Goal: Task Accomplishment & Management: Manage account settings

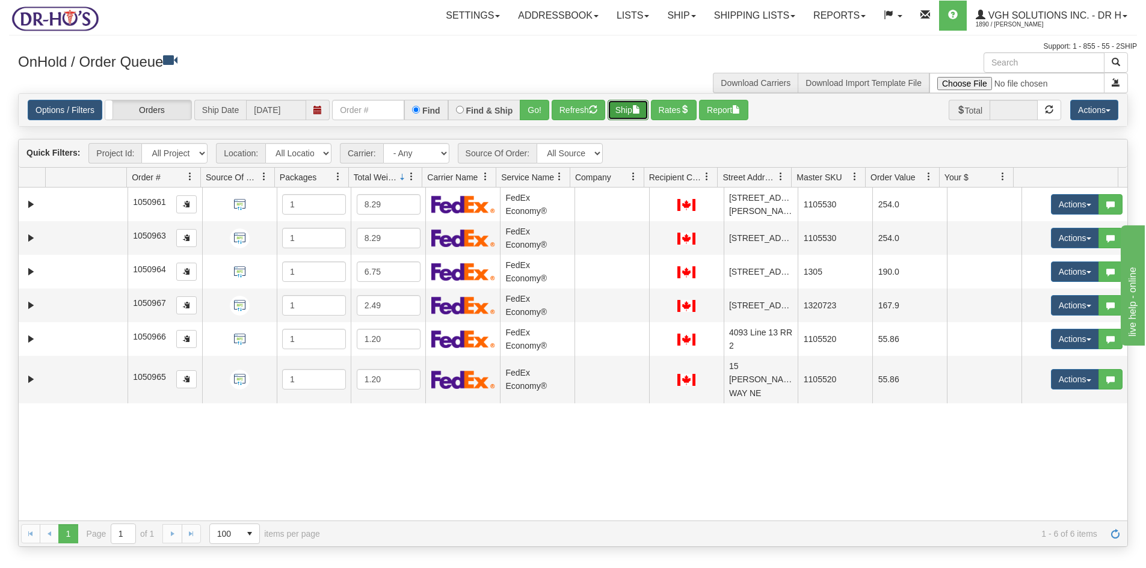
click at [621, 105] on button "Ship" at bounding box center [628, 110] width 41 height 20
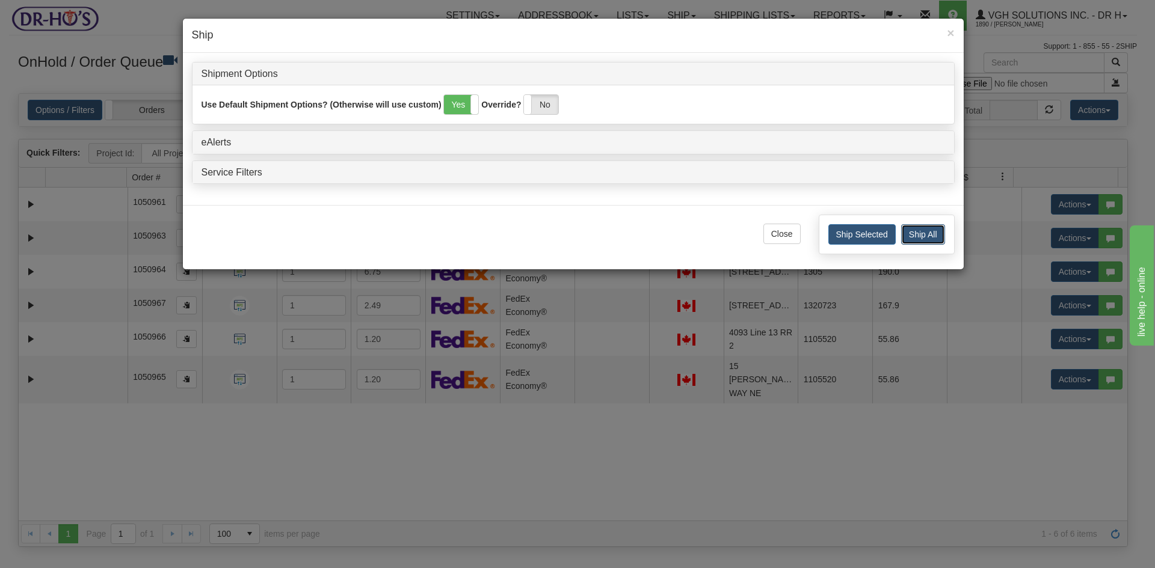
click at [934, 231] on button "Ship All" at bounding box center [923, 234] width 44 height 20
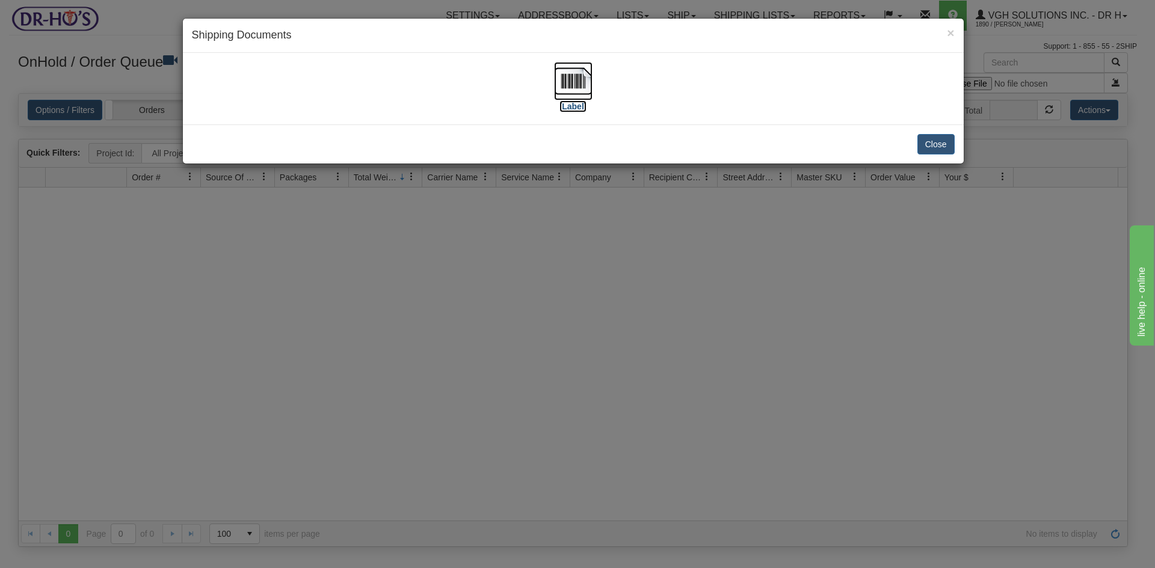
click at [571, 87] on img at bounding box center [573, 81] width 38 height 38
click at [941, 146] on button "Close" at bounding box center [935, 144] width 37 height 20
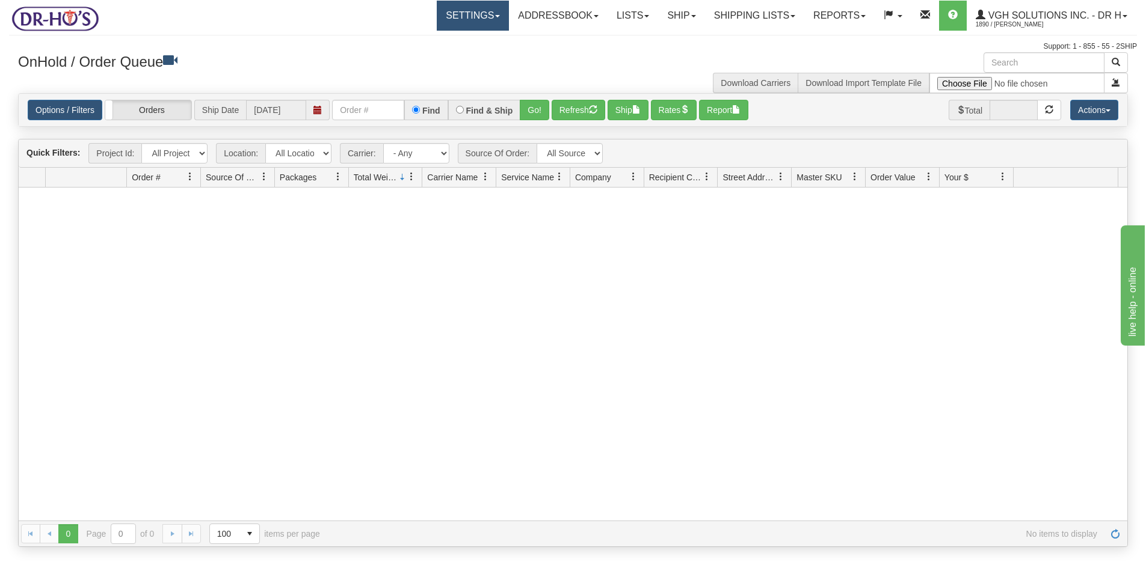
click at [440, 17] on link "Settings" at bounding box center [473, 16] width 72 height 30
click at [411, 43] on span "Shipping Preferences" at bounding box center [441, 42] width 81 height 10
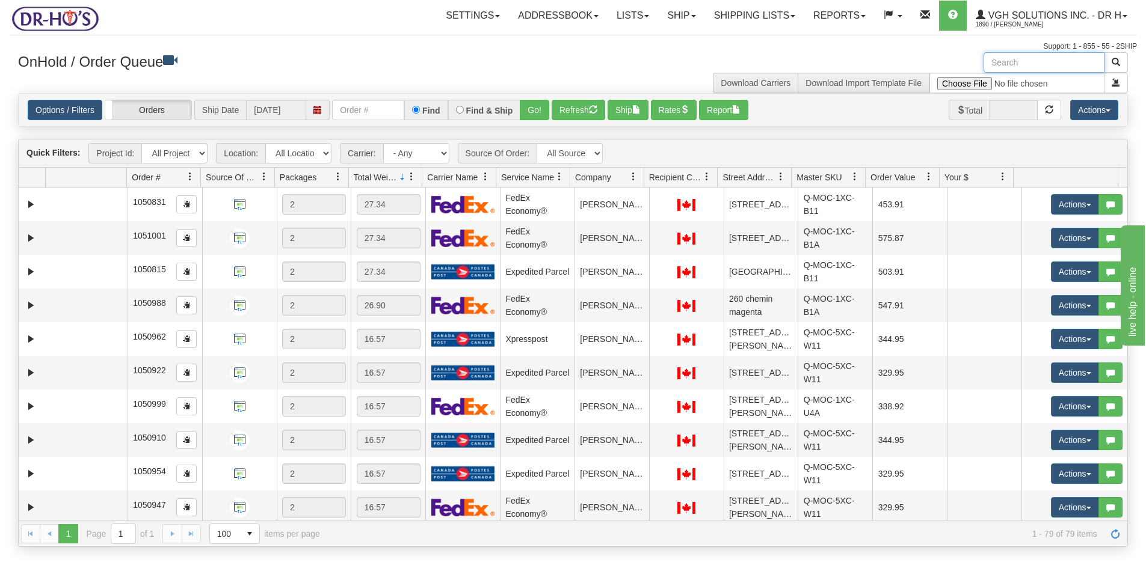
click at [1009, 66] on input "text" at bounding box center [1044, 62] width 121 height 20
paste input "1206887"
type input "1206887"
click at [1116, 60] on span "button" at bounding box center [1116, 62] width 8 height 8
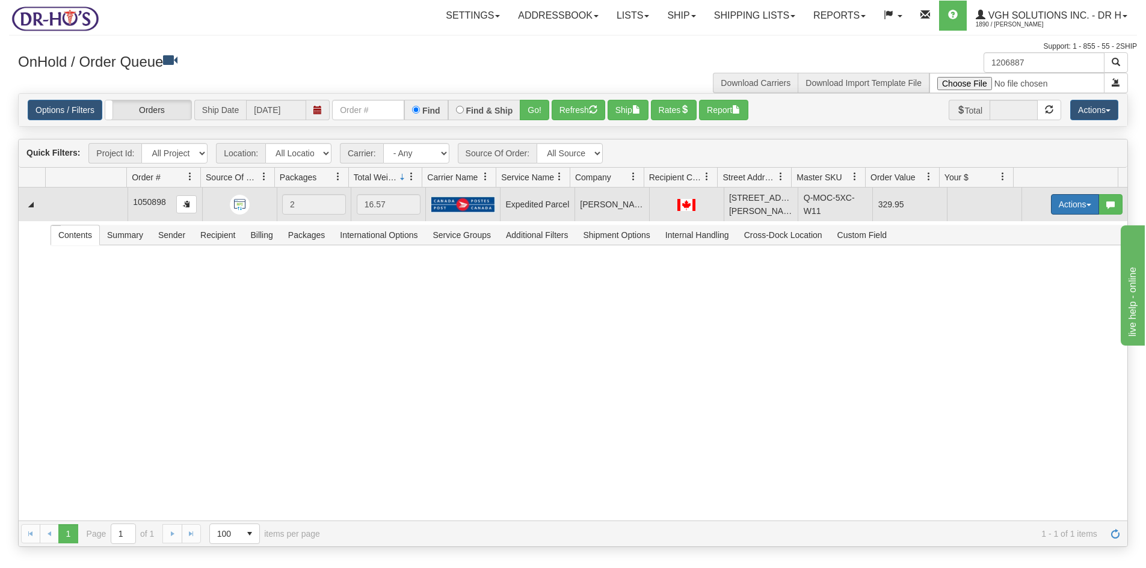
click at [1062, 206] on button "Actions" at bounding box center [1075, 204] width 48 height 20
click at [1016, 228] on span "Open" at bounding box center [1028, 228] width 29 height 10
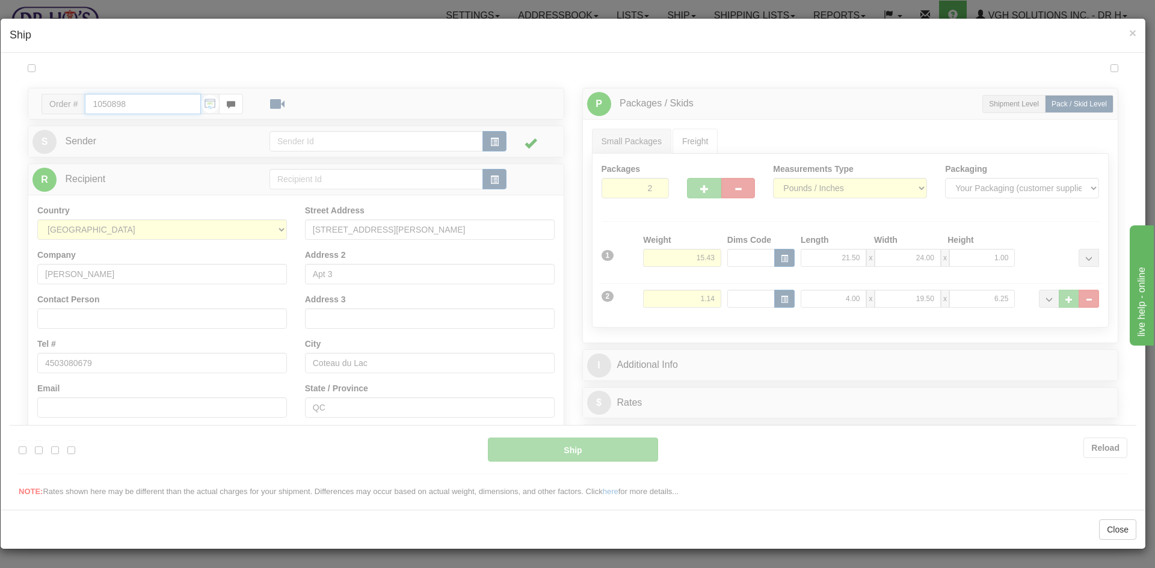
type input "DOM.EP"
type input "09:00"
type input "16:00"
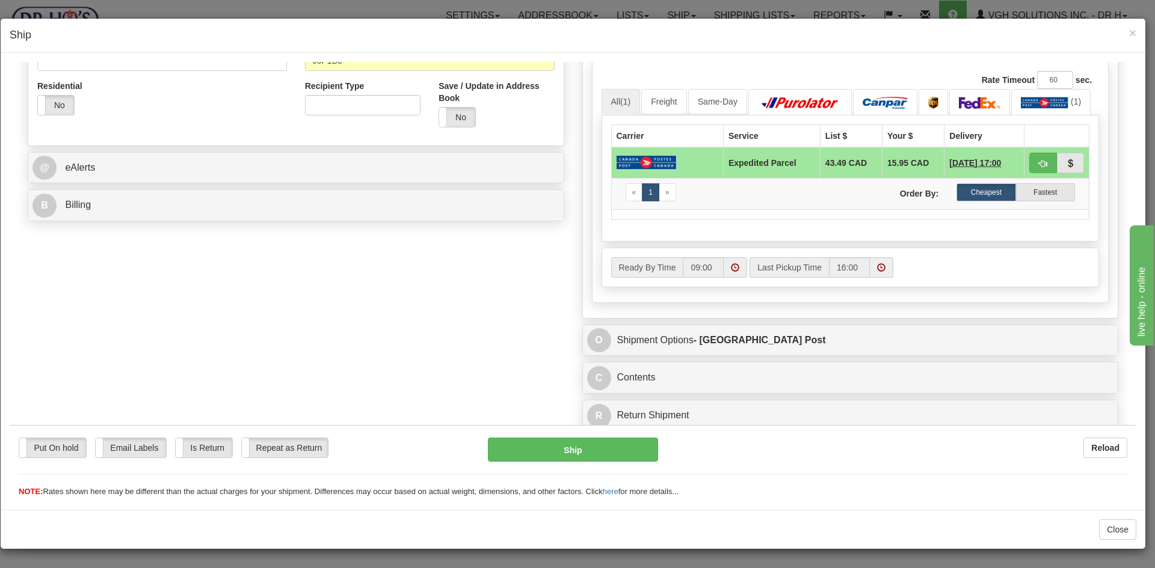
scroll to position [400, 0]
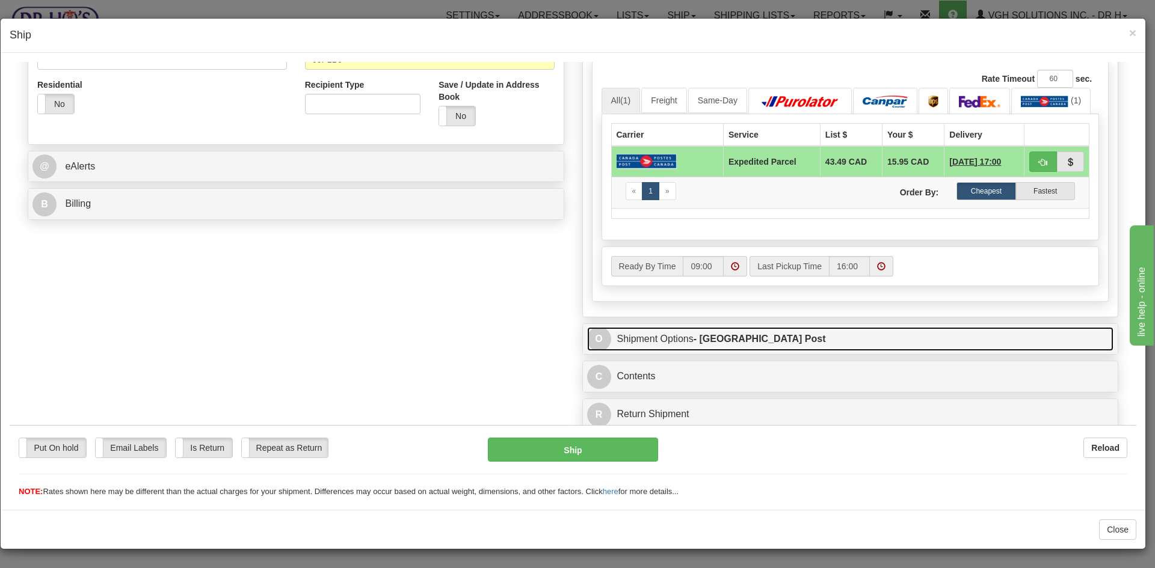
click at [675, 341] on link "O Shipment Options - Canada Post" at bounding box center [850, 339] width 527 height 25
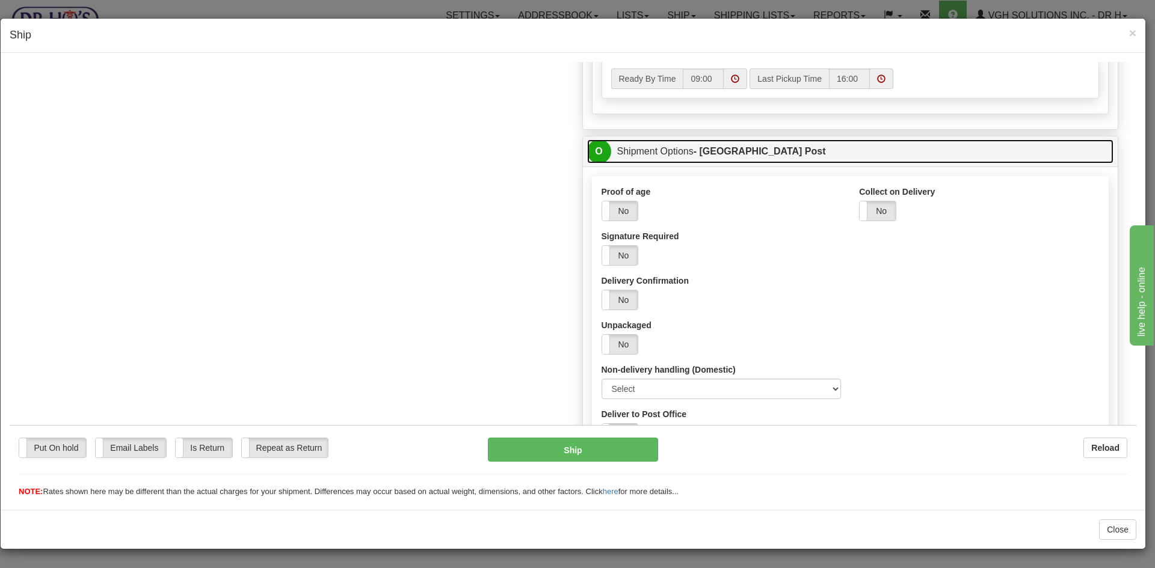
scroll to position [641, 0]
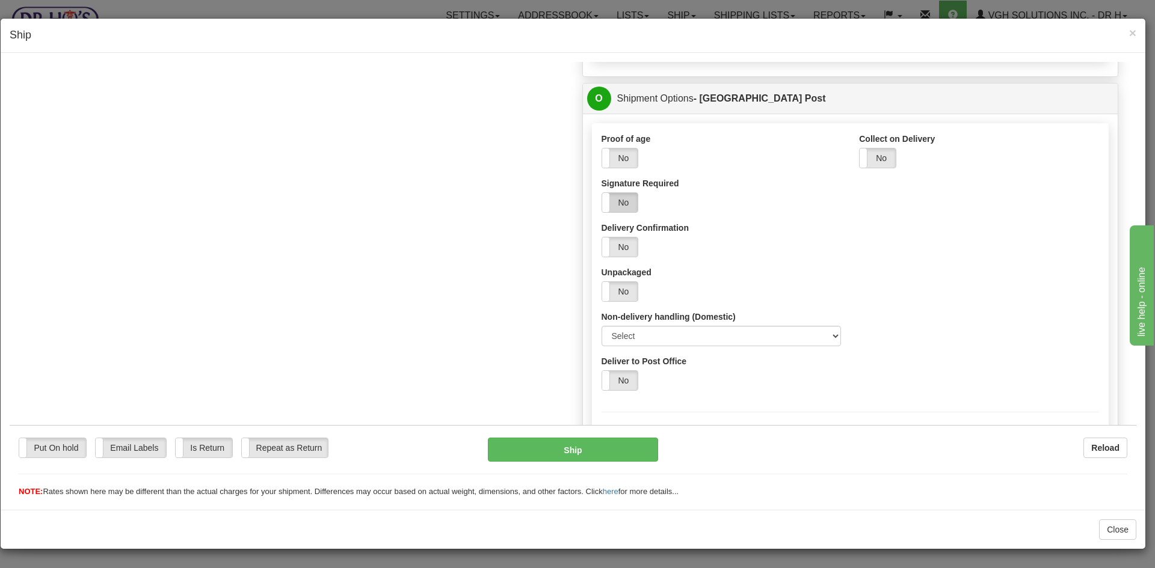
click at [621, 208] on label "No" at bounding box center [620, 201] width 36 height 19
click at [579, 449] on button "Ship" at bounding box center [573, 449] width 170 height 24
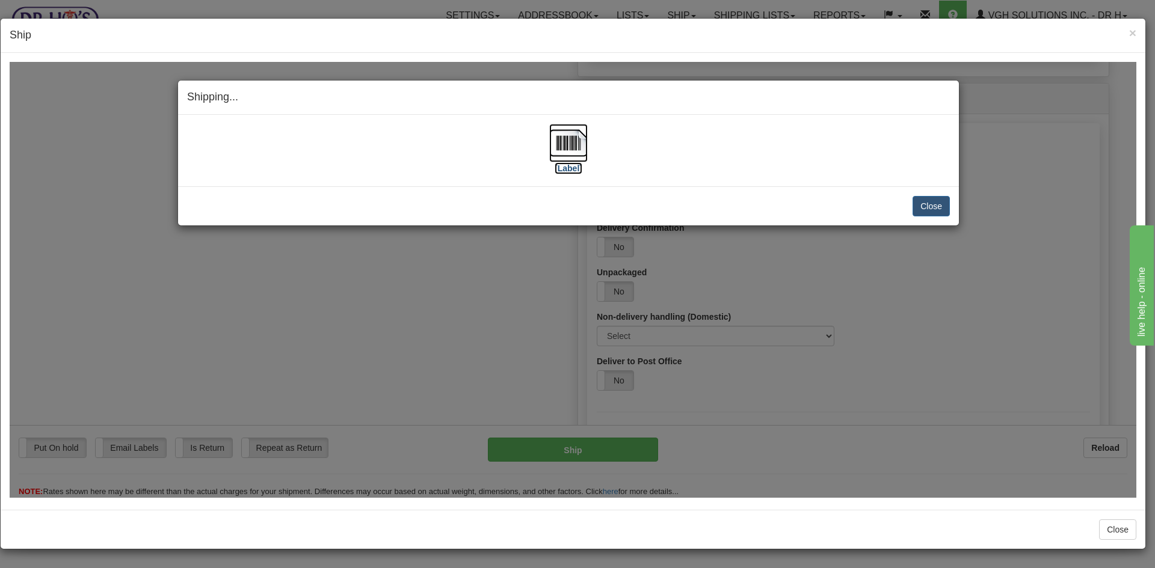
click at [567, 145] on img at bounding box center [568, 142] width 38 height 38
click at [925, 201] on button "Close" at bounding box center [931, 206] width 37 height 20
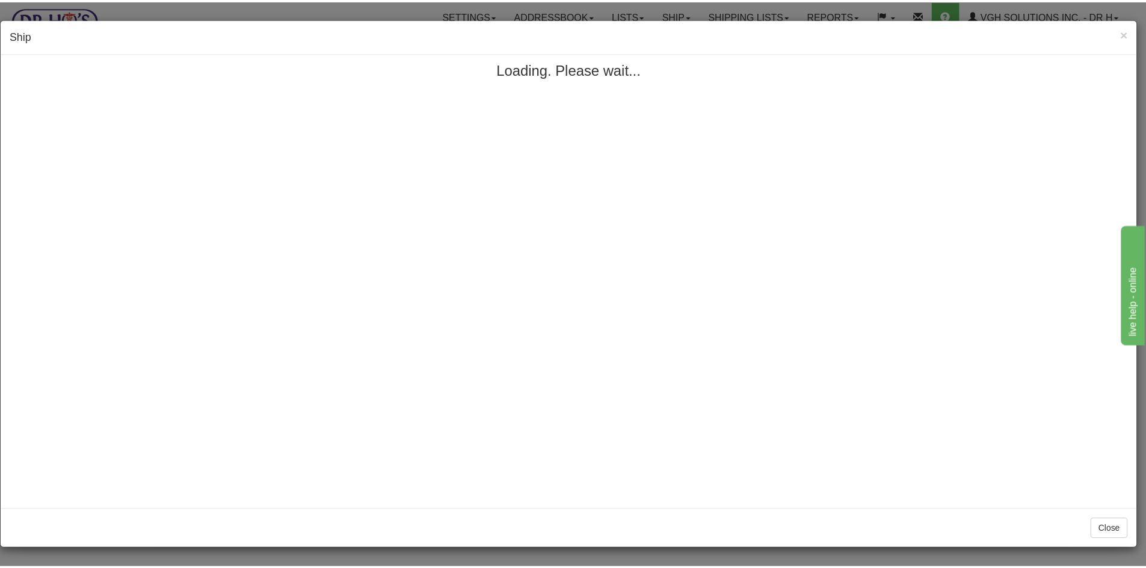
scroll to position [0, 0]
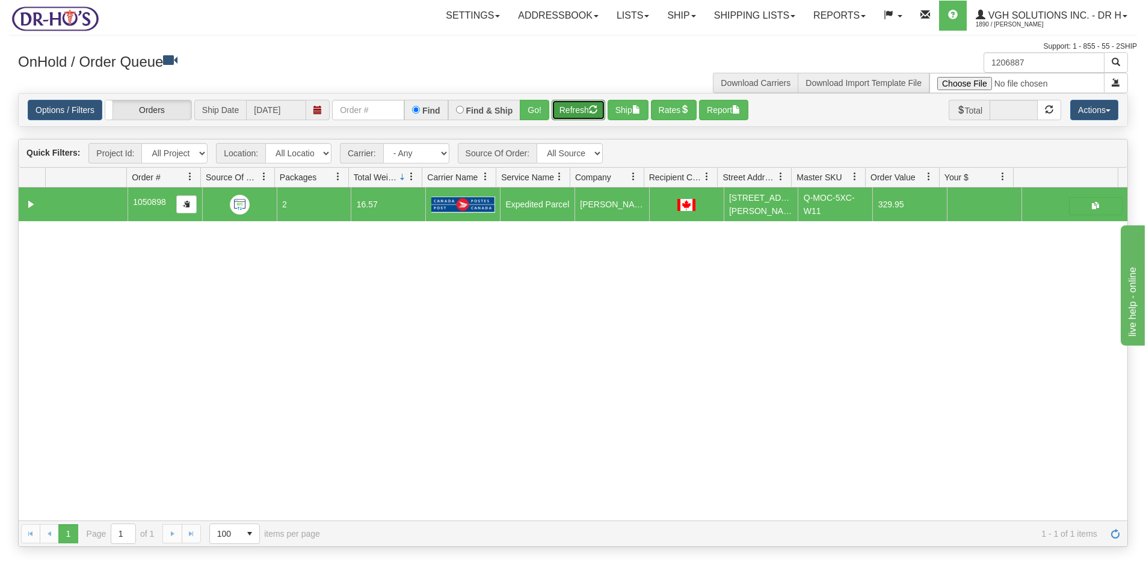
click at [569, 109] on button "Refresh" at bounding box center [579, 110] width 54 height 20
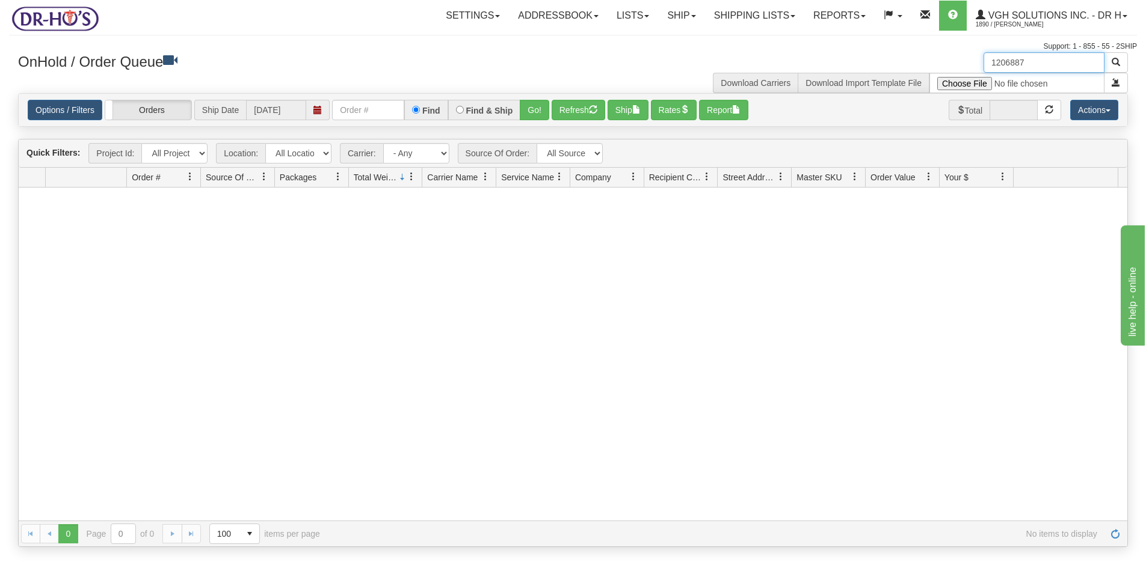
drag, startPoint x: 1064, startPoint y: 61, endPoint x: 939, endPoint y: 70, distance: 125.4
click at [940, 70] on div "1206887 Download Carriers Download Import Template File" at bounding box center [855, 72] width 564 height 41
click at [582, 111] on button "Refresh" at bounding box center [579, 110] width 54 height 20
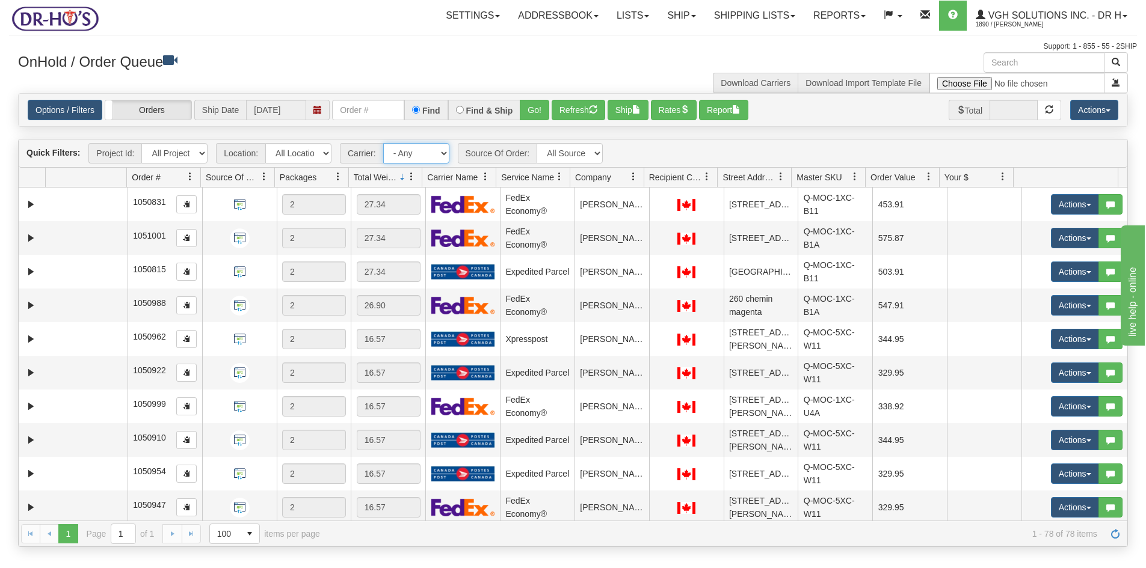
click at [444, 152] on select "- Any - Has NO carrier assigned - Has a carrier assigned FedEx Express® Canada …" at bounding box center [416, 153] width 66 height 20
select select "20"
click at [383, 143] on select "- Any - Has NO carrier assigned - Has a carrier assigned FedEx Express® Canada …" at bounding box center [416, 153] width 66 height 20
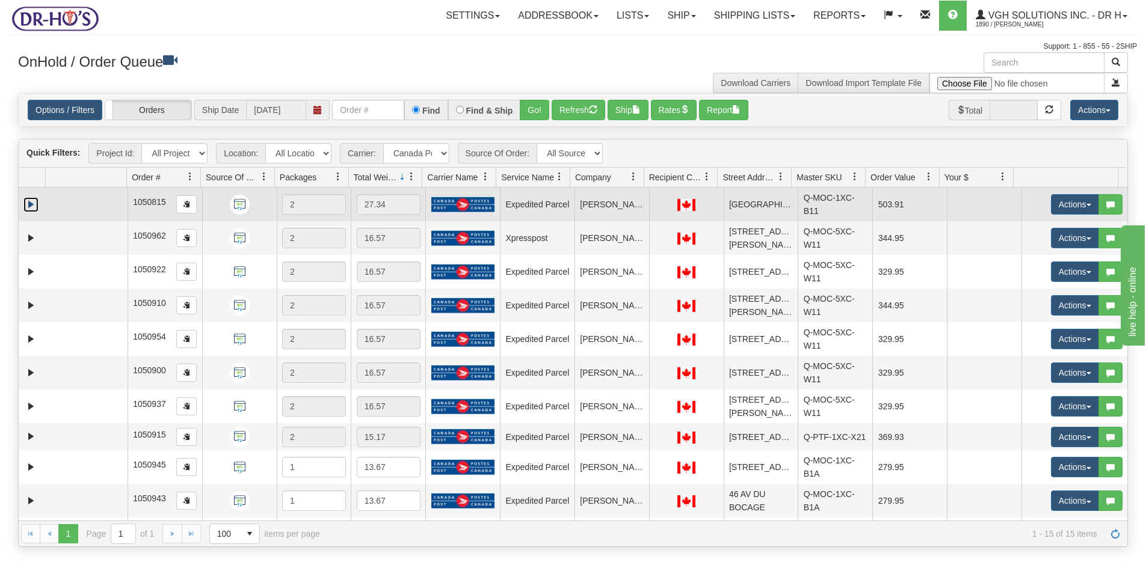
click at [27, 205] on link "Expand" at bounding box center [30, 204] width 15 height 15
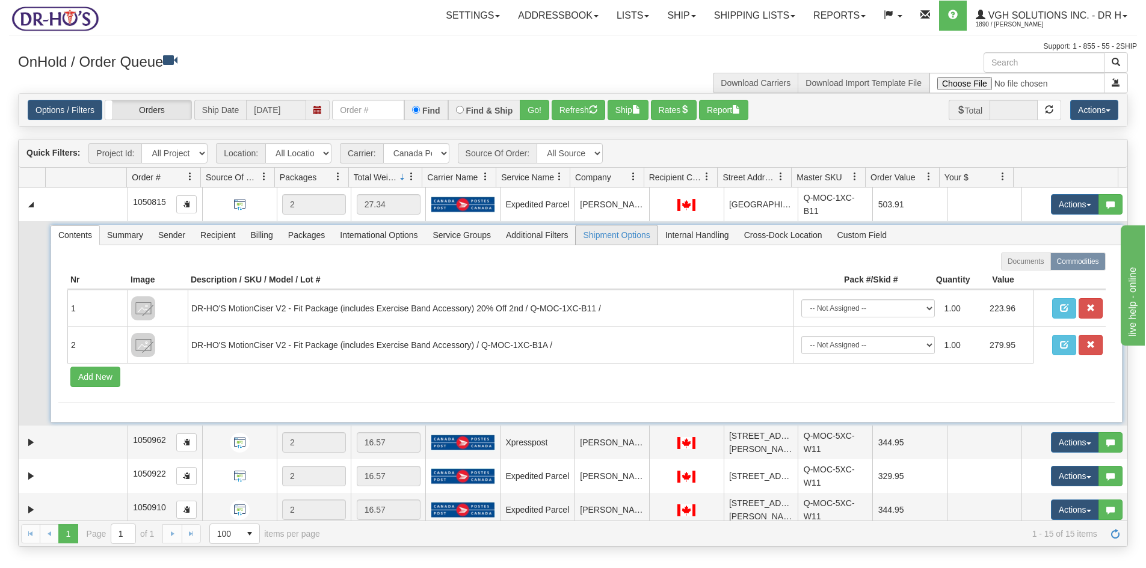
click at [650, 238] on span "Shipment Options" at bounding box center [616, 235] width 81 height 19
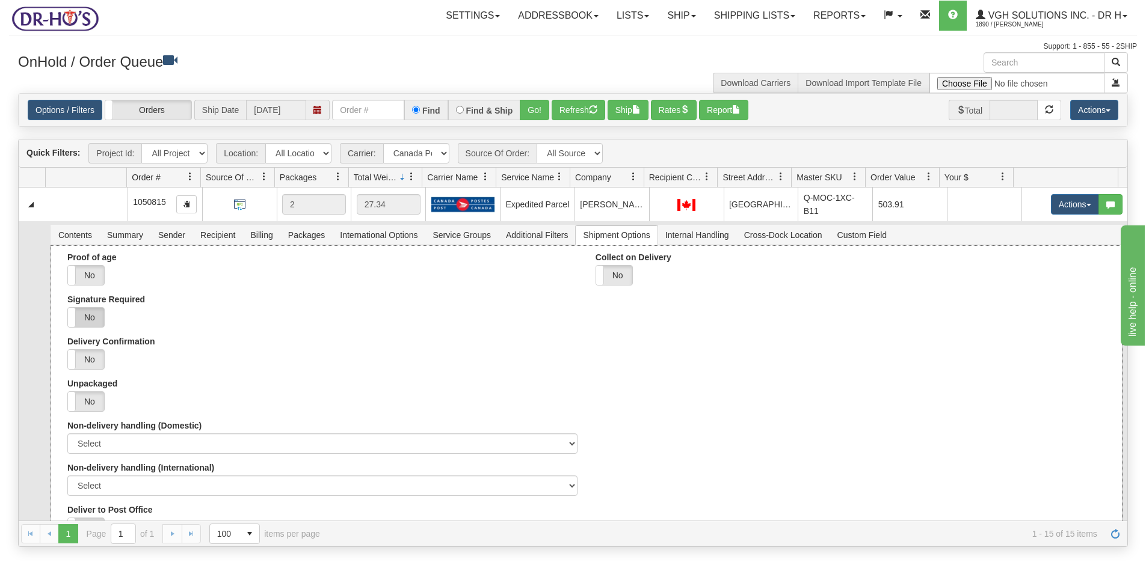
click at [88, 313] on label "No" at bounding box center [86, 317] width 36 height 19
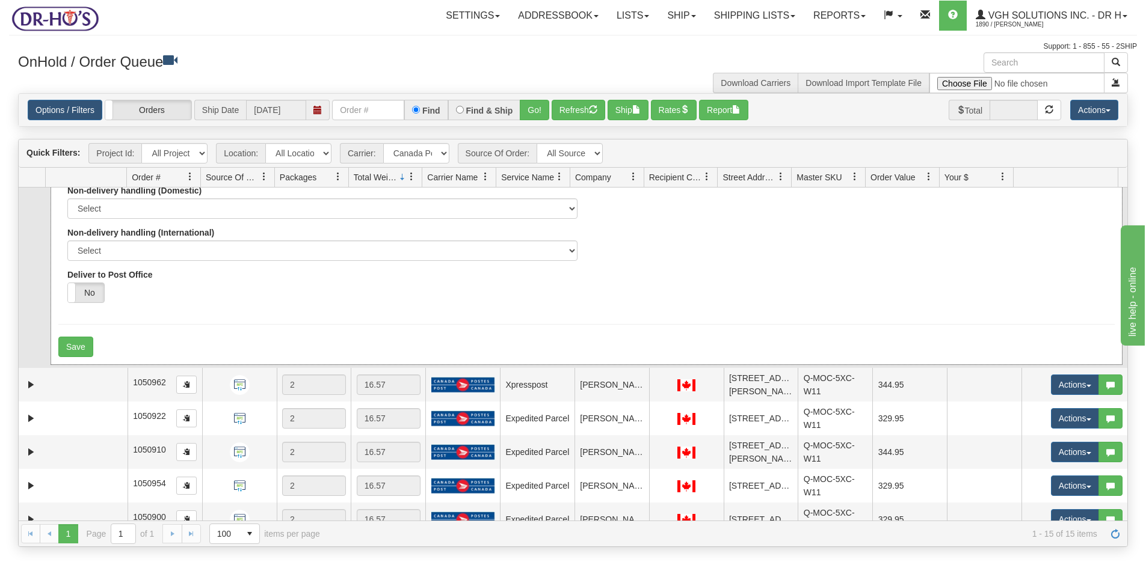
scroll to position [241, 0]
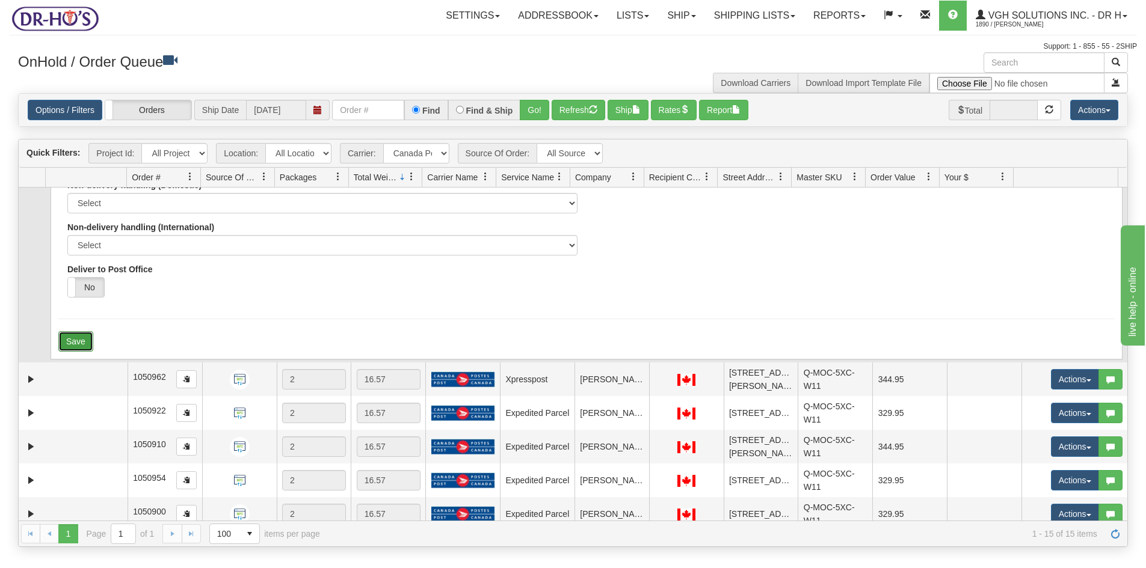
click at [85, 340] on button "Save" at bounding box center [75, 341] width 35 height 20
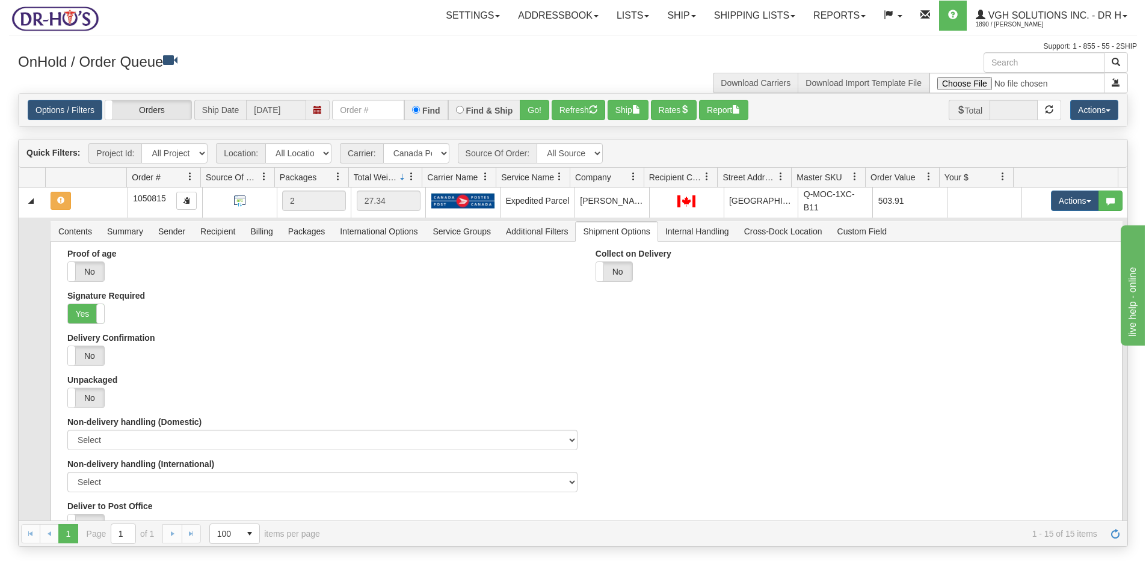
scroll to position [0, 0]
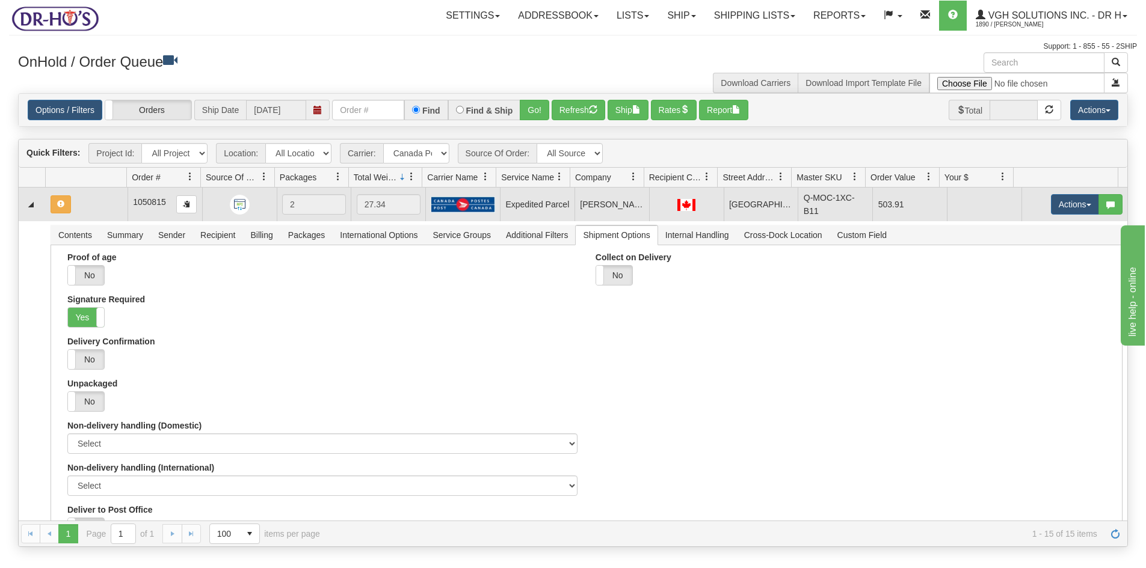
drag, startPoint x: 104, startPoint y: 202, endPoint x: 114, endPoint y: 201, distance: 9.6
click at [104, 202] on td at bounding box center [87, 205] width 82 height 34
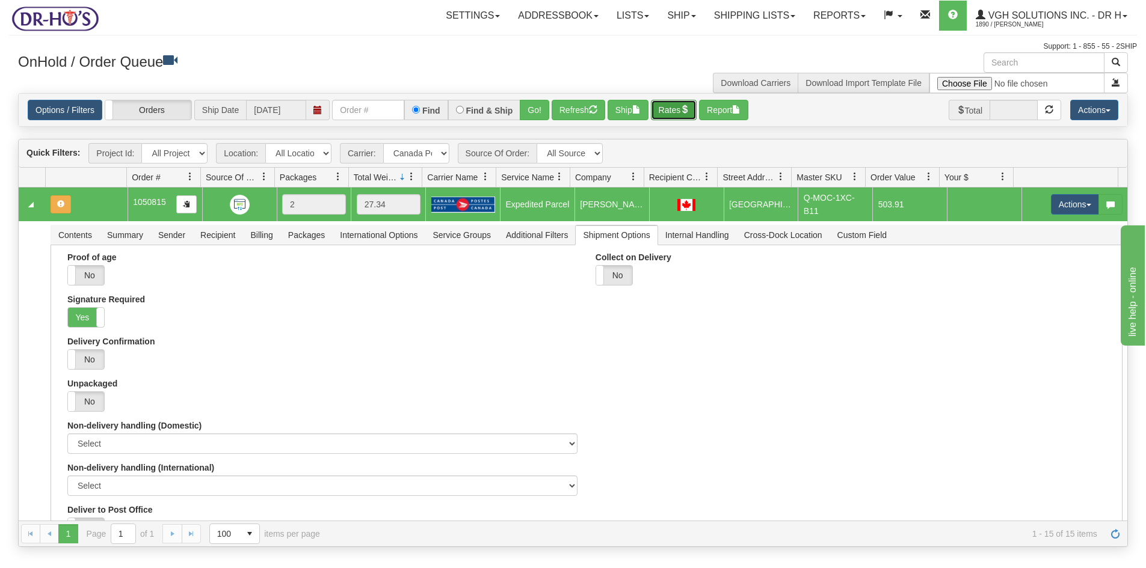
click at [666, 108] on button "Rates" at bounding box center [674, 110] width 46 height 20
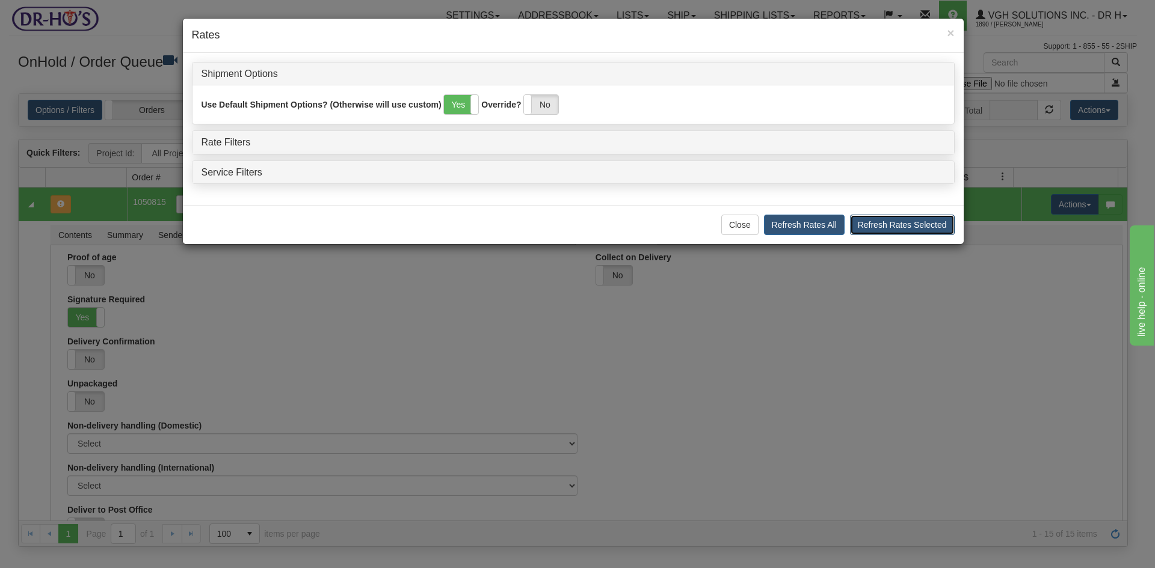
click at [904, 228] on button "Refresh Rates Selected" at bounding box center [902, 225] width 105 height 20
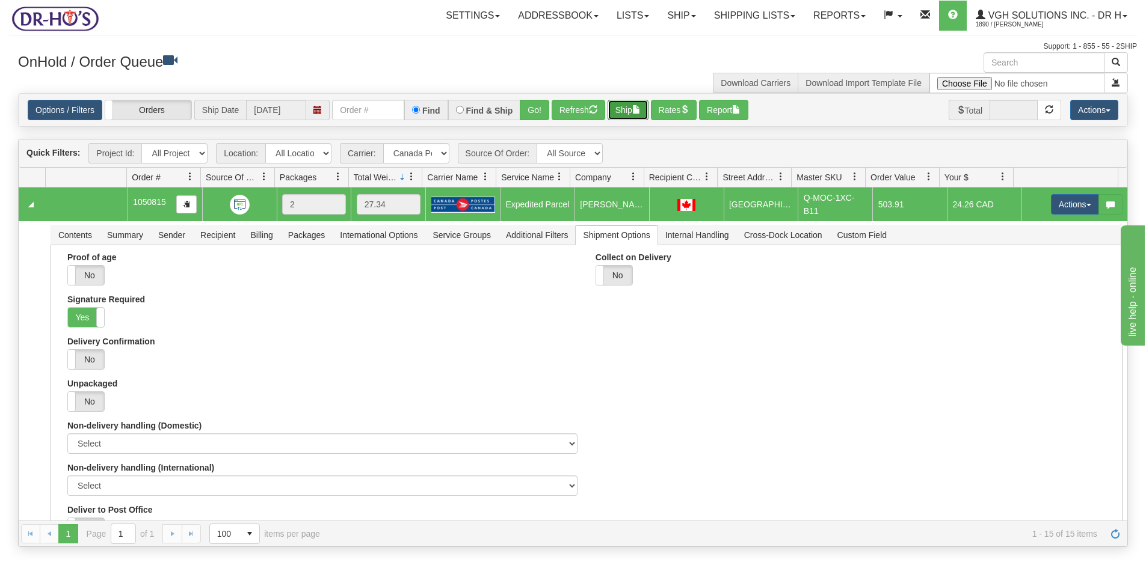
click at [624, 106] on button "Ship" at bounding box center [628, 110] width 41 height 20
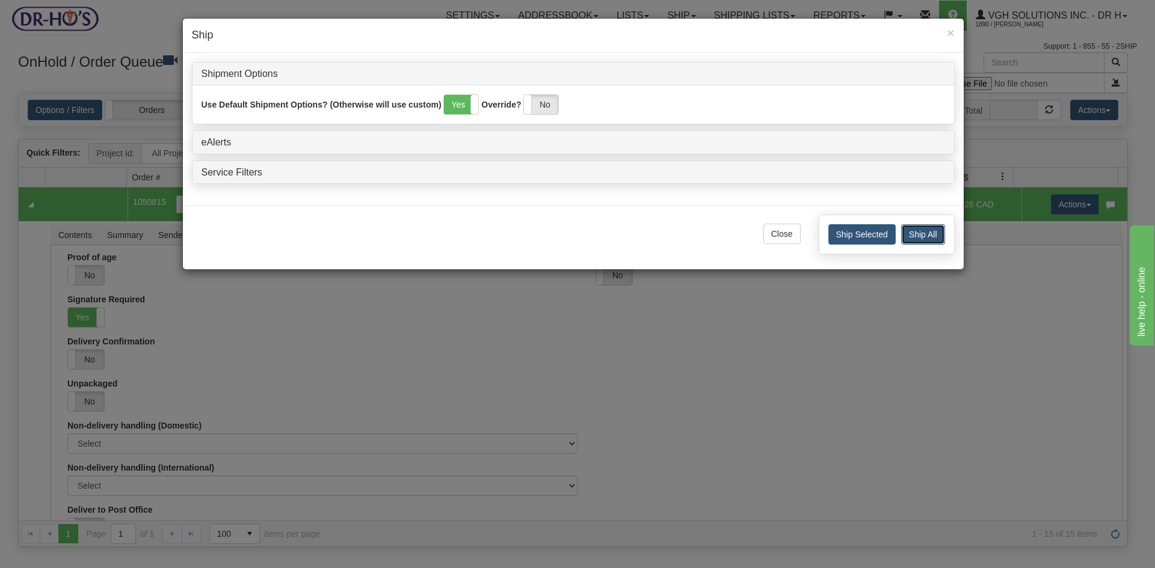
click at [930, 233] on button "Ship All" at bounding box center [923, 234] width 44 height 20
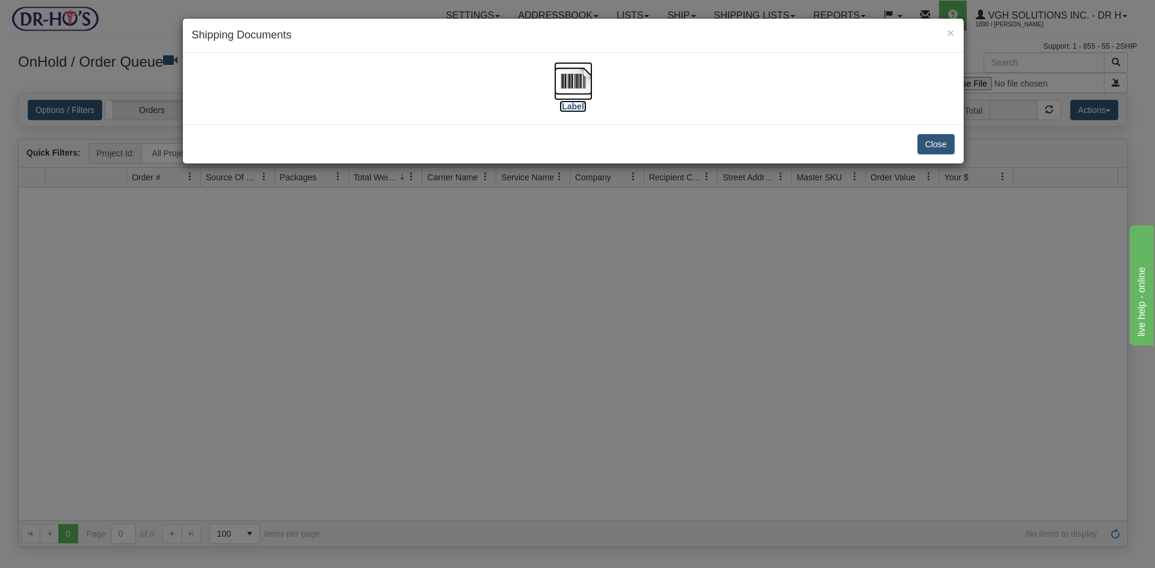
click at [568, 81] on img at bounding box center [573, 81] width 38 height 38
click at [934, 138] on button "Close" at bounding box center [935, 144] width 37 height 20
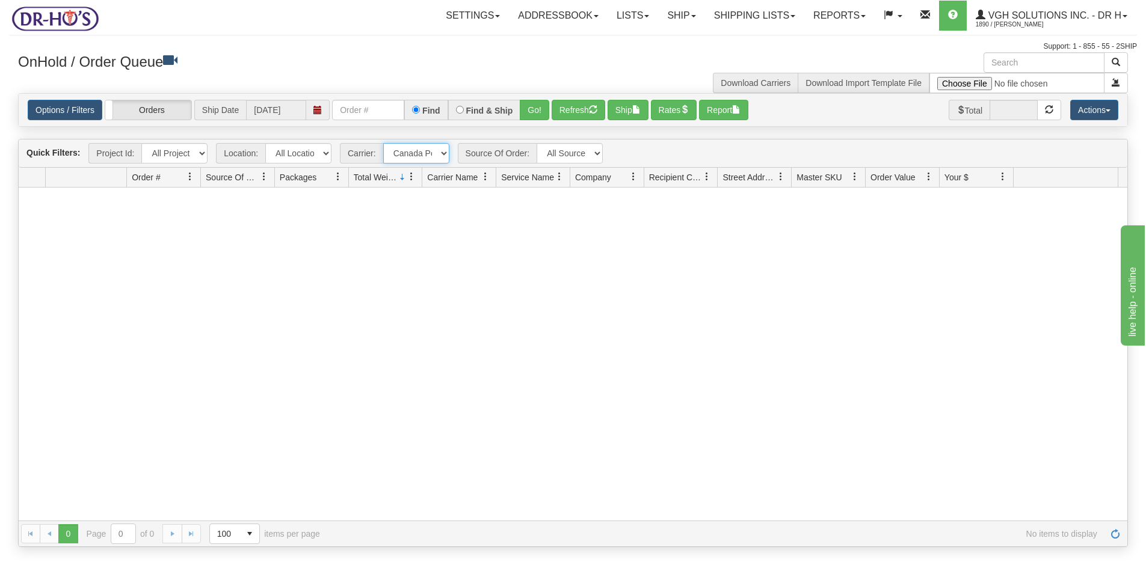
click at [445, 154] on select "- Any - Has NO carrier assigned - Has a carrier assigned FedEx Express® Canada …" at bounding box center [416, 153] width 66 height 20
select select "grid toolbar"
click at [383, 143] on select "- Any - Has NO carrier assigned - Has a carrier assigned FedEx Express® Canada …" at bounding box center [416, 153] width 66 height 20
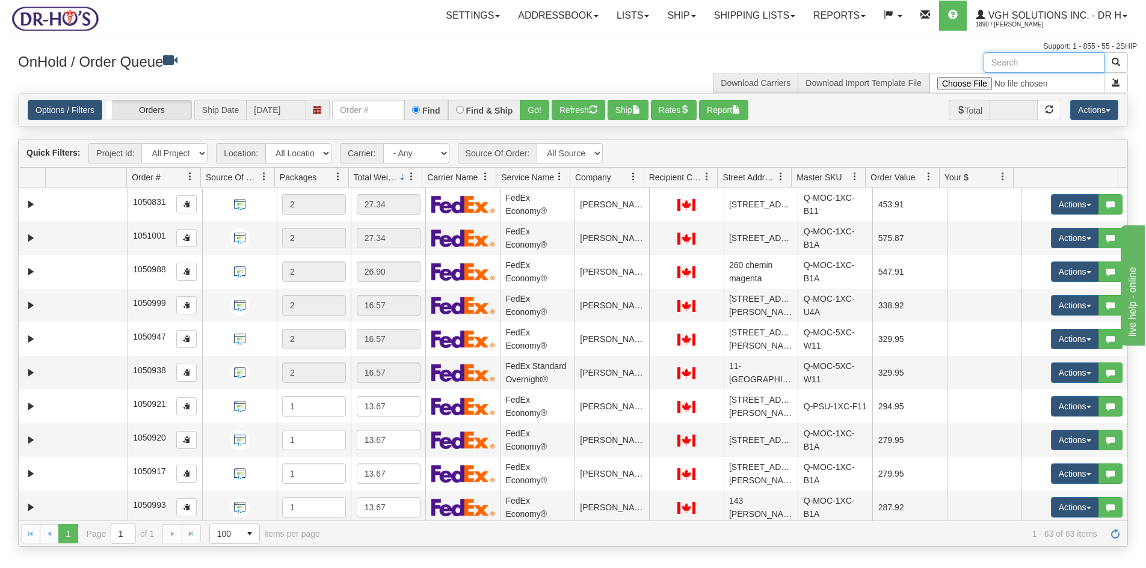
drag, startPoint x: 1026, startPoint y: 62, endPoint x: 1031, endPoint y: 59, distance: 6.2
click at [1027, 62] on input "text" at bounding box center [1044, 62] width 121 height 20
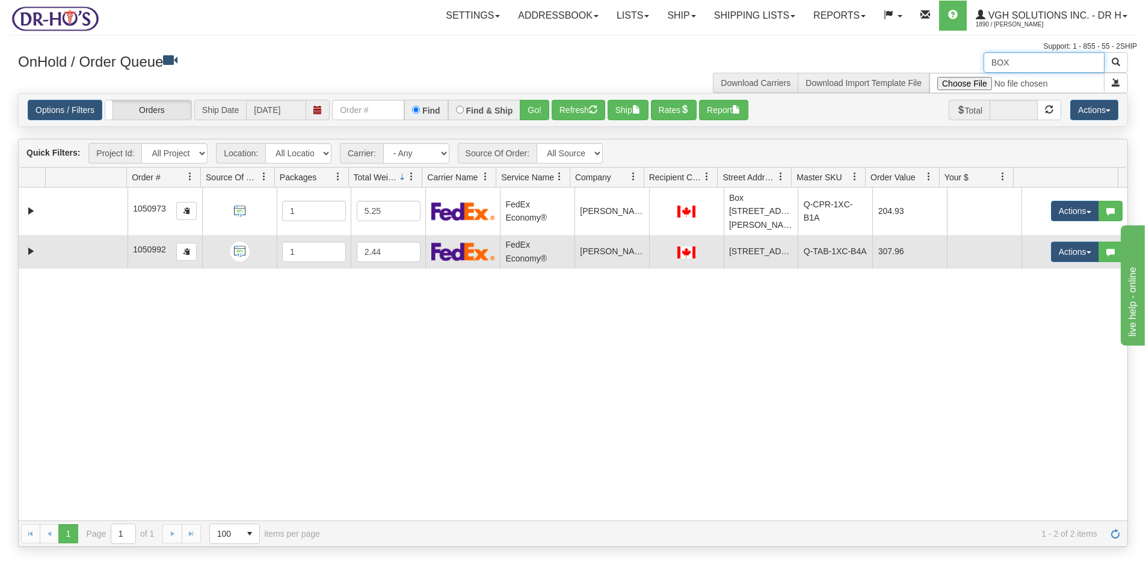
click at [86, 256] on td at bounding box center [87, 252] width 82 height 34
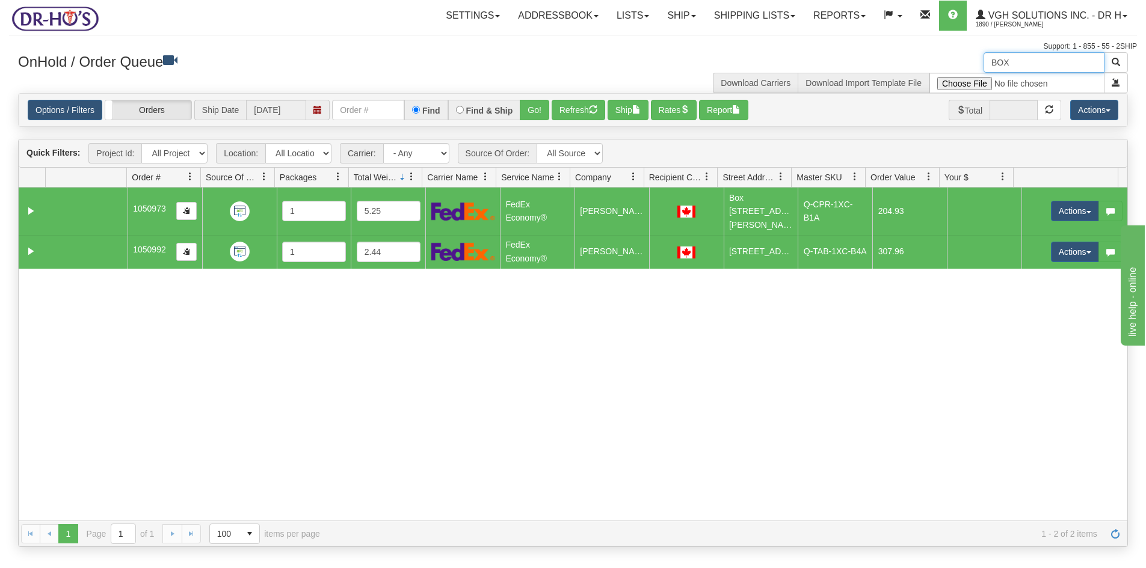
click at [85, 225] on td at bounding box center [87, 211] width 82 height 47
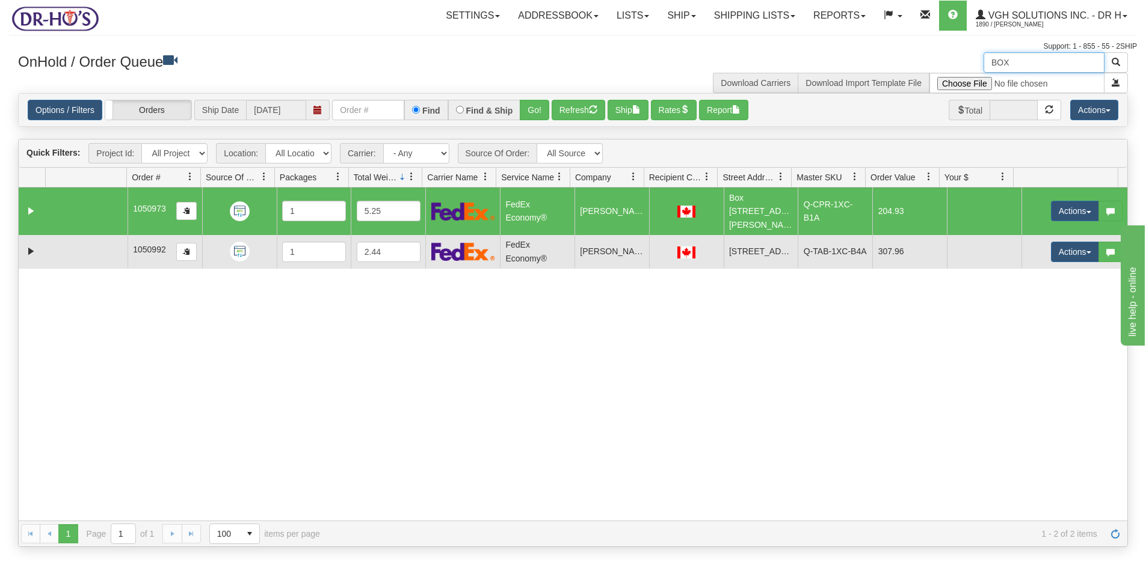
click at [70, 245] on td at bounding box center [87, 252] width 82 height 34
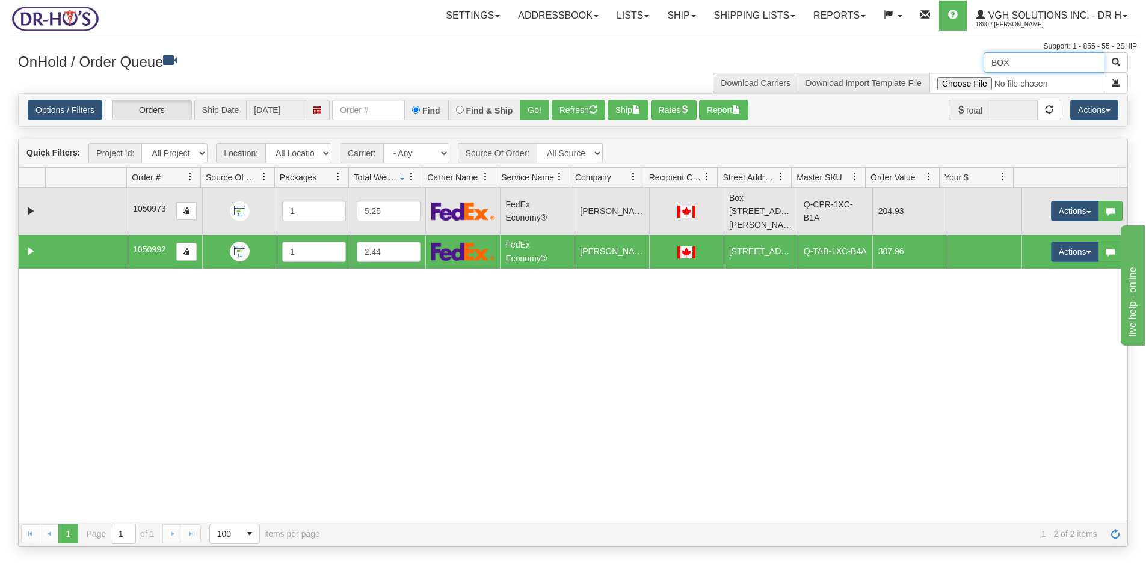
click at [75, 222] on td at bounding box center [87, 211] width 82 height 47
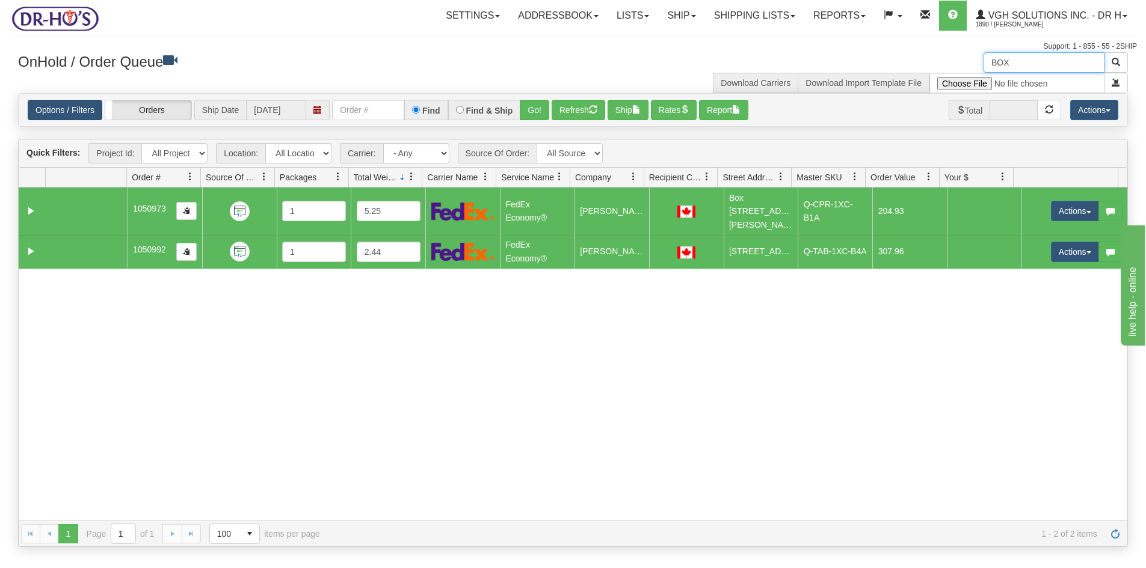
type input "BOX"
click at [82, 105] on link "Options / Filters" at bounding box center [65, 110] width 75 height 20
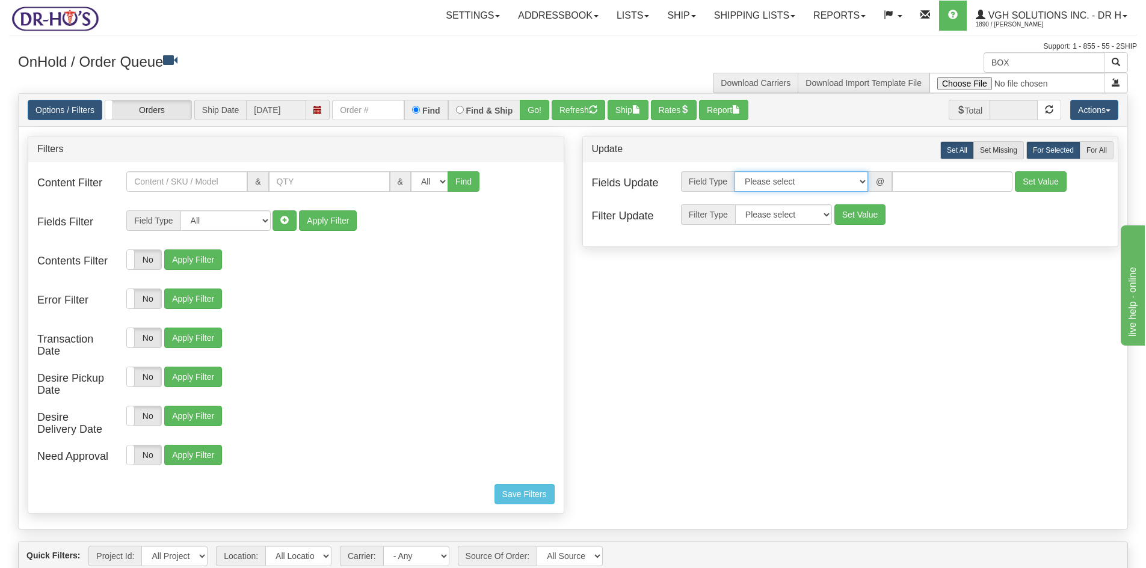
click at [862, 181] on select "Please select Contact Person Company Country Country & State/Province City Zip …" at bounding box center [802, 181] width 134 height 20
select select "94"
click at [735, 171] on select "Please select Contact Person Company Country Country & State/Province City Zip …" at bounding box center [802, 181] width 134 height 20
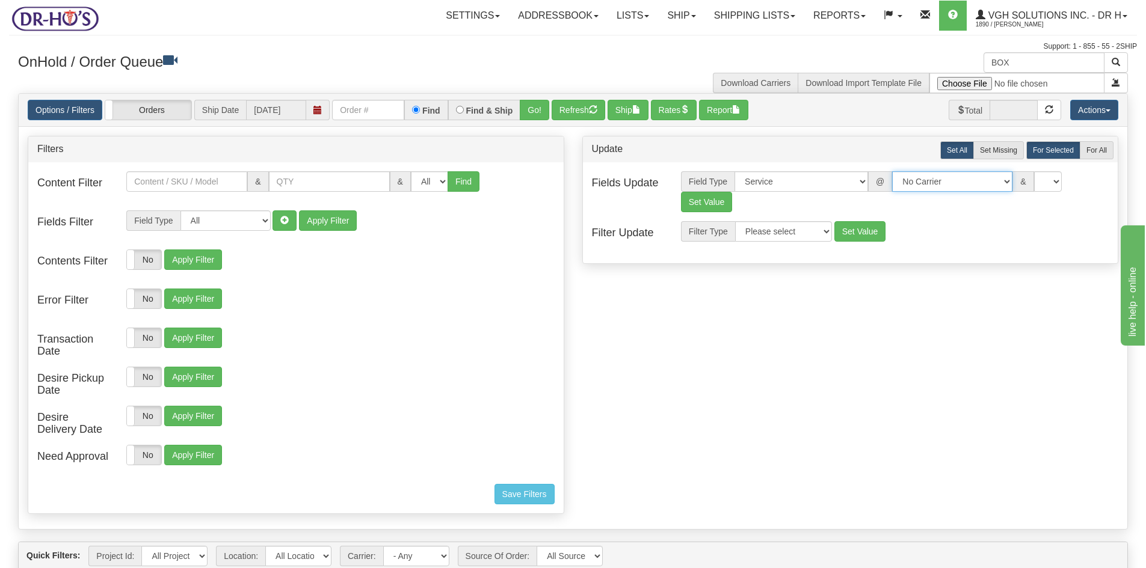
click at [994, 180] on select "No Carrier FedEx Express® UPS Purolator Canpar Canada Post BeSwyft Kindersley. …" at bounding box center [952, 181] width 120 height 20
select select "20"
click at [892, 171] on select "No Carrier FedEx Express® UPS Purolator Canpar Canada Post BeSwyft Kindersley. …" at bounding box center [952, 181] width 120 height 20
click at [1071, 179] on select "CA -> US - USA.EP - Expedited Parcel USA CA -> US - USA.PW.ENV - Priority World…" at bounding box center [1048, 181] width 120 height 20
select select "DOM.EP"
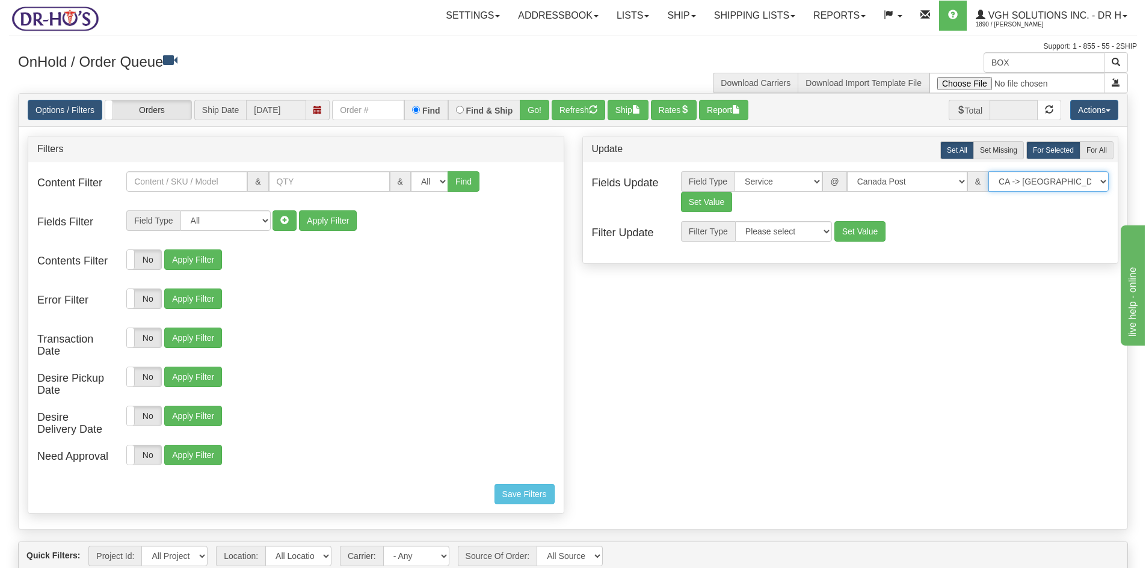
click at [988, 171] on select "CA -> US - USA.EP - Expedited Parcel USA CA -> US - USA.PW.ENV - Priority World…" at bounding box center [1048, 181] width 120 height 20
click at [704, 208] on button "Set Value" at bounding box center [707, 202] width 52 height 20
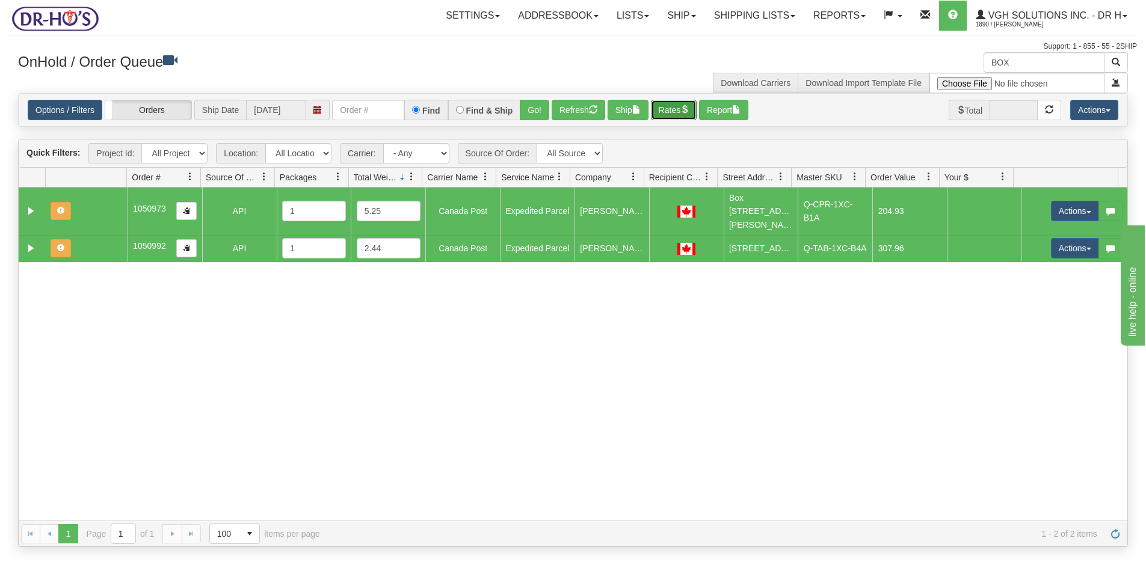
click at [685, 108] on button "Rates" at bounding box center [674, 110] width 46 height 20
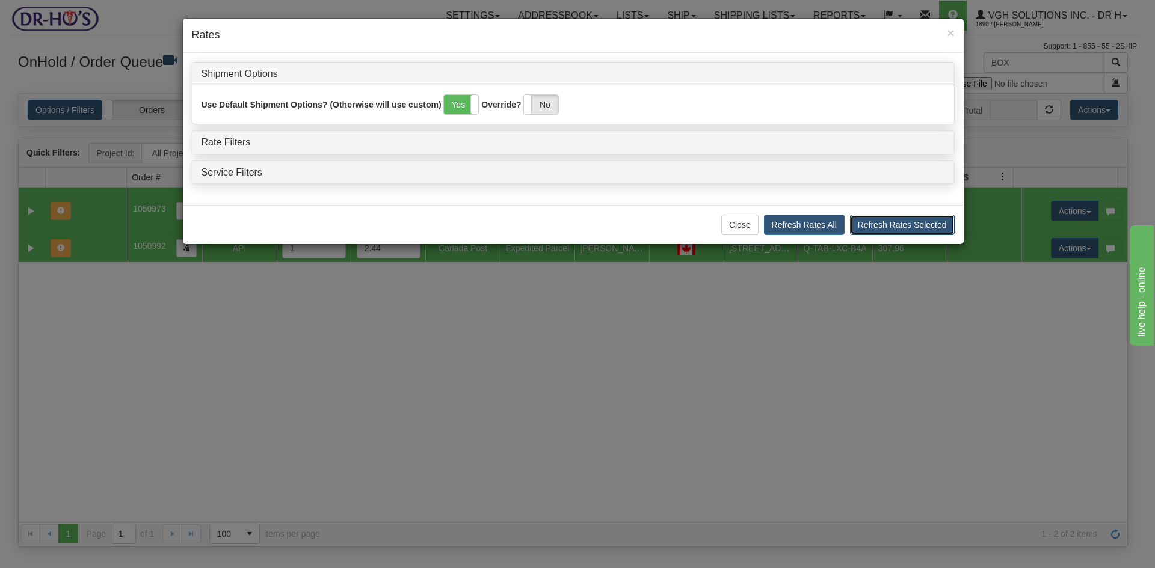
click at [907, 226] on button "Refresh Rates Selected" at bounding box center [902, 225] width 105 height 20
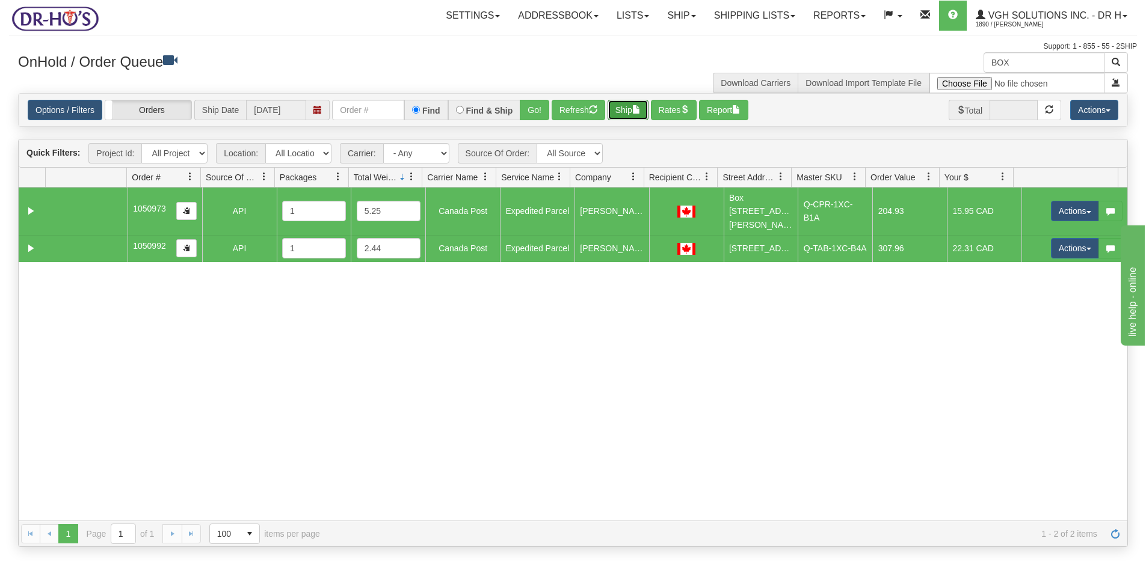
click at [625, 108] on button "Ship" at bounding box center [628, 110] width 41 height 20
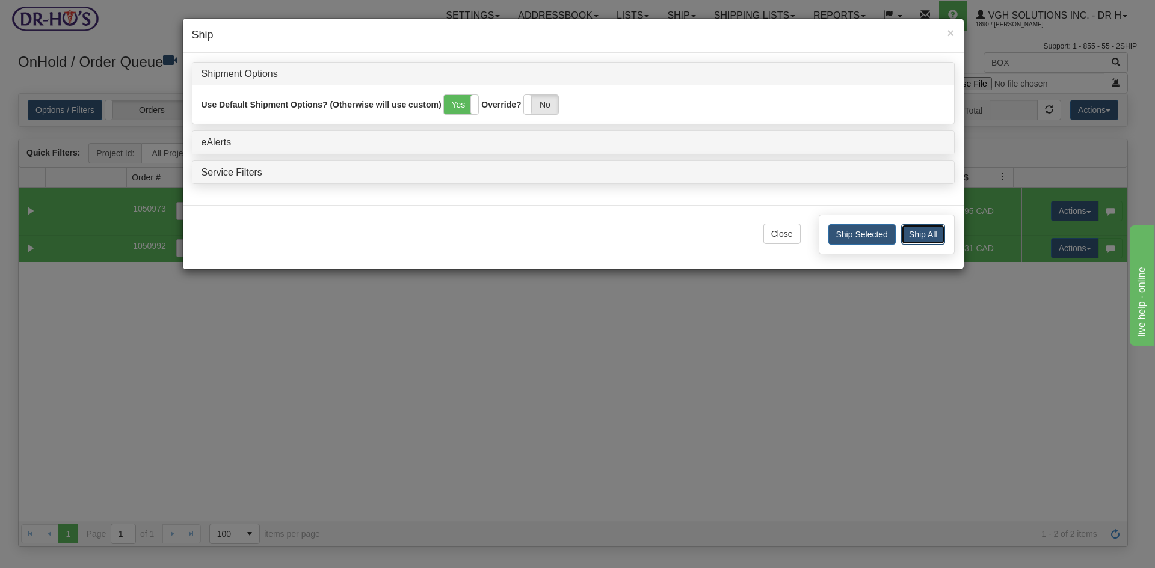
click at [928, 234] on button "Ship All" at bounding box center [923, 234] width 44 height 20
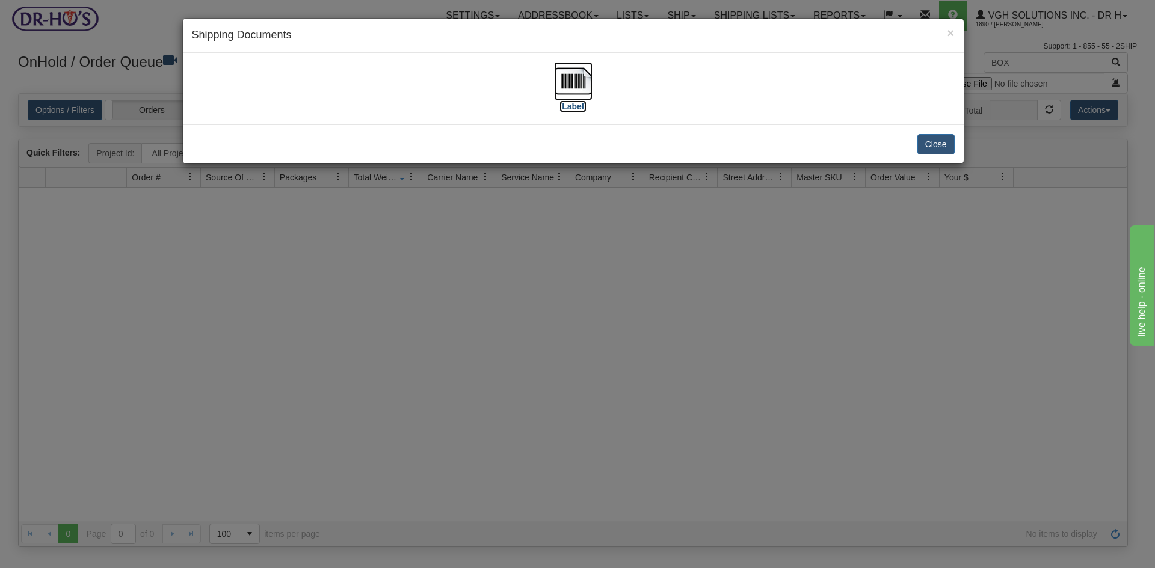
click at [574, 81] on img at bounding box center [573, 81] width 38 height 38
drag, startPoint x: 929, startPoint y: 149, endPoint x: 946, endPoint y: 135, distance: 22.3
click at [929, 149] on button "Close" at bounding box center [935, 144] width 37 height 20
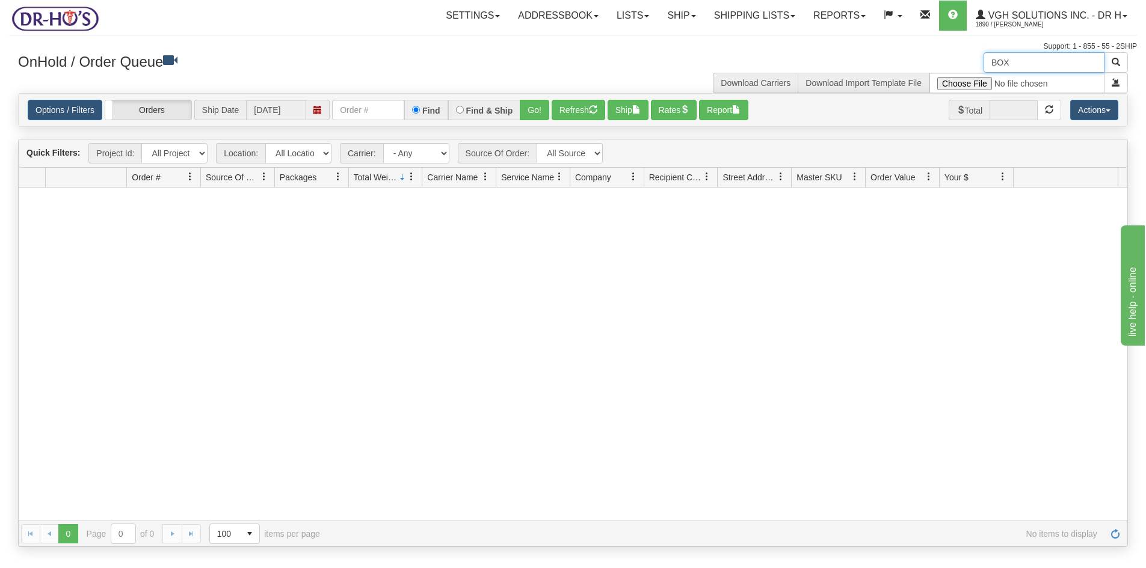
click at [1040, 56] on input "BOX" at bounding box center [1044, 62] width 121 height 20
type input "BOX"
drag, startPoint x: 967, startPoint y: 61, endPoint x: 954, endPoint y: 64, distance: 13.6
click at [956, 61] on div "BOX Download Carriers Download Import Template File" at bounding box center [855, 72] width 564 height 41
click at [562, 111] on button "Refresh" at bounding box center [579, 110] width 54 height 20
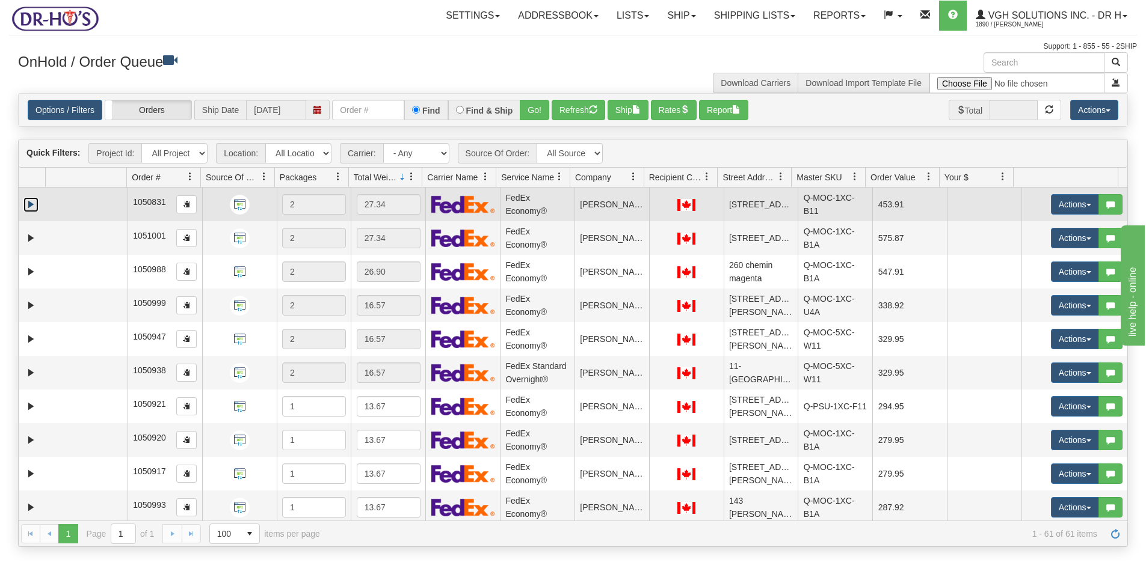
click at [33, 212] on link "Expand" at bounding box center [30, 204] width 15 height 15
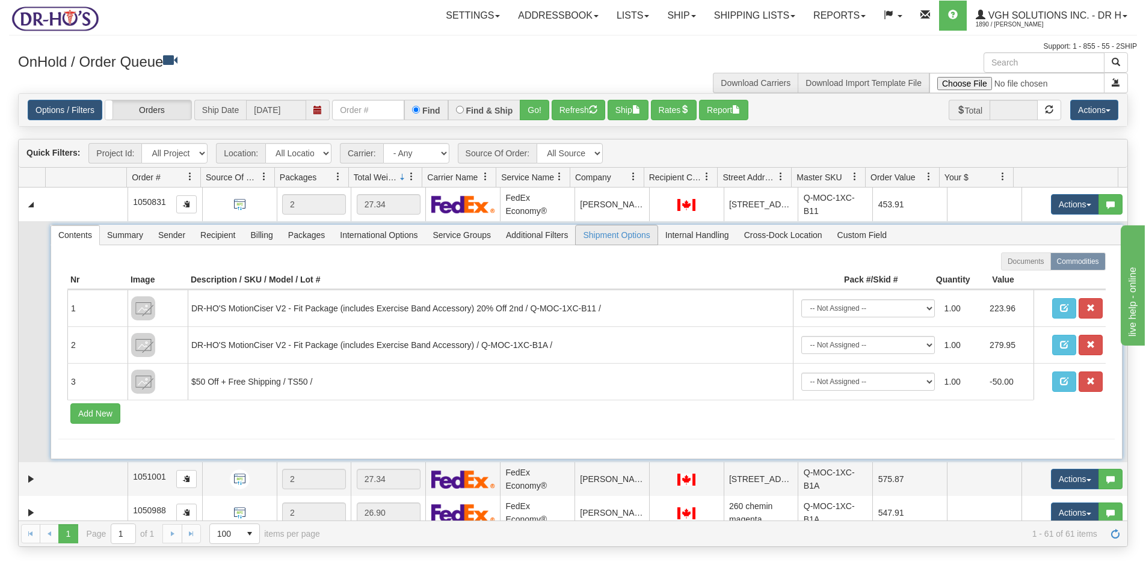
click at [636, 245] on span "Shipment Options" at bounding box center [616, 235] width 81 height 19
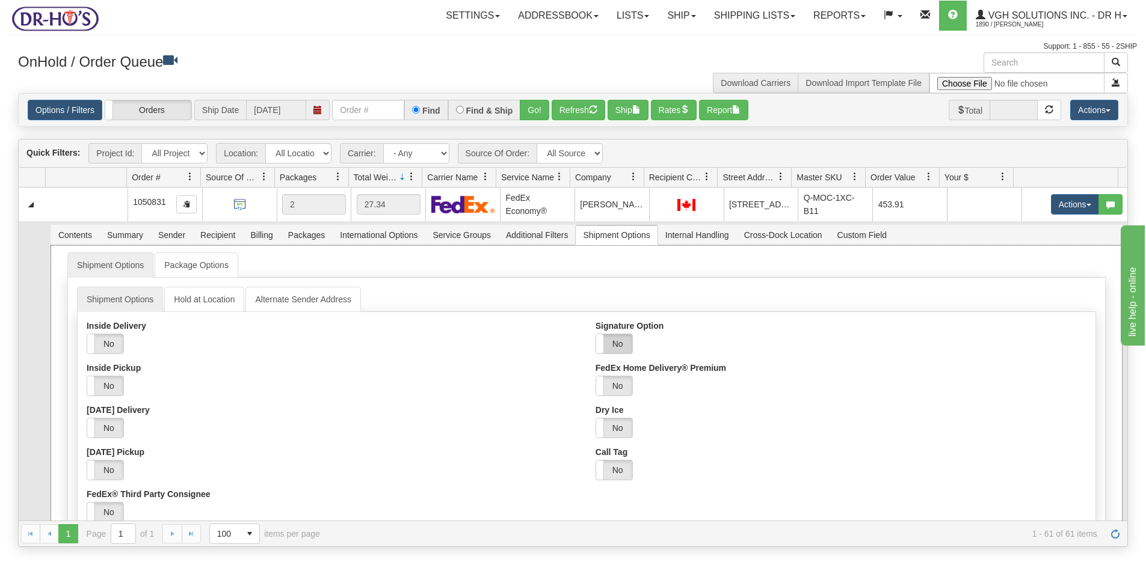
click at [622, 354] on label "No" at bounding box center [614, 343] width 36 height 19
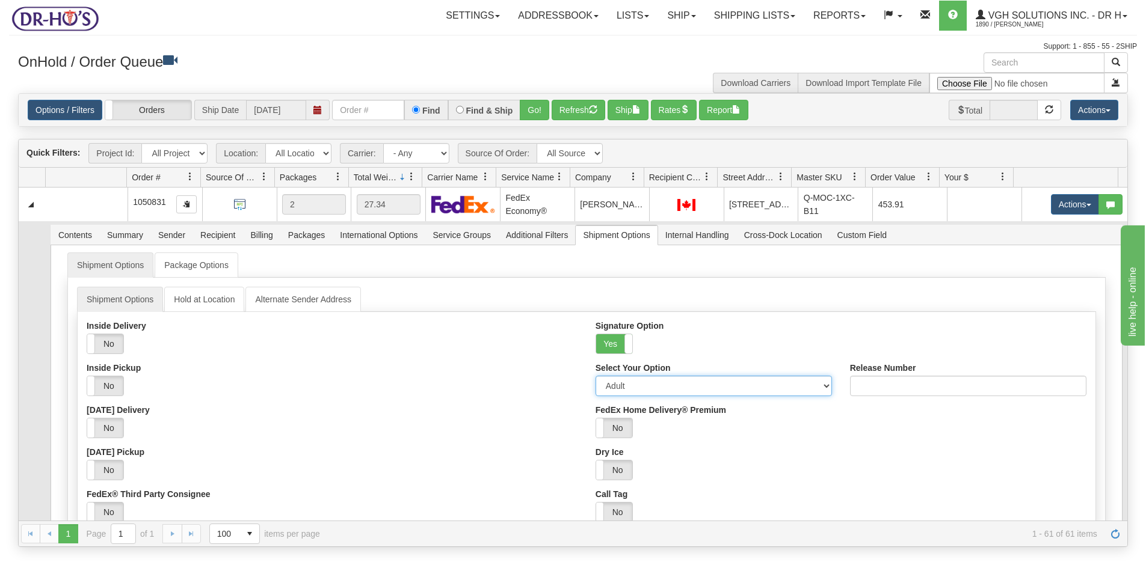
click at [627, 396] on select "Adult Direct Indirect No Signature Required Service Default" at bounding box center [714, 386] width 236 height 20
select select "2"
click at [596, 389] on select "Adult Direct Indirect No Signature Required Service Default" at bounding box center [714, 386] width 236 height 20
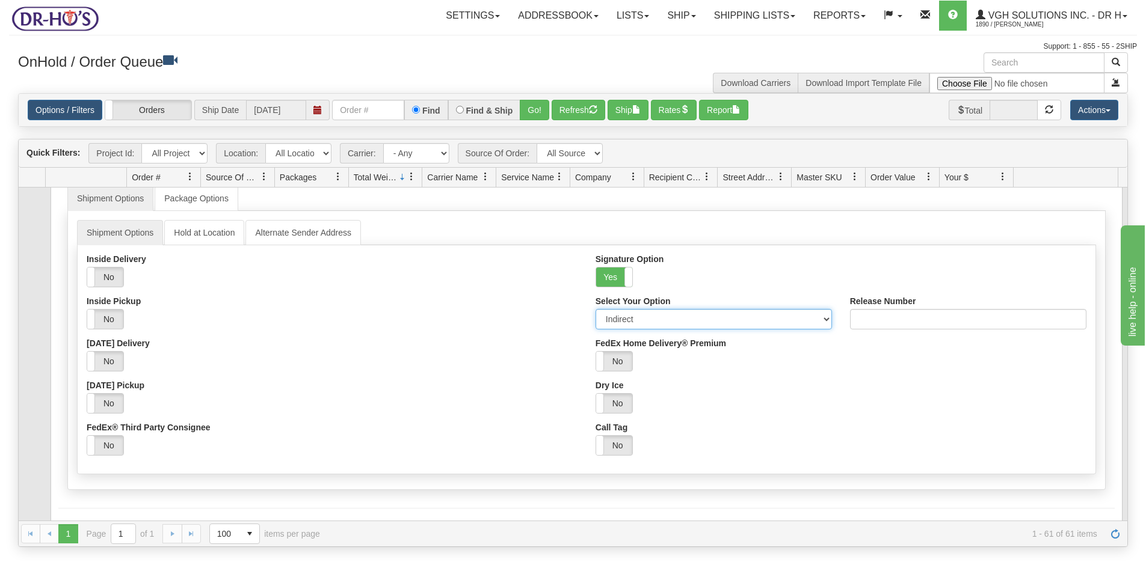
scroll to position [180, 0]
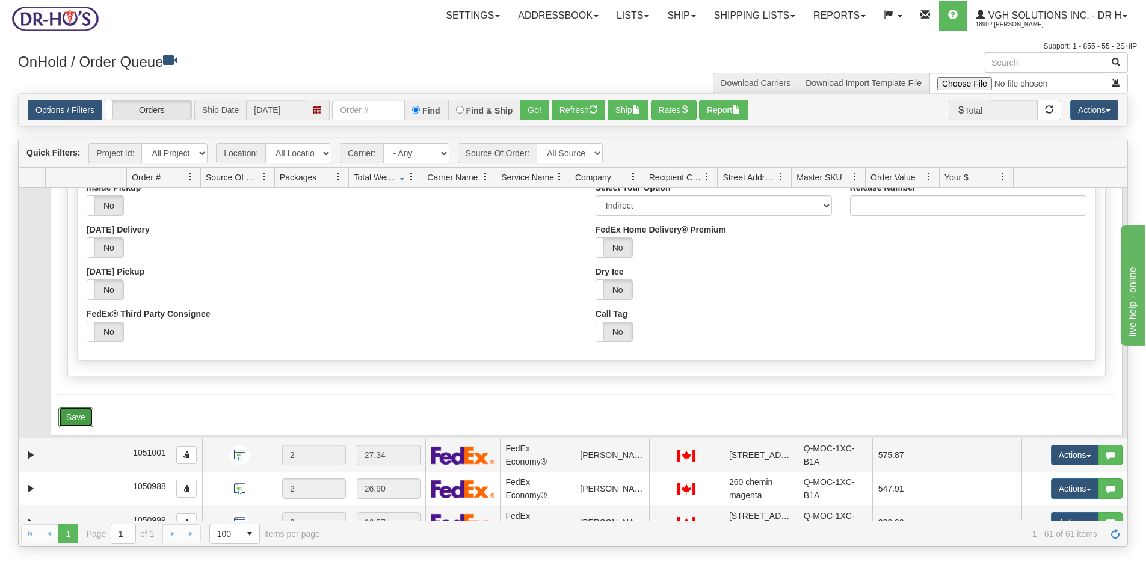
click at [75, 426] on button "Save" at bounding box center [75, 417] width 35 height 20
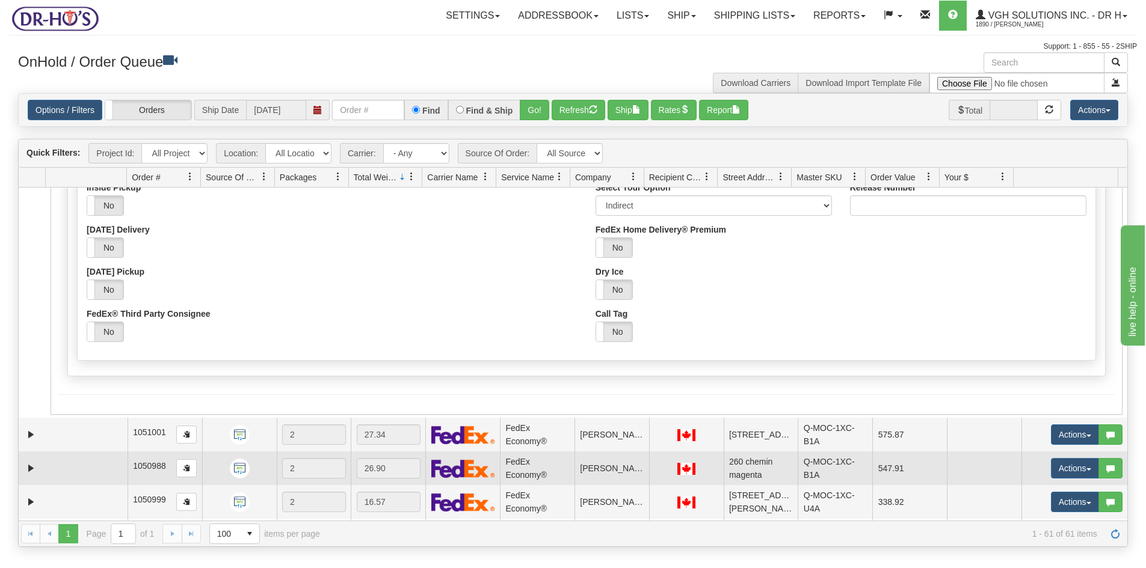
click at [29, 468] on td at bounding box center [32, 469] width 27 height 34
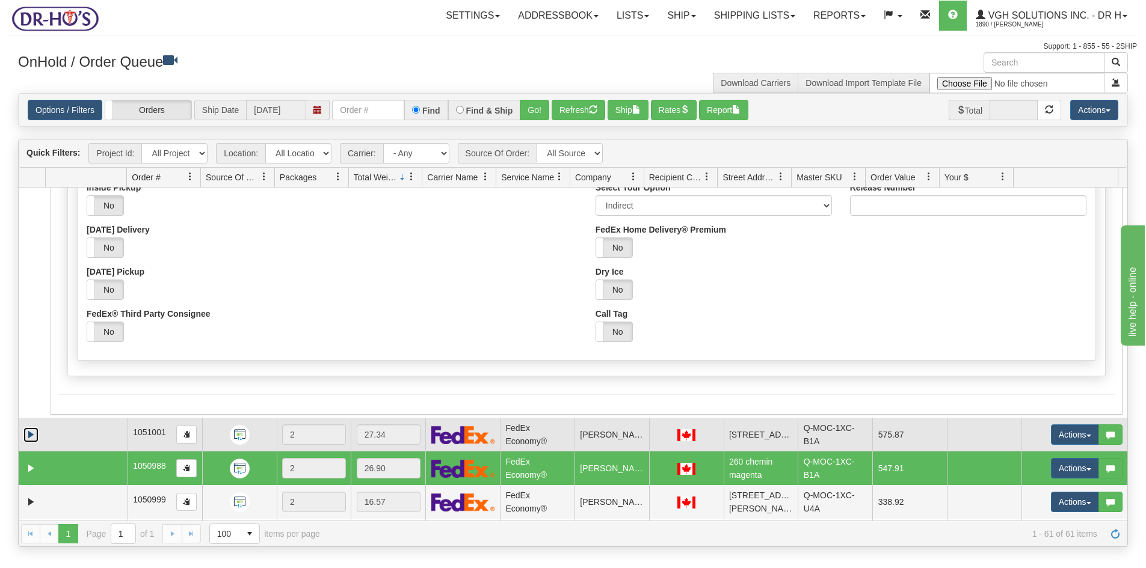
click at [36, 443] on link "Expand" at bounding box center [30, 435] width 15 height 15
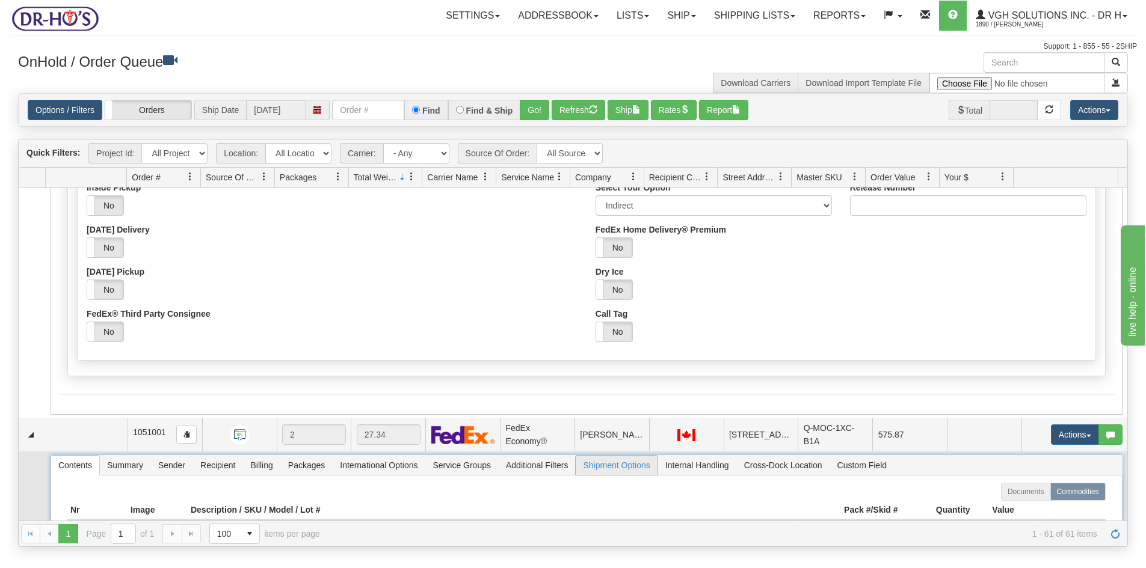
click at [608, 475] on span "Shipment Options" at bounding box center [616, 465] width 81 height 19
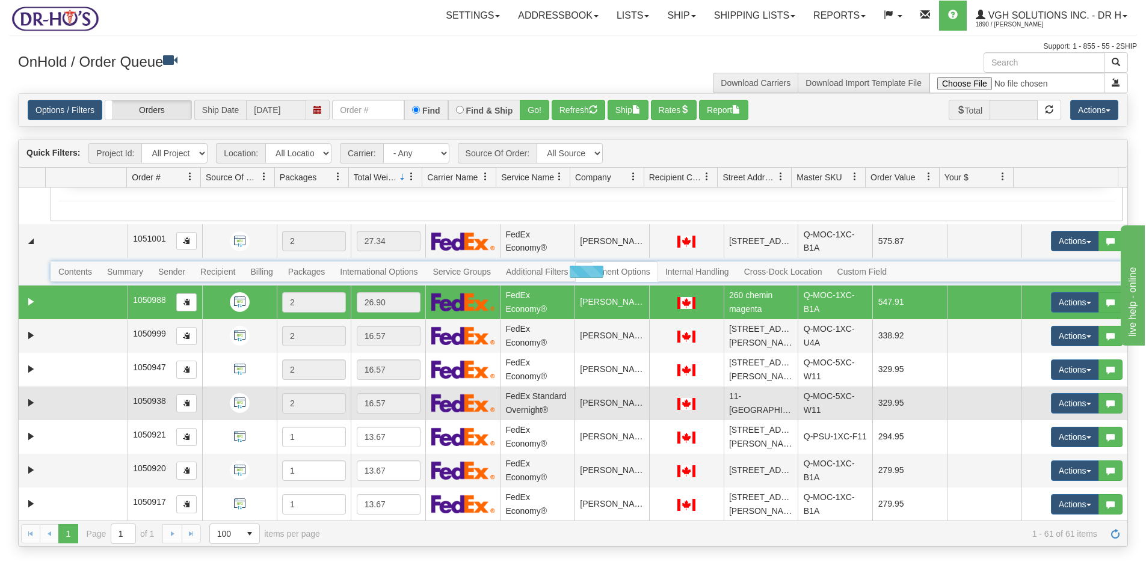
scroll to position [421, 0]
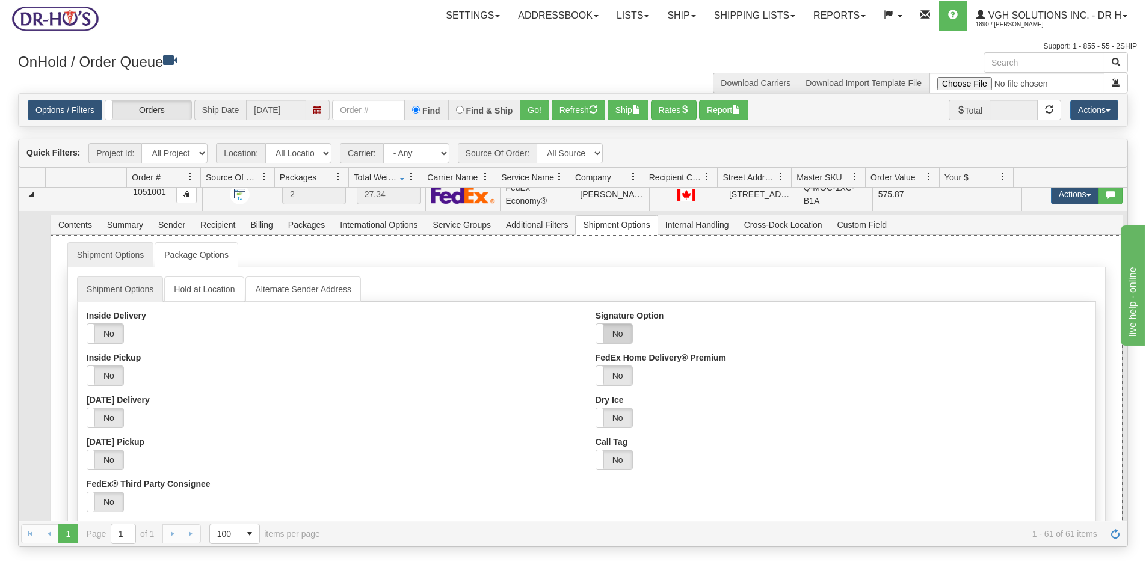
click at [613, 343] on label "No" at bounding box center [614, 333] width 36 height 19
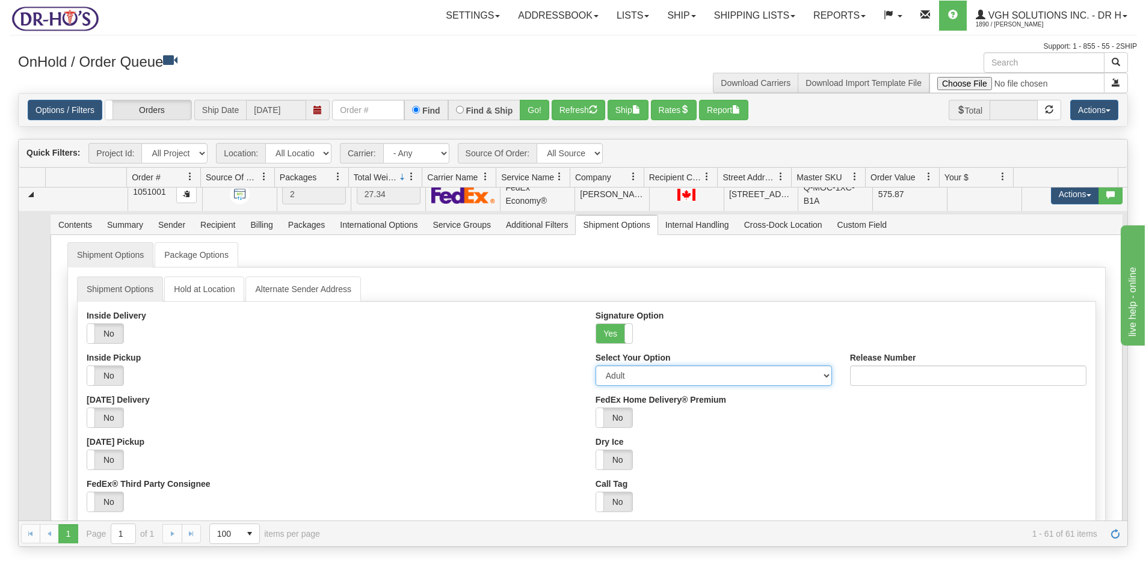
click at [610, 386] on select "Adult Direct Indirect No Signature Required Service Default" at bounding box center [714, 376] width 236 height 20
select select "2"
click at [596, 379] on select "Adult Direct Indirect No Signature Required Service Default" at bounding box center [714, 376] width 236 height 20
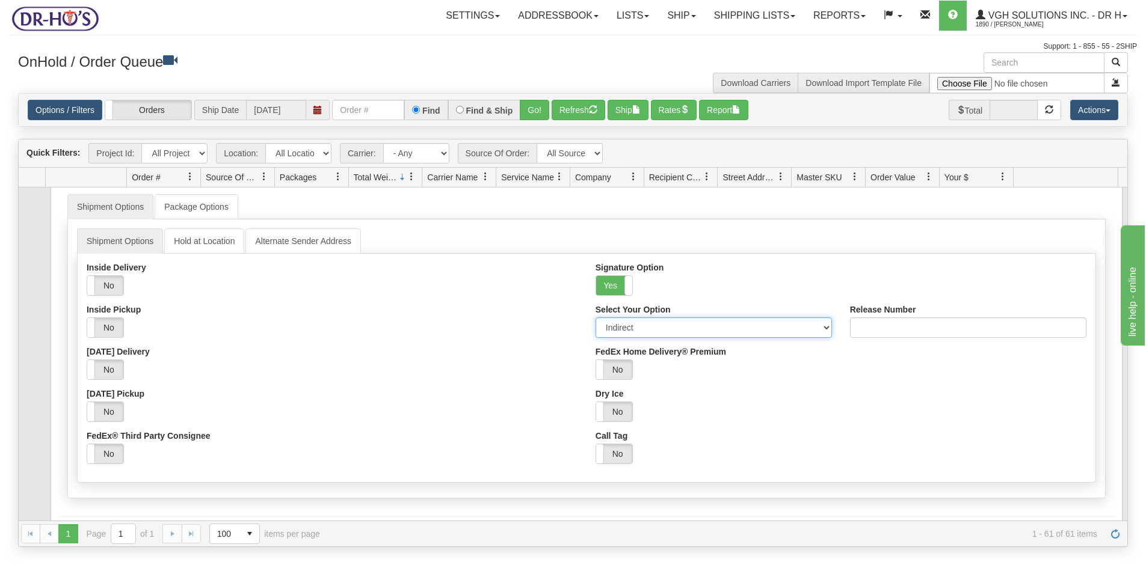
scroll to position [602, 0]
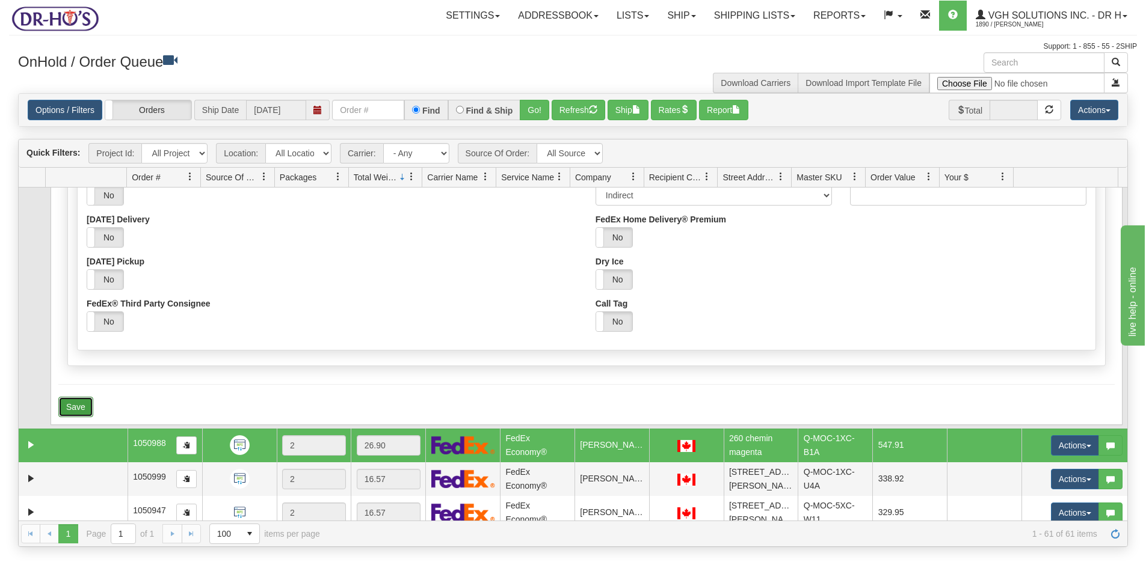
click at [65, 414] on button "Save" at bounding box center [75, 407] width 35 height 20
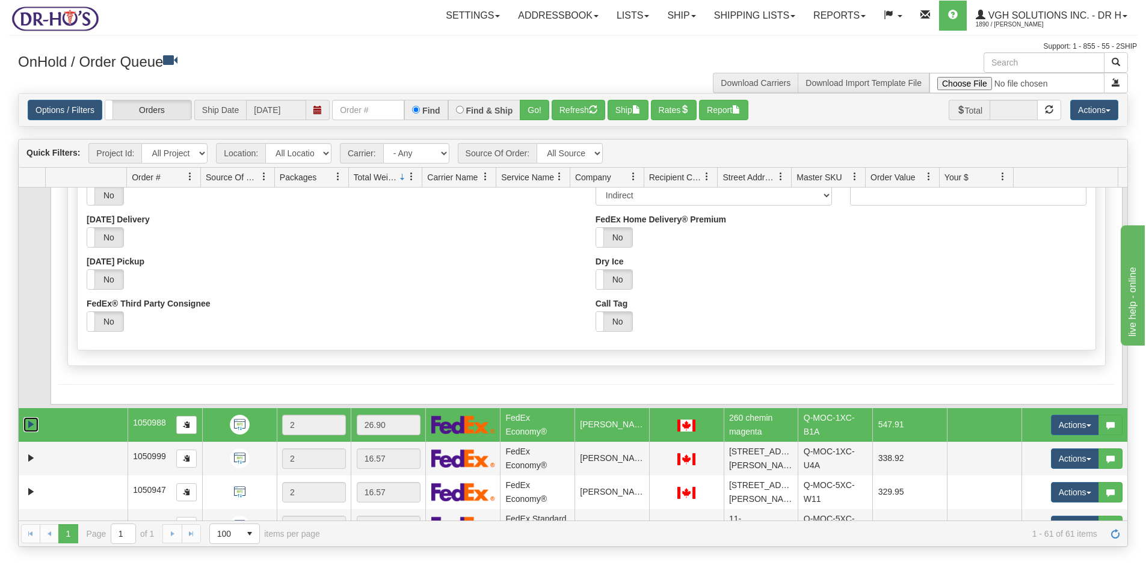
click at [31, 433] on link "Expand" at bounding box center [30, 424] width 15 height 15
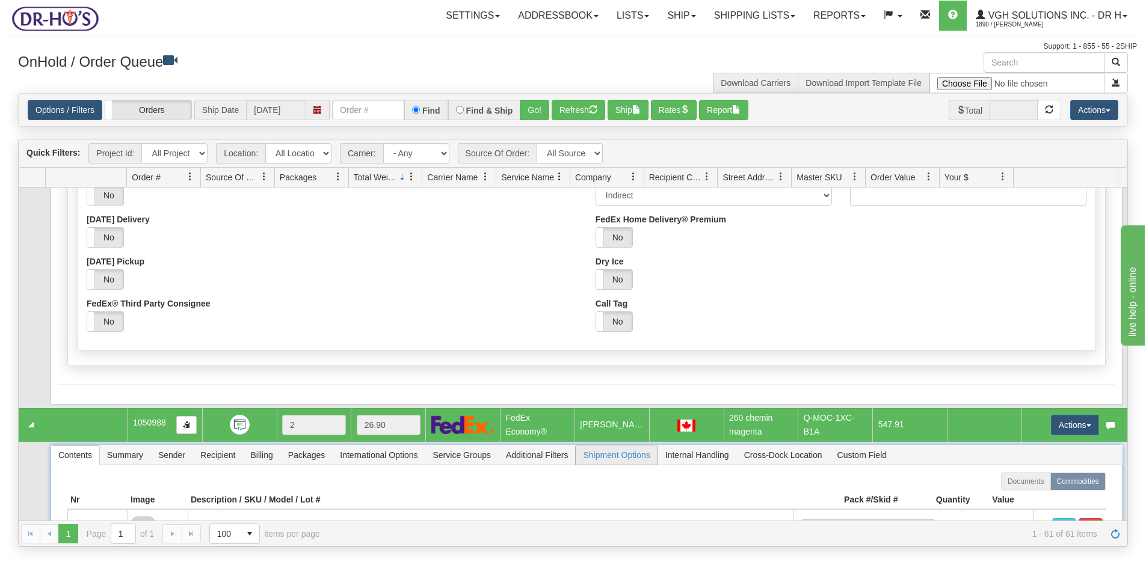
click at [627, 465] on span "Shipment Options" at bounding box center [616, 455] width 81 height 19
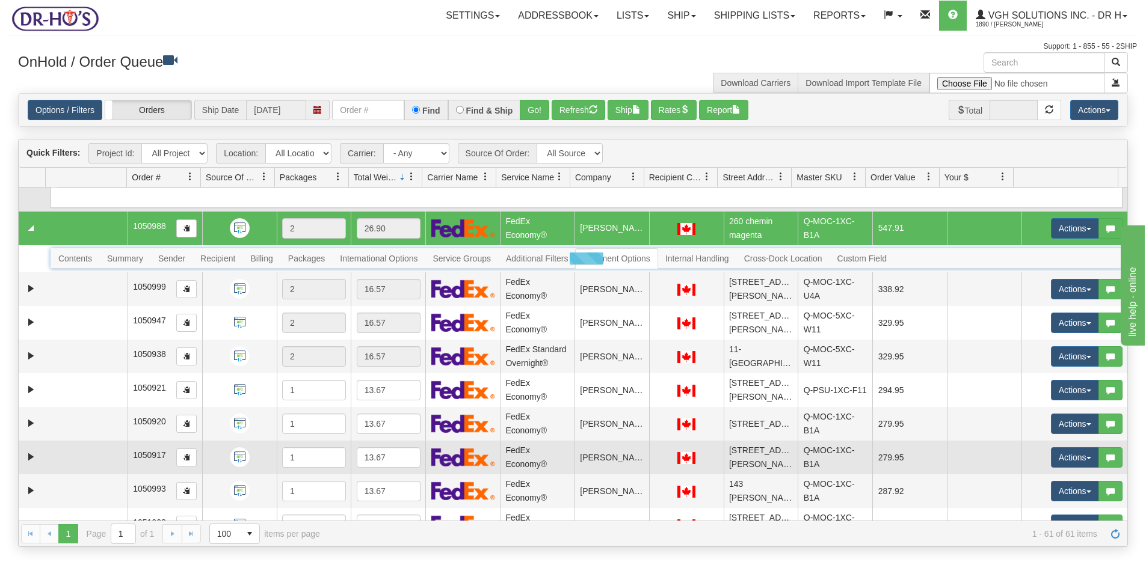
scroll to position [842, 0]
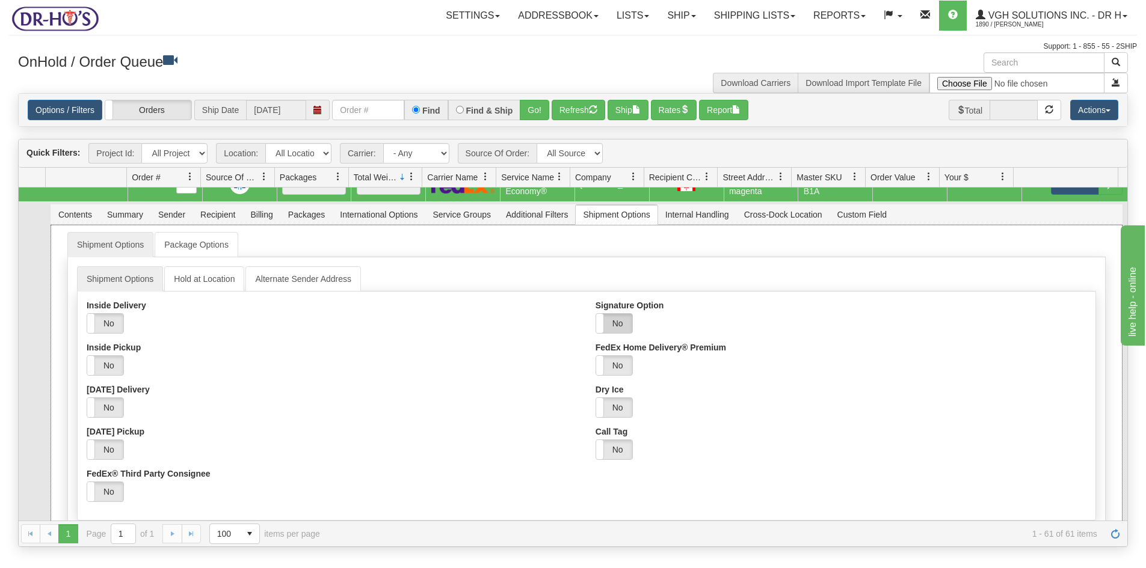
click at [612, 333] on label "No" at bounding box center [614, 323] width 36 height 19
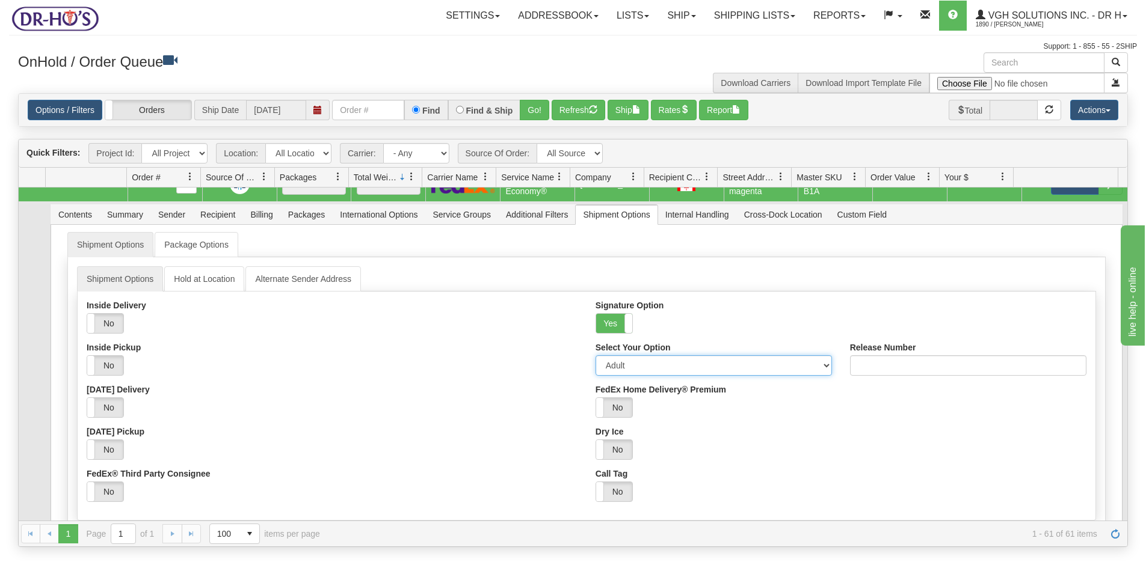
click at [615, 376] on select "Adult Direct Indirect No Signature Required Service Default" at bounding box center [714, 366] width 236 height 20
select select "2"
click at [596, 369] on select "Adult Direct Indirect No Signature Required Service Default" at bounding box center [714, 366] width 236 height 20
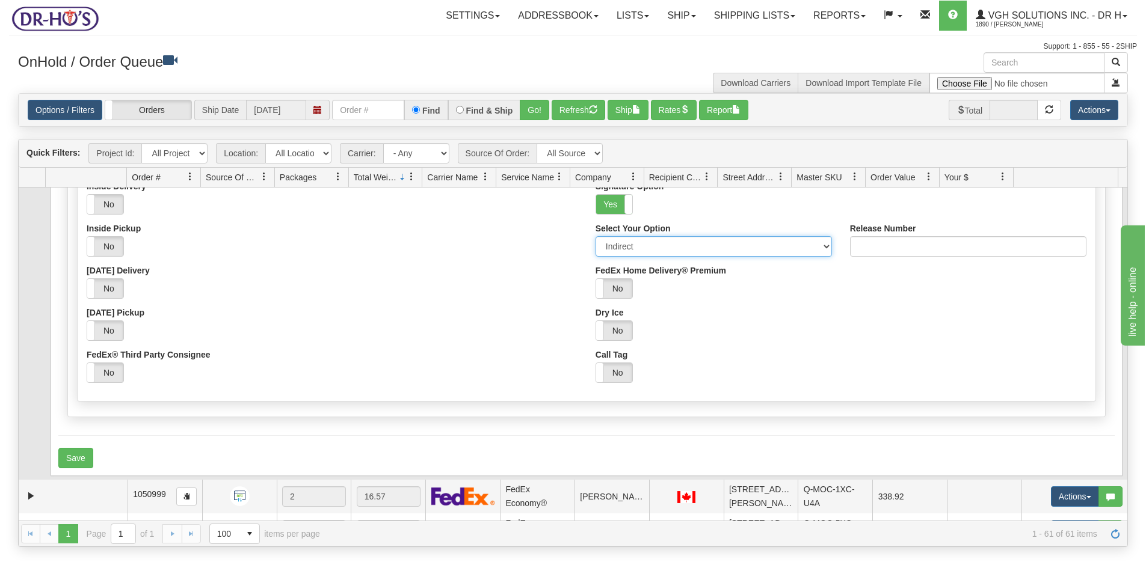
scroll to position [962, 0]
click at [65, 467] on button "Save" at bounding box center [75, 457] width 35 height 20
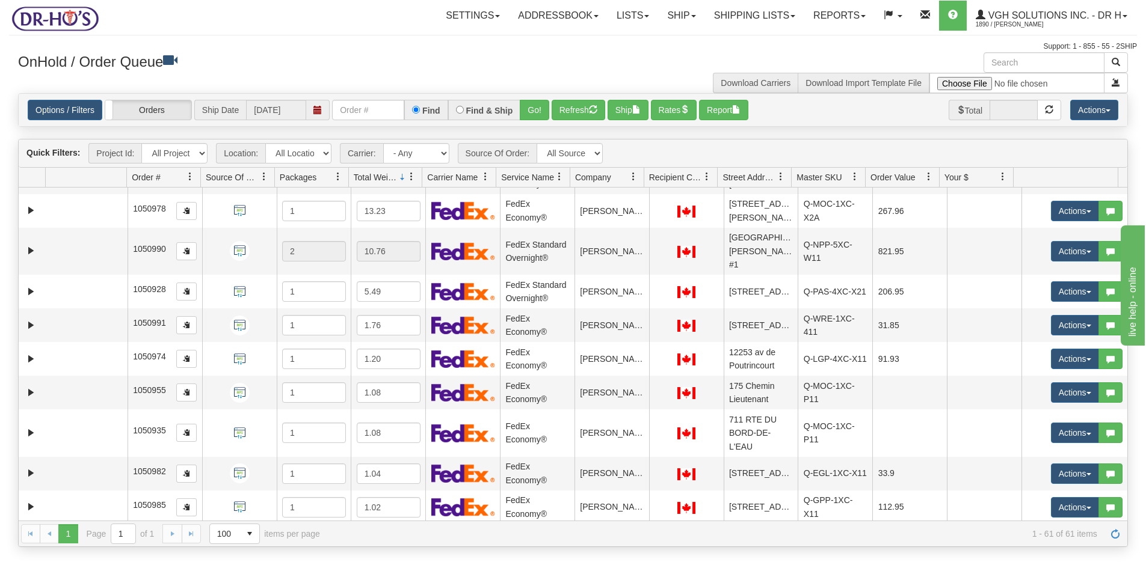
scroll to position [2406, 0]
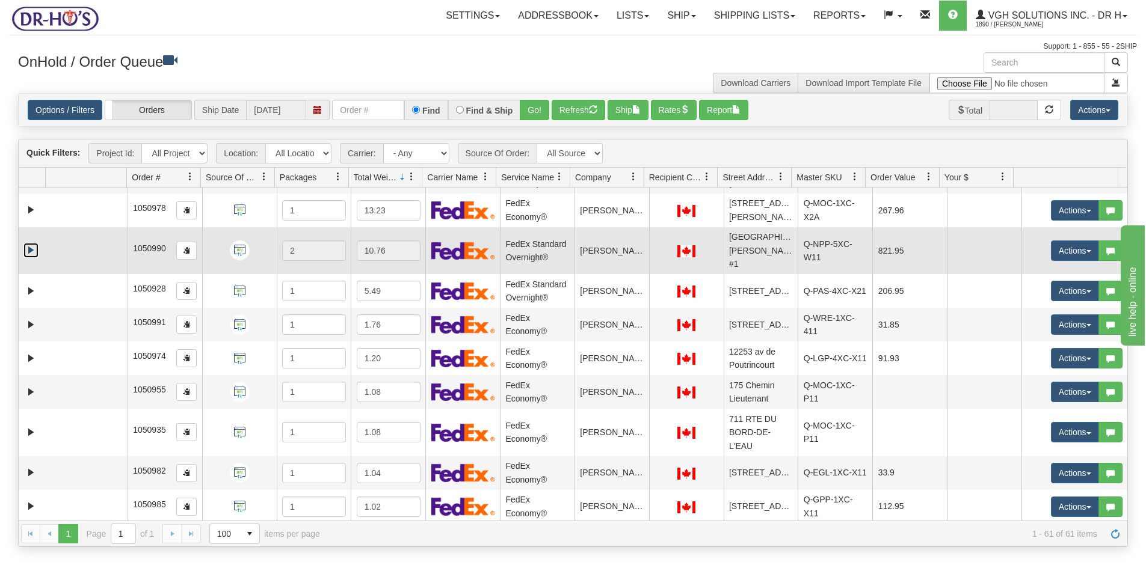
click at [33, 258] on link "Expand" at bounding box center [30, 250] width 15 height 15
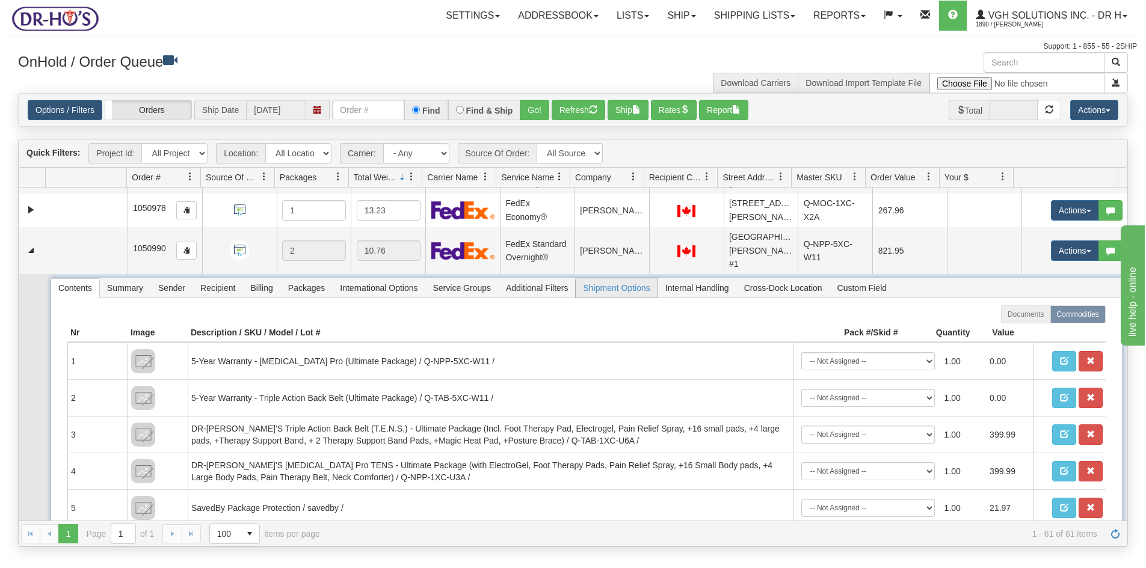
click at [614, 298] on span "Shipment Options" at bounding box center [616, 288] width 81 height 19
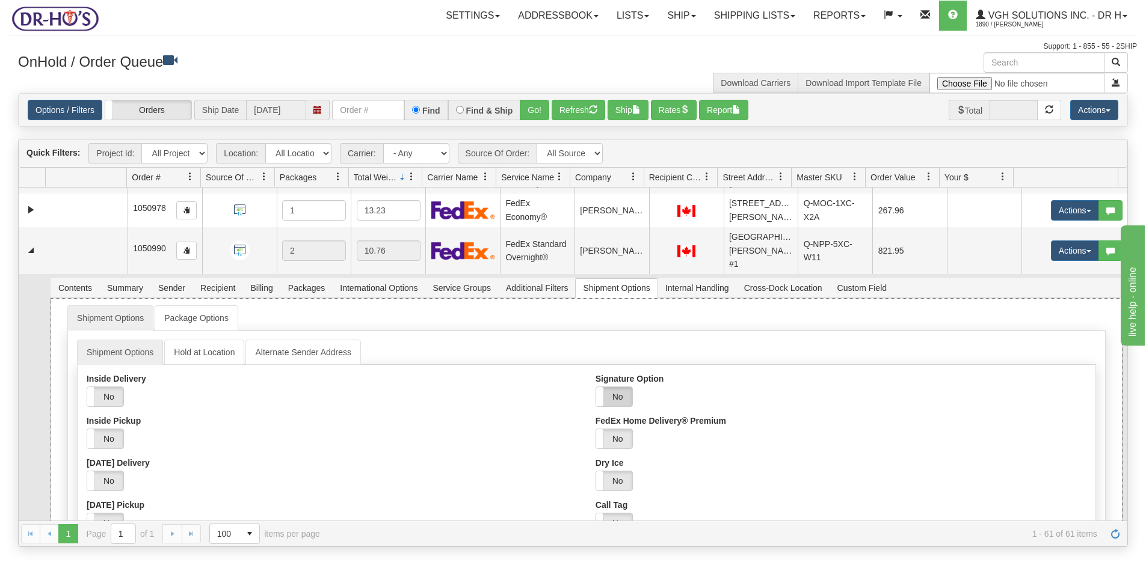
click at [609, 407] on label "No" at bounding box center [614, 396] width 36 height 19
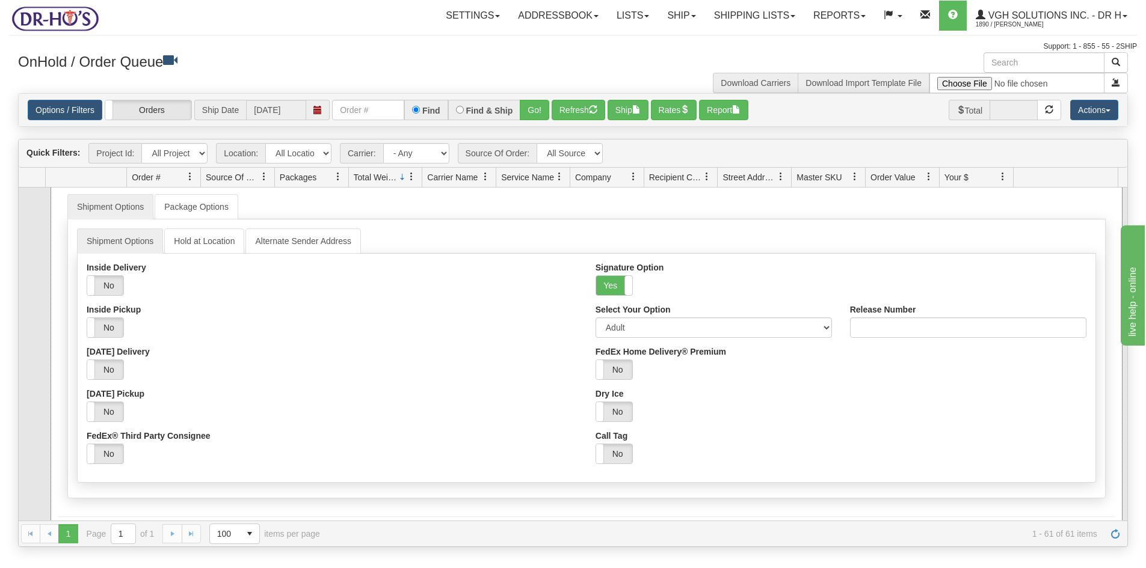
scroll to position [2527, 0]
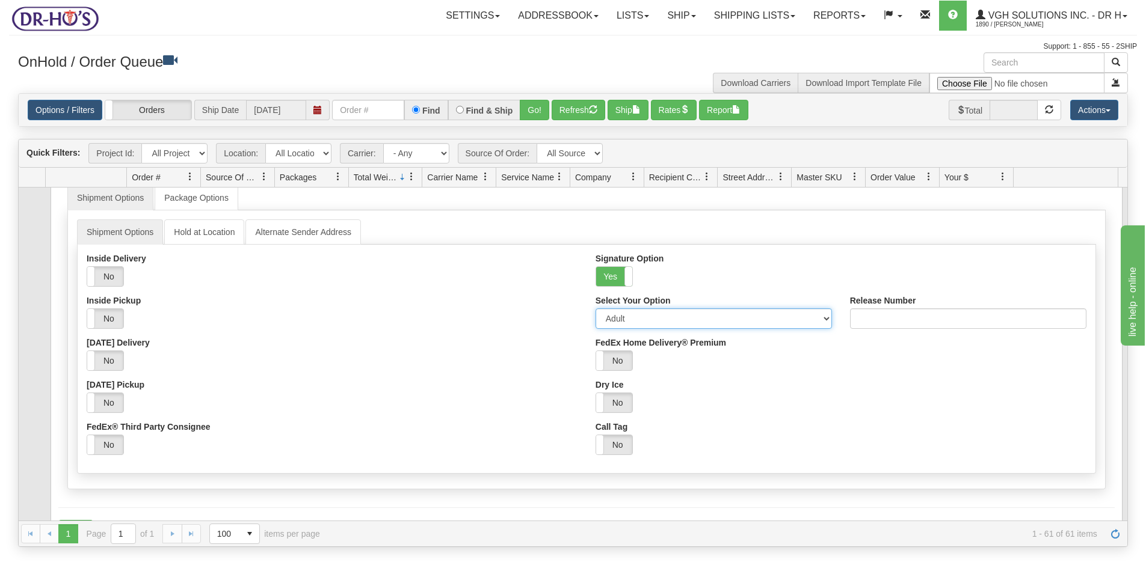
click at [636, 329] on select "Adult Direct Indirect No Signature Required Service Default" at bounding box center [714, 319] width 236 height 20
select select "2"
click at [596, 329] on select "Adult Direct Indirect No Signature Required Service Default" at bounding box center [714, 319] width 236 height 20
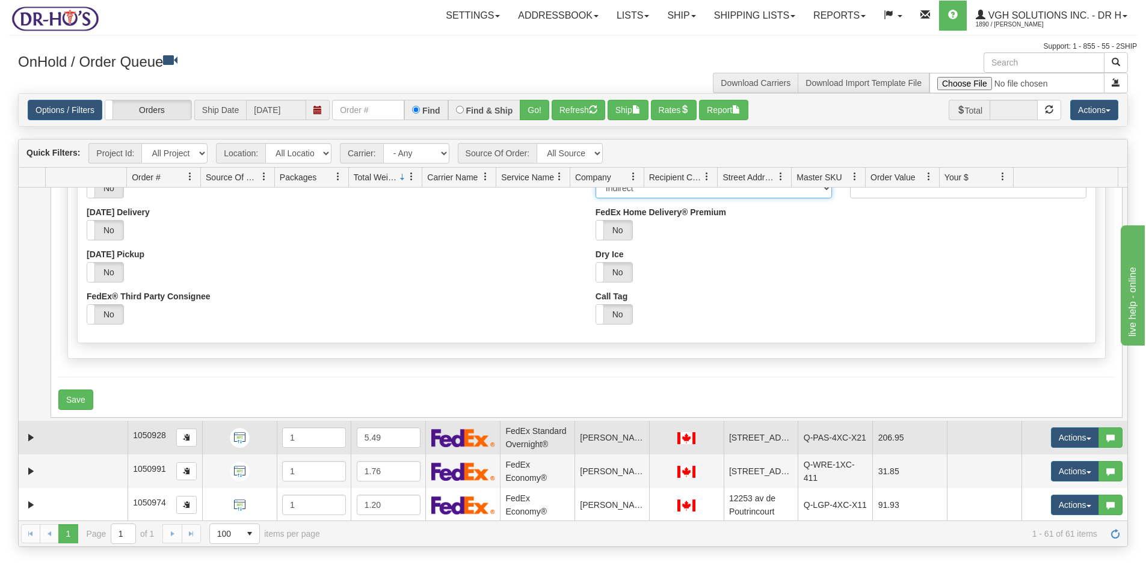
scroll to position [2707, 0]
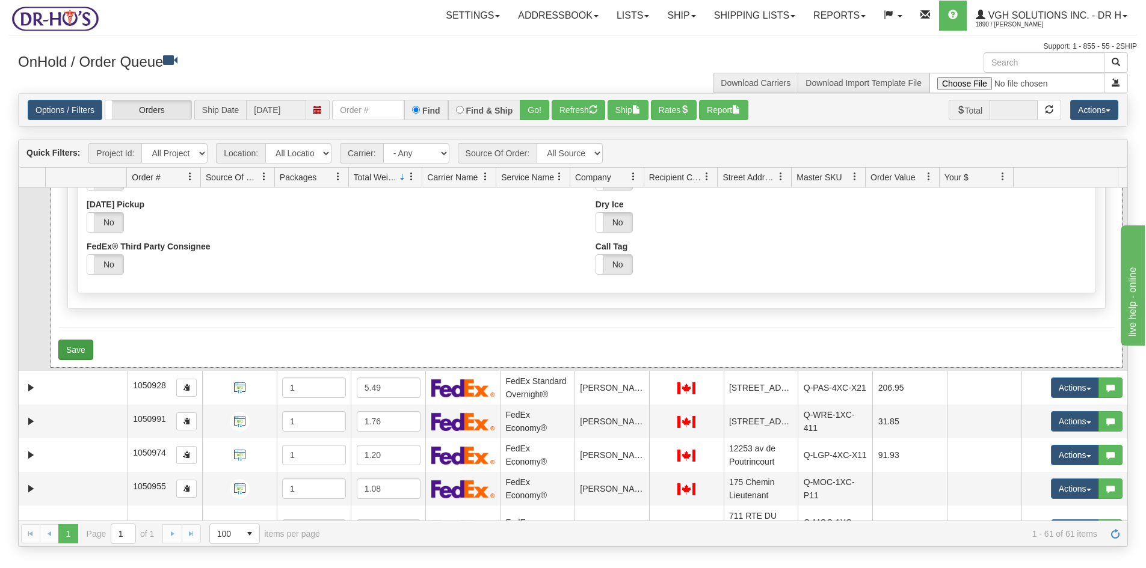
click at [75, 360] on form "Shipment Options Package Options Shipment Options Hold at Location Alternate Se…" at bounding box center [586, 183] width 1056 height 356
click at [75, 360] on button "Save" at bounding box center [75, 350] width 35 height 20
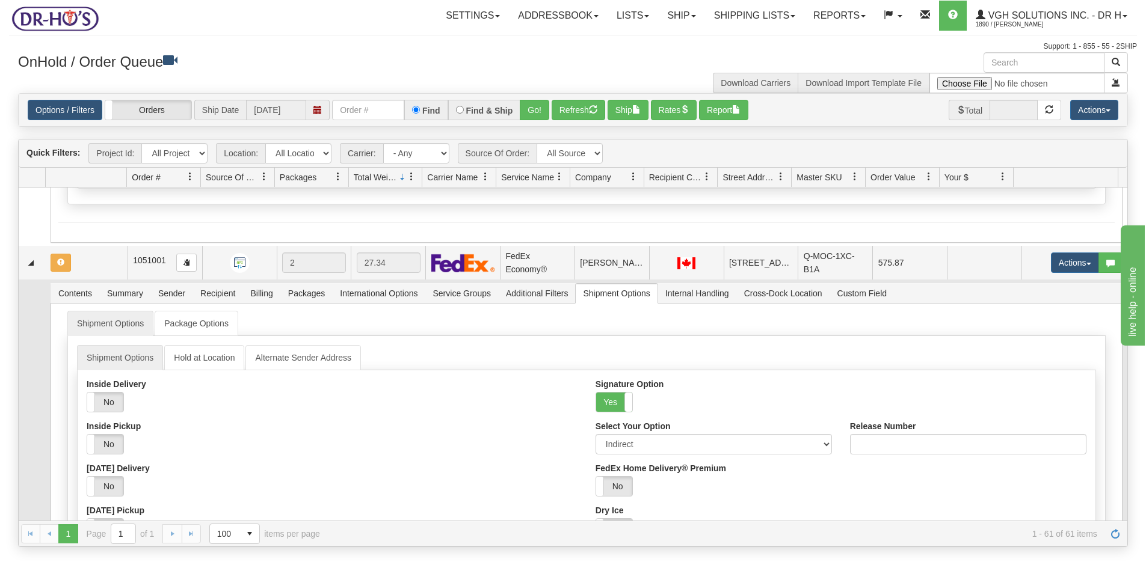
scroll to position [331, 0]
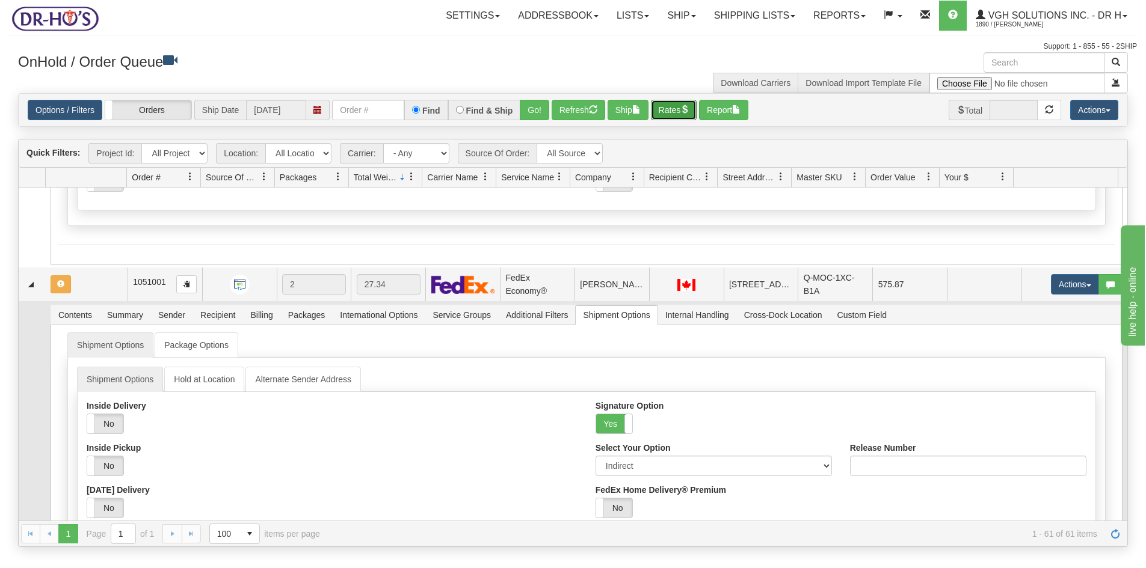
click at [677, 102] on button "Rates" at bounding box center [674, 110] width 46 height 20
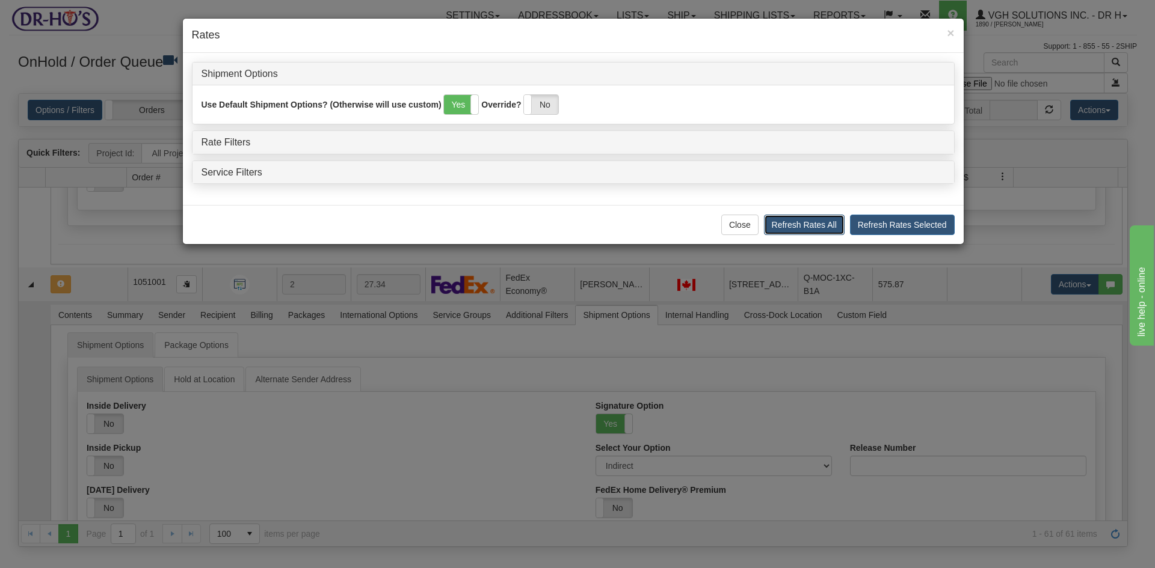
click at [825, 226] on button "Refresh Rates All" at bounding box center [804, 225] width 81 height 20
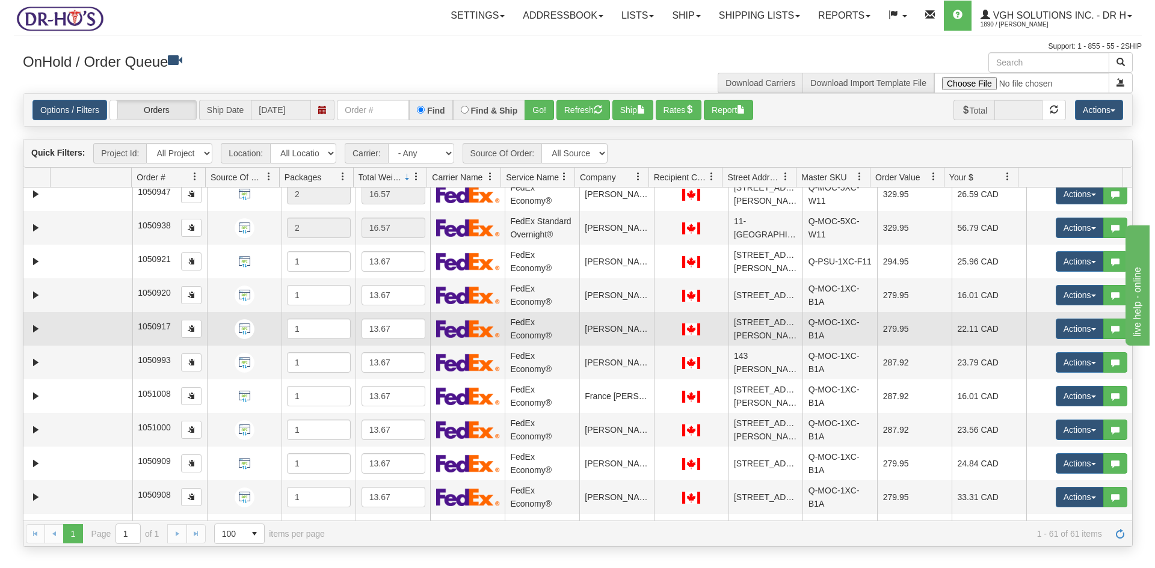
scroll to position [0, 0]
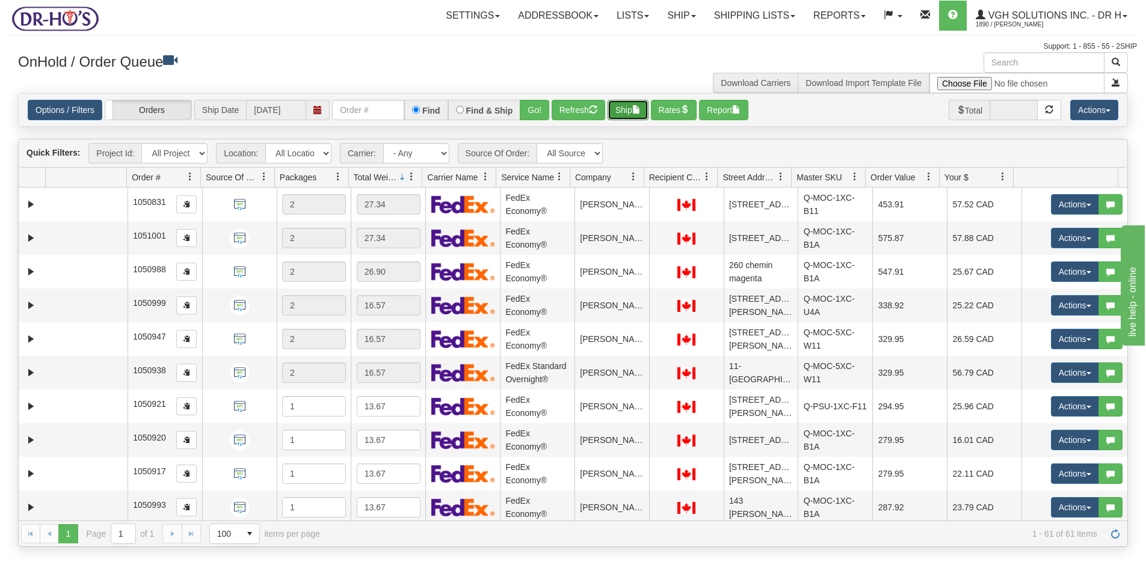
click at [625, 109] on button "Ship" at bounding box center [628, 110] width 41 height 20
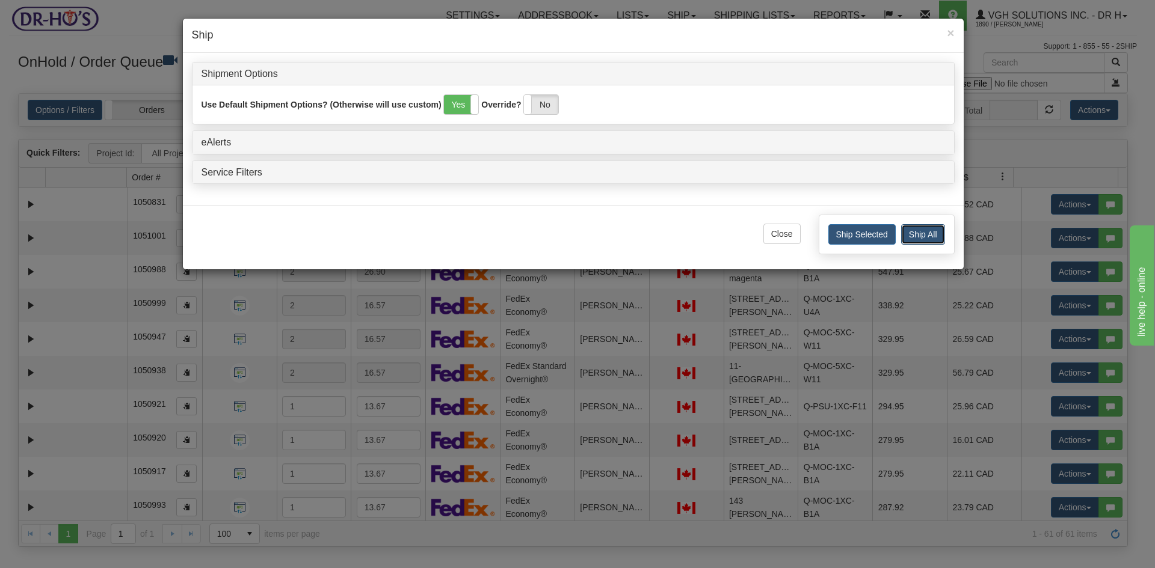
click at [928, 233] on button "Ship All" at bounding box center [923, 234] width 44 height 20
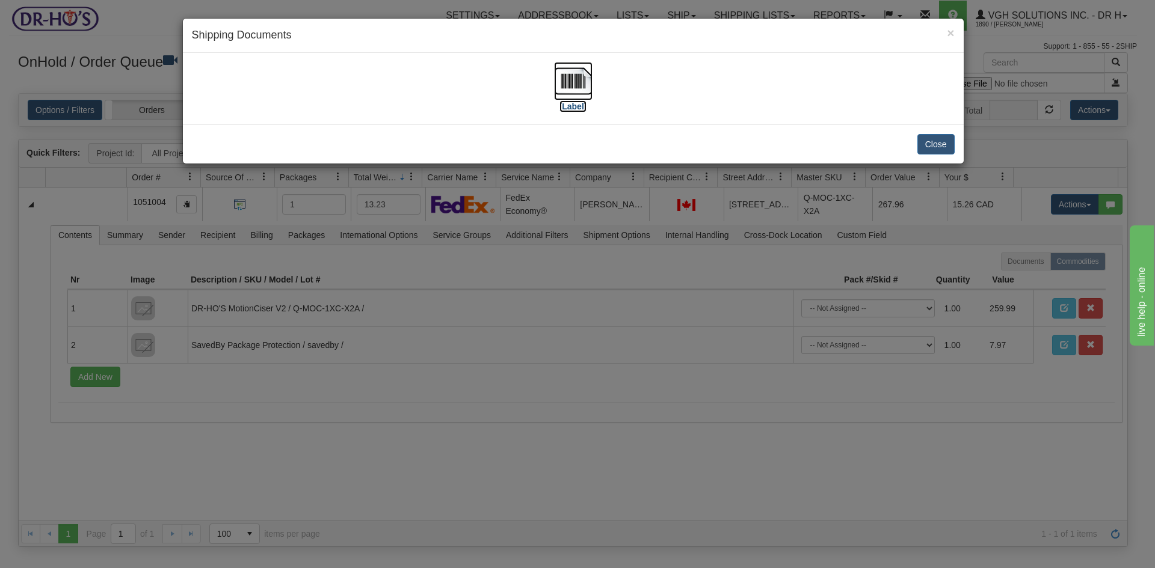
click at [577, 87] on img at bounding box center [573, 81] width 38 height 38
click at [934, 146] on button "Close" at bounding box center [935, 144] width 37 height 20
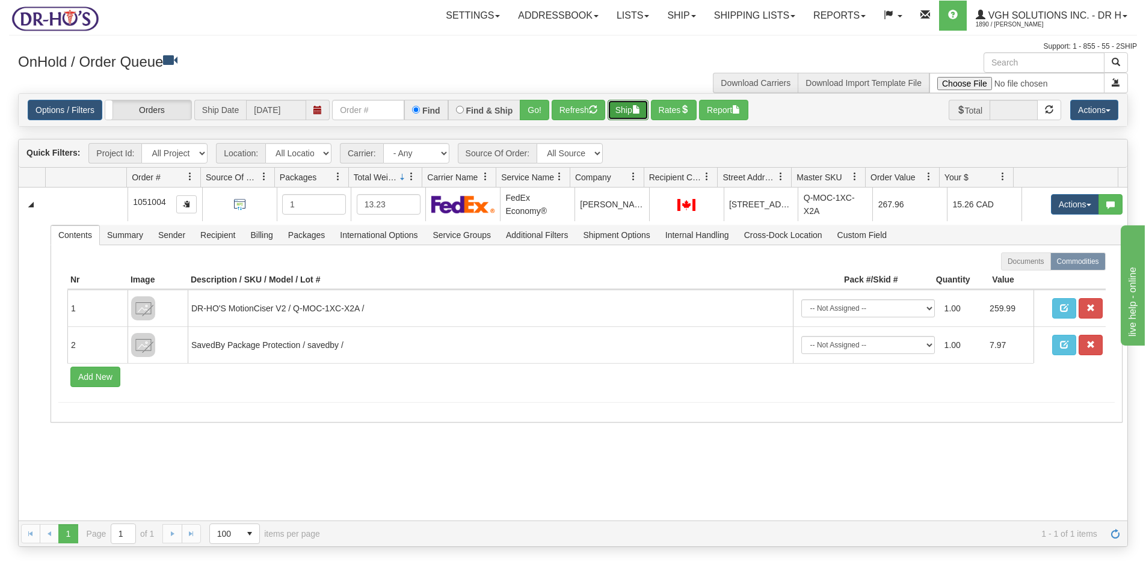
click at [624, 109] on button "Ship" at bounding box center [628, 110] width 41 height 20
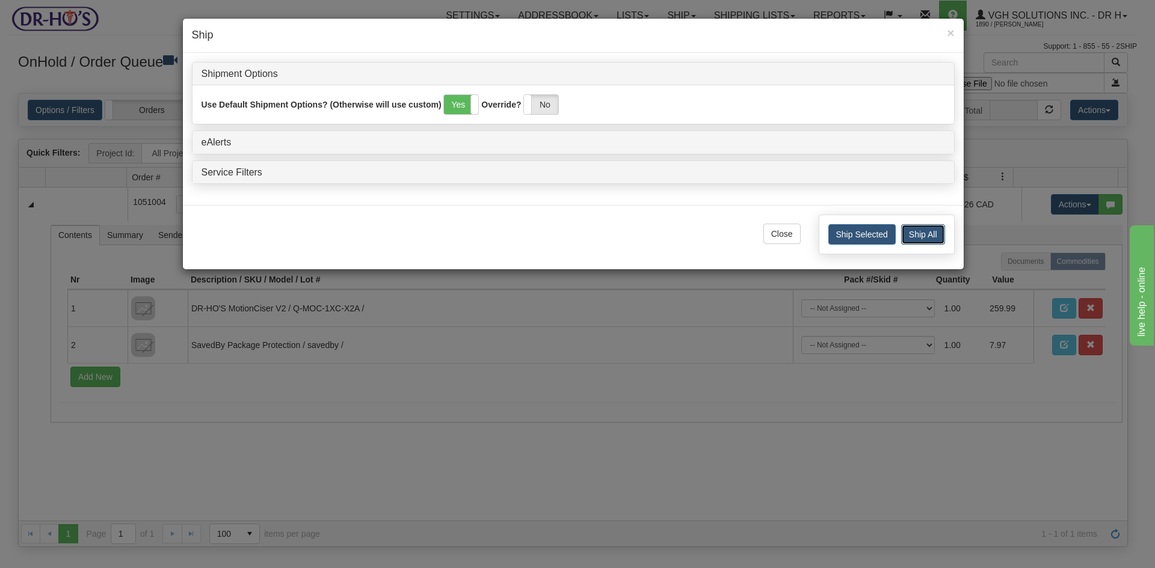
drag, startPoint x: 921, startPoint y: 234, endPoint x: 904, endPoint y: 241, distance: 18.3
click at [920, 235] on button "Ship All" at bounding box center [923, 234] width 44 height 20
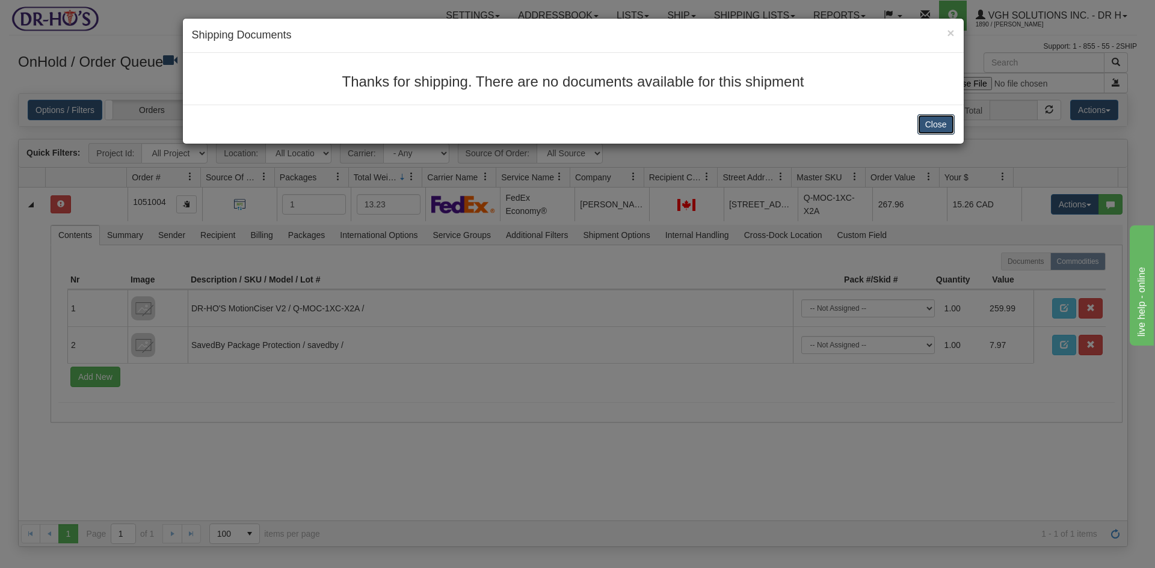
drag, startPoint x: 946, startPoint y: 117, endPoint x: 544, endPoint y: 180, distance: 406.3
click at [941, 119] on button "Close" at bounding box center [935, 124] width 37 height 20
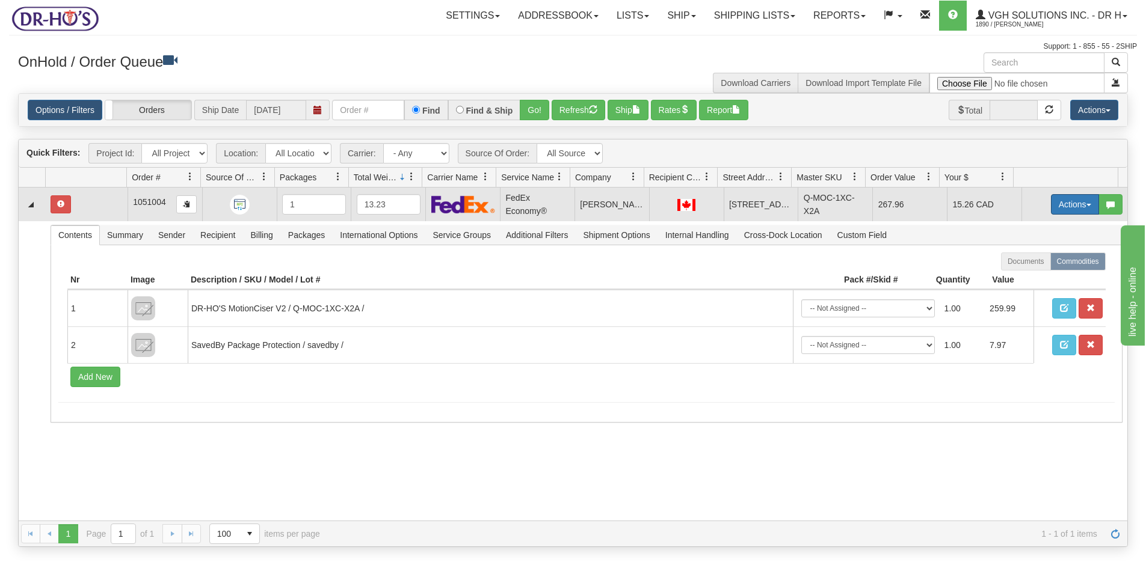
click at [1061, 205] on button "Actions" at bounding box center [1075, 204] width 48 height 20
click at [1018, 224] on span "Open" at bounding box center [1028, 228] width 29 height 10
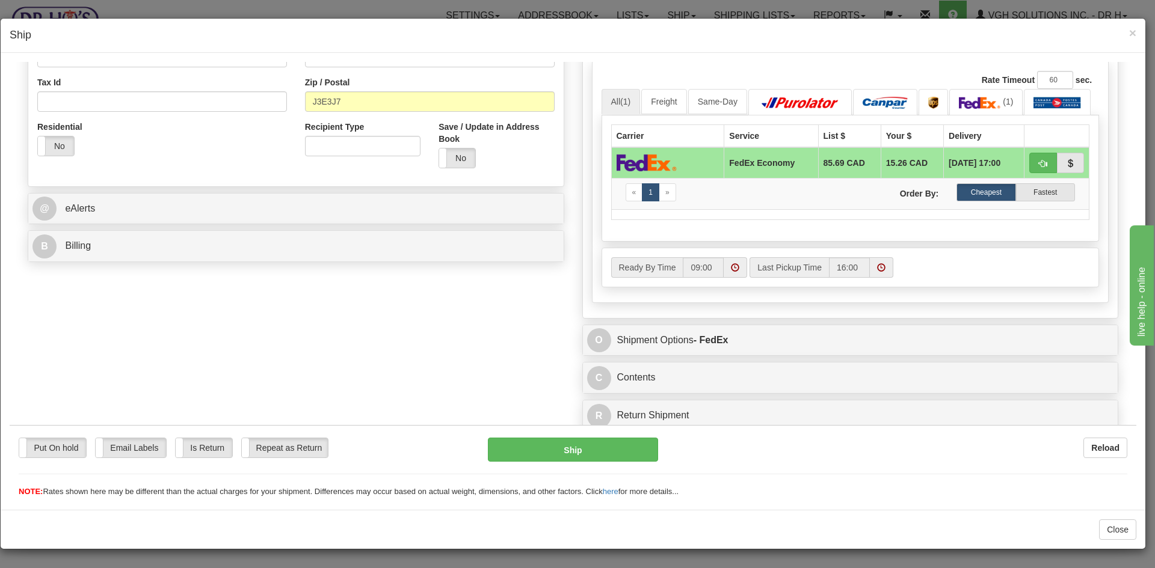
scroll to position [359, 0]
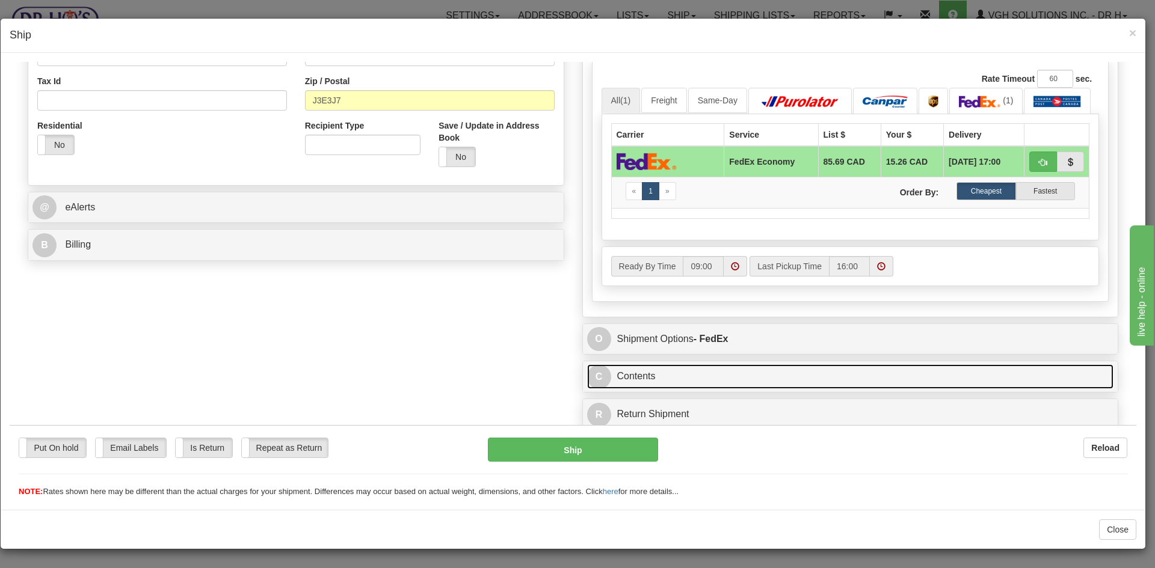
click at [703, 376] on link "C Contents" at bounding box center [850, 376] width 527 height 25
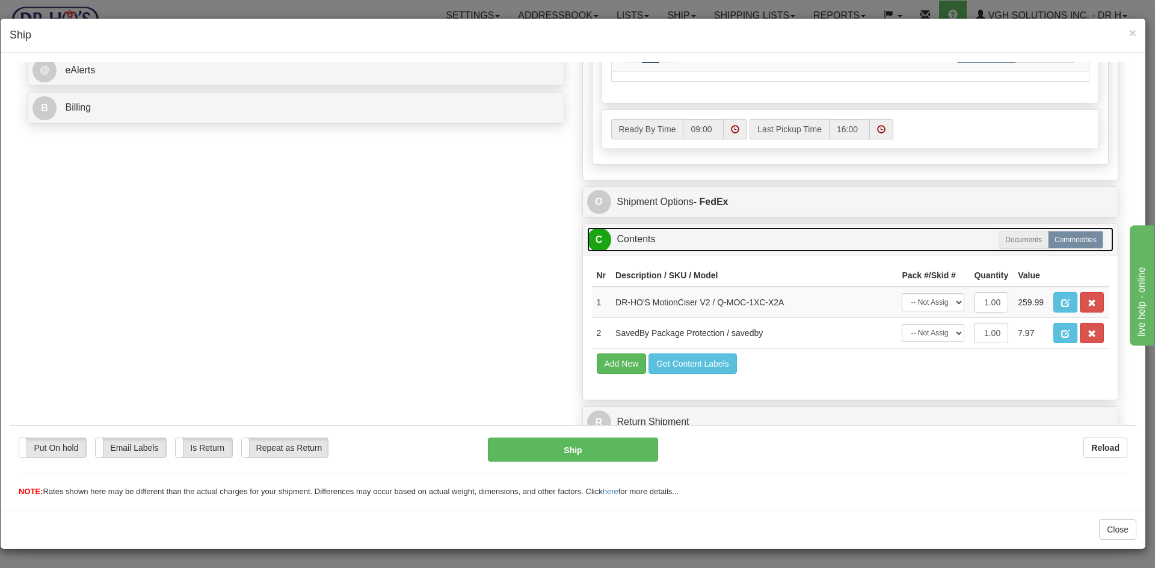
scroll to position [504, 0]
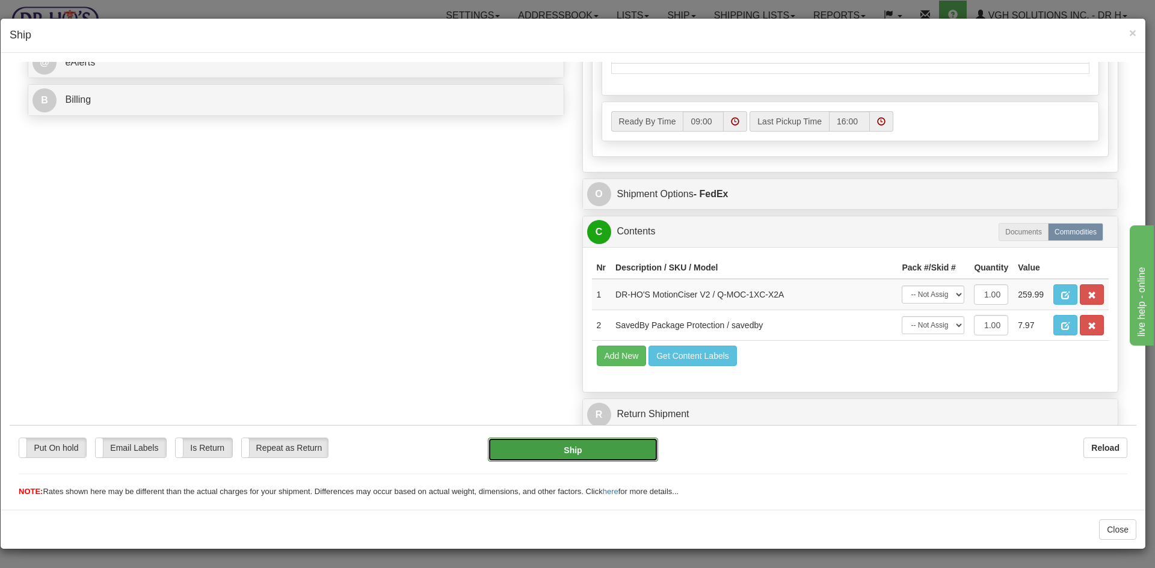
click at [567, 453] on button "Ship" at bounding box center [573, 449] width 170 height 24
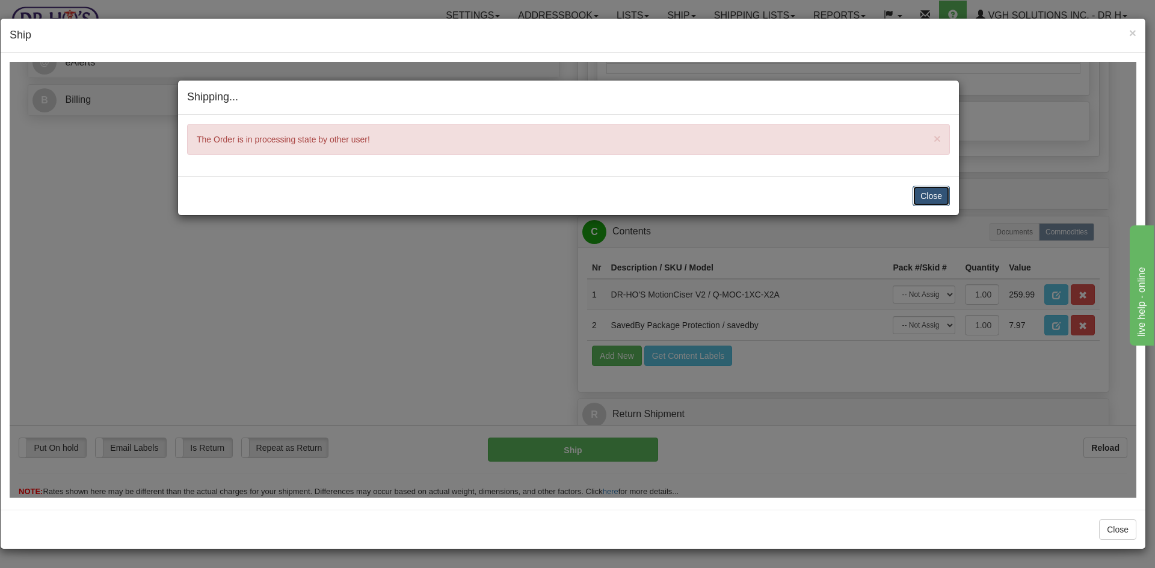
click at [932, 194] on button "Close" at bounding box center [931, 195] width 37 height 20
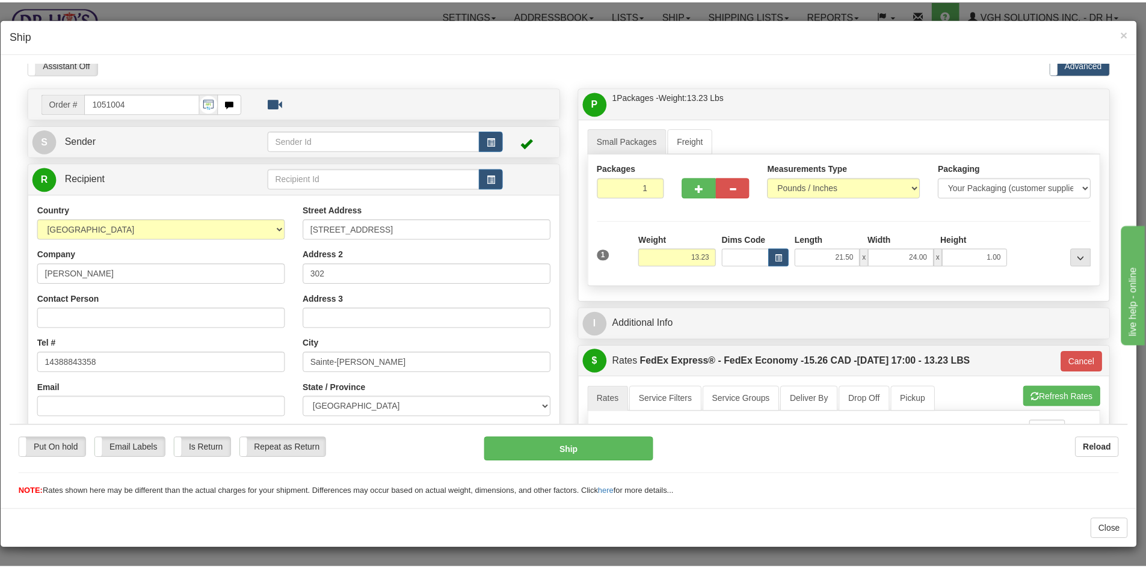
scroll to position [0, 0]
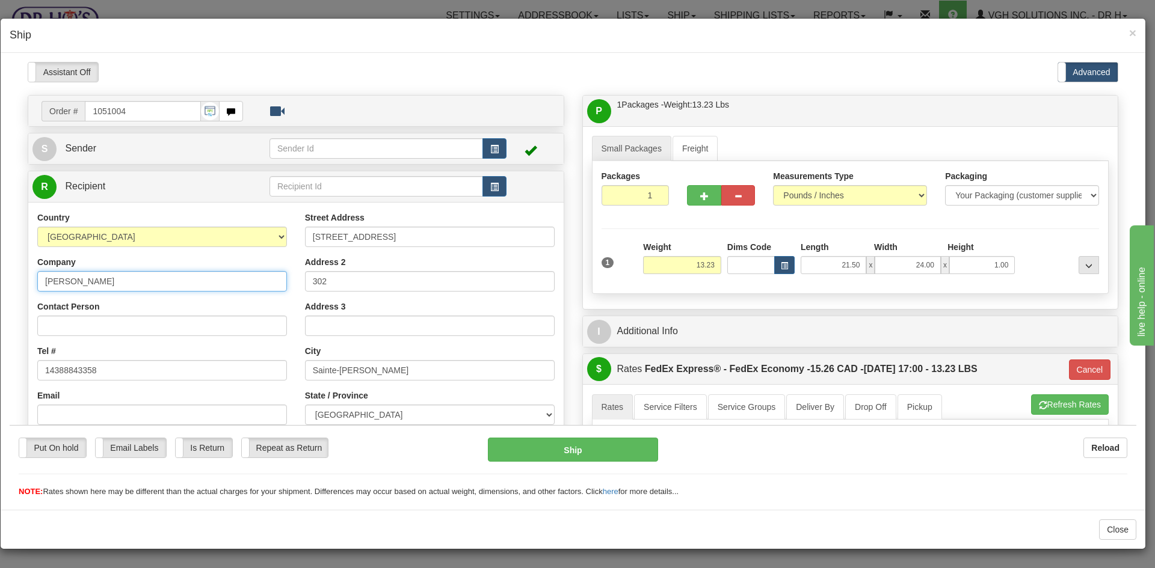
drag, startPoint x: 41, startPoint y: 275, endPoint x: 141, endPoint y: 279, distance: 100.5
click at [139, 280] on input "Ikram Lazar" at bounding box center [162, 281] width 250 height 20
click at [1136, 32] on span "×" at bounding box center [1132, 33] width 7 height 14
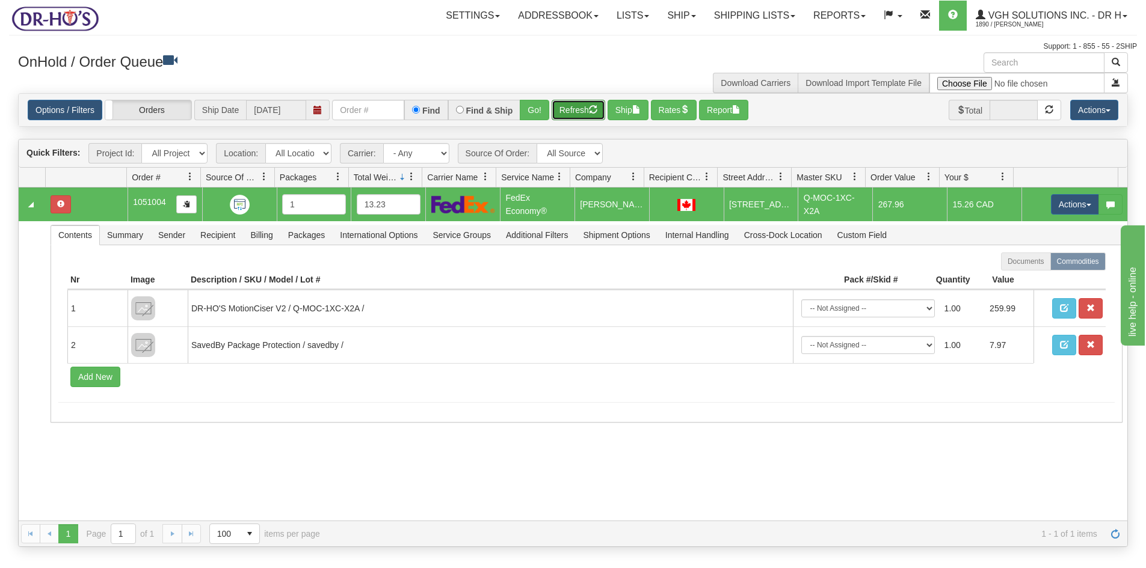
click at [584, 109] on button "Refresh" at bounding box center [579, 110] width 54 height 20
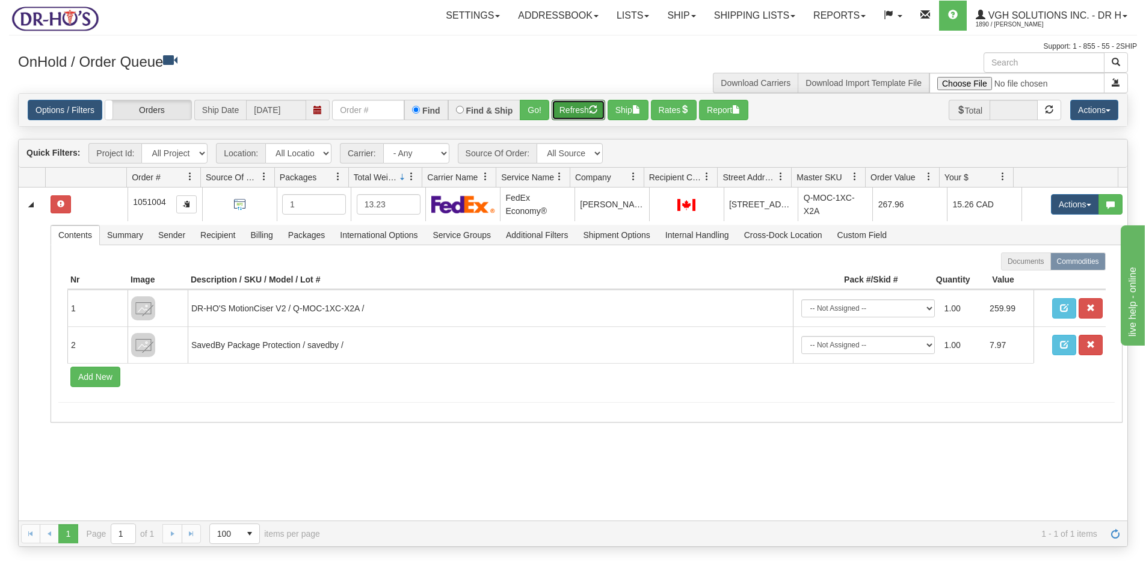
drag, startPoint x: 96, startPoint y: 210, endPoint x: 186, endPoint y: 179, distance: 95.5
click at [95, 209] on td at bounding box center [87, 205] width 82 height 34
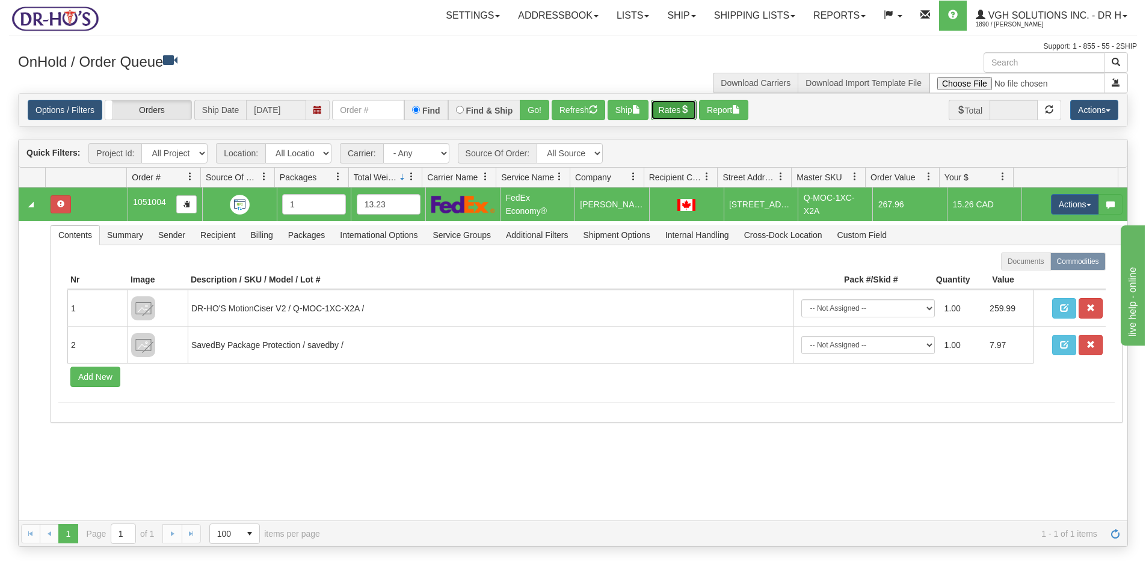
click at [670, 113] on button "Rates" at bounding box center [674, 110] width 46 height 20
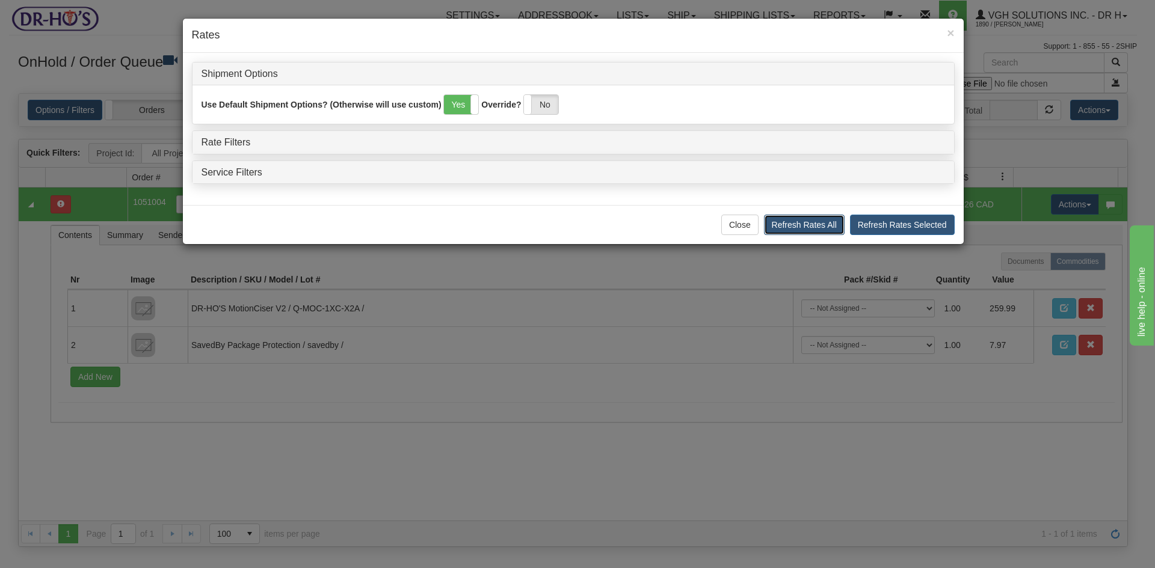
click at [801, 226] on button "Refresh Rates All" at bounding box center [804, 225] width 81 height 20
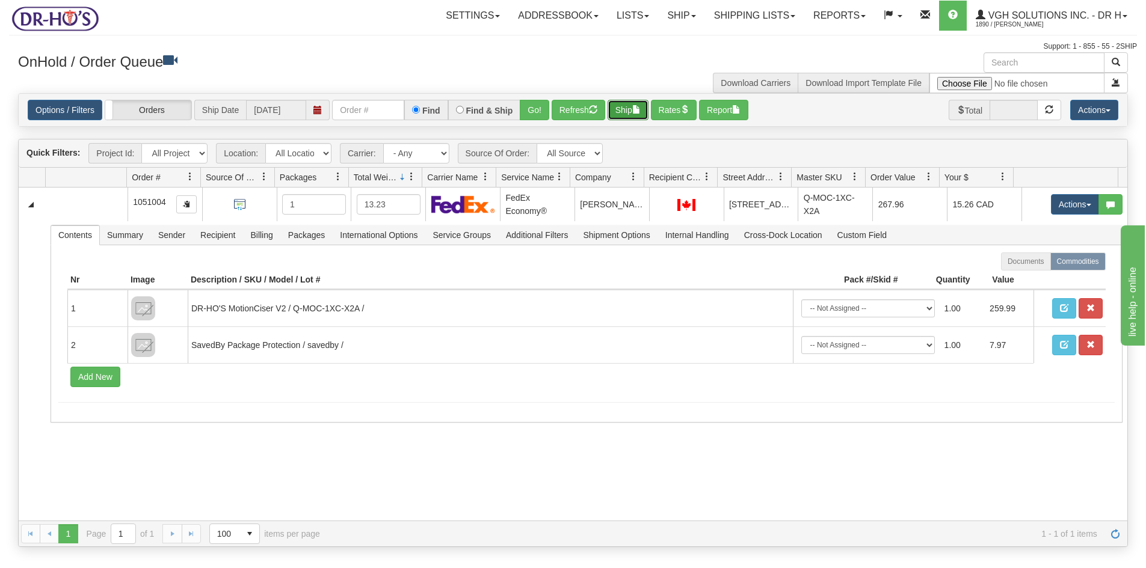
click at [629, 105] on button "Ship" at bounding box center [628, 110] width 41 height 20
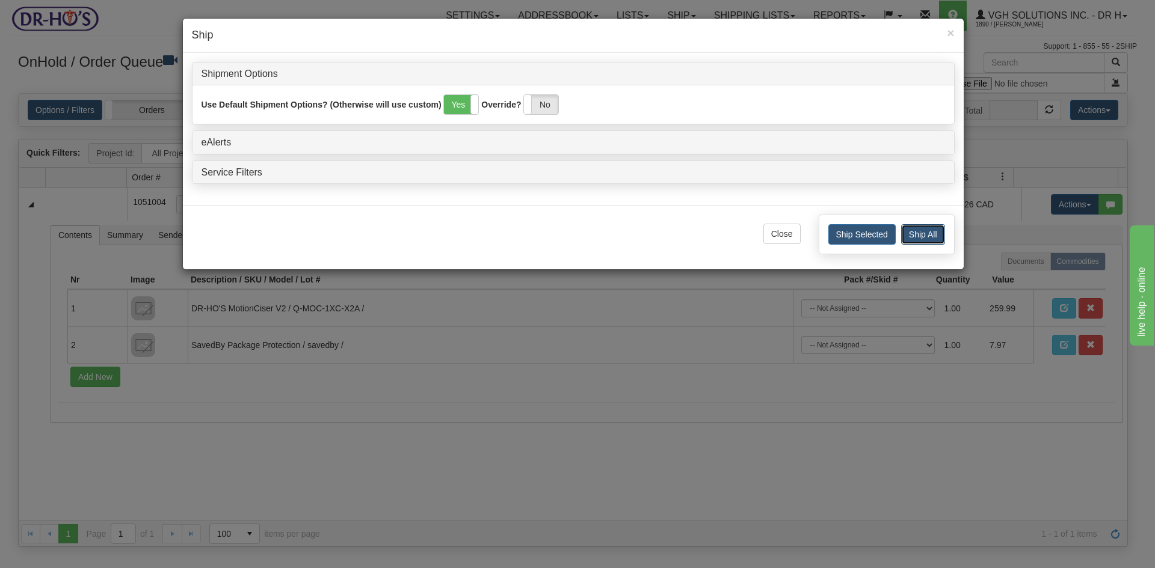
drag, startPoint x: 913, startPoint y: 229, endPoint x: 904, endPoint y: 233, distance: 10.5
click at [913, 230] on button "Ship All" at bounding box center [923, 234] width 44 height 20
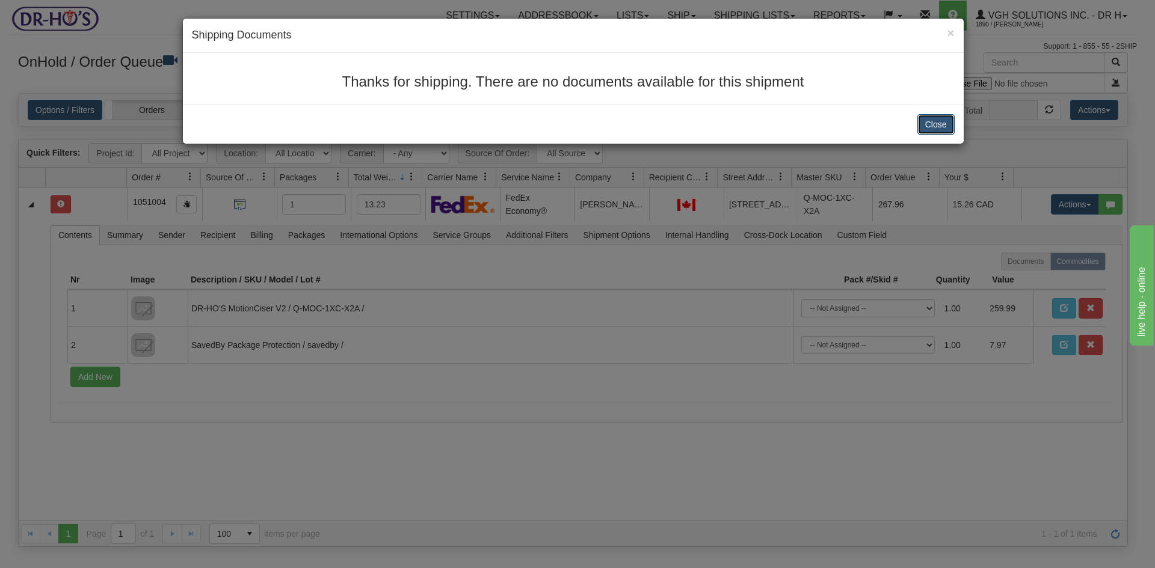
click at [936, 122] on button "Close" at bounding box center [935, 124] width 37 height 20
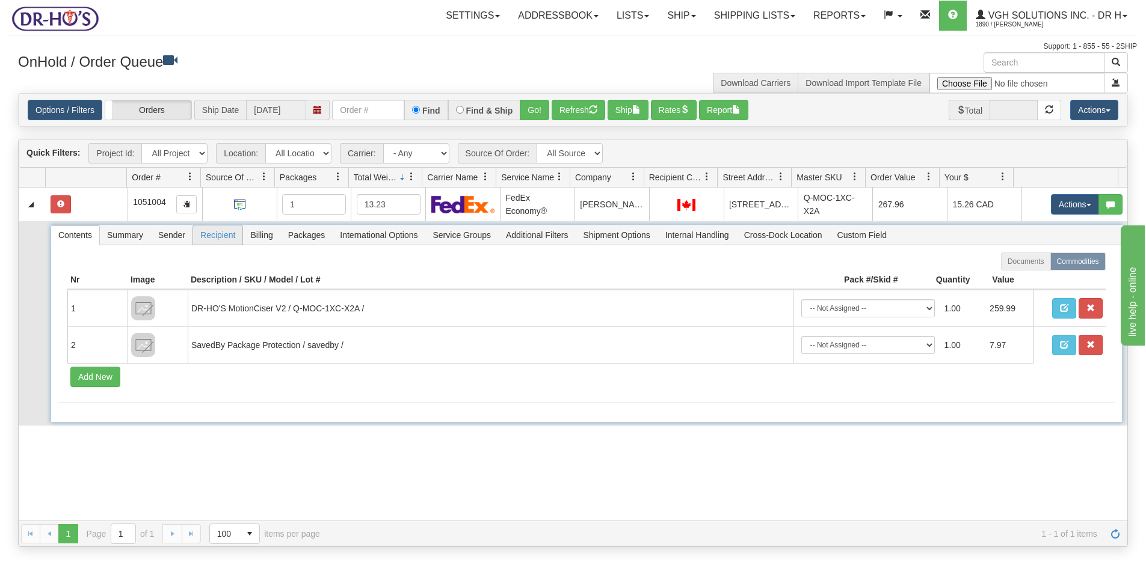
click at [222, 238] on span "Recipient" at bounding box center [217, 235] width 49 height 19
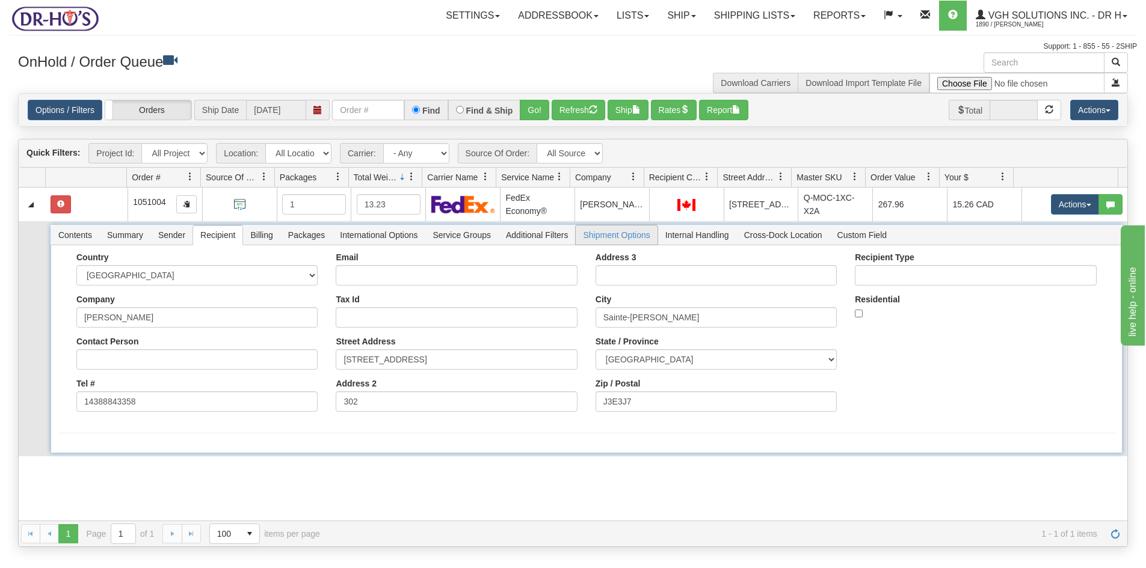
click at [625, 235] on span "Shipment Options" at bounding box center [616, 235] width 81 height 19
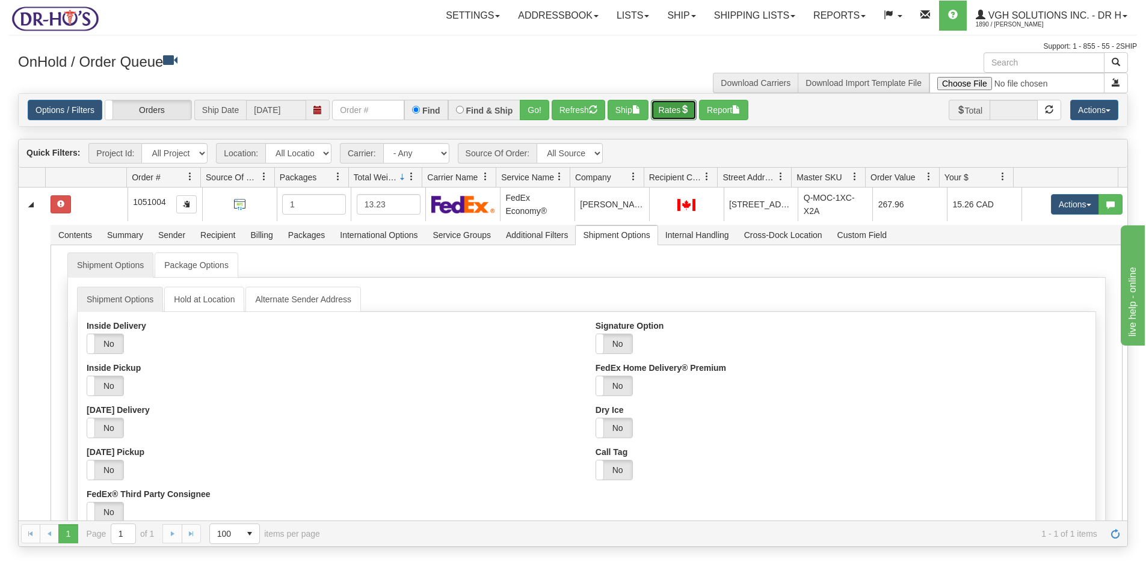
click at [673, 109] on button "Rates" at bounding box center [674, 110] width 46 height 20
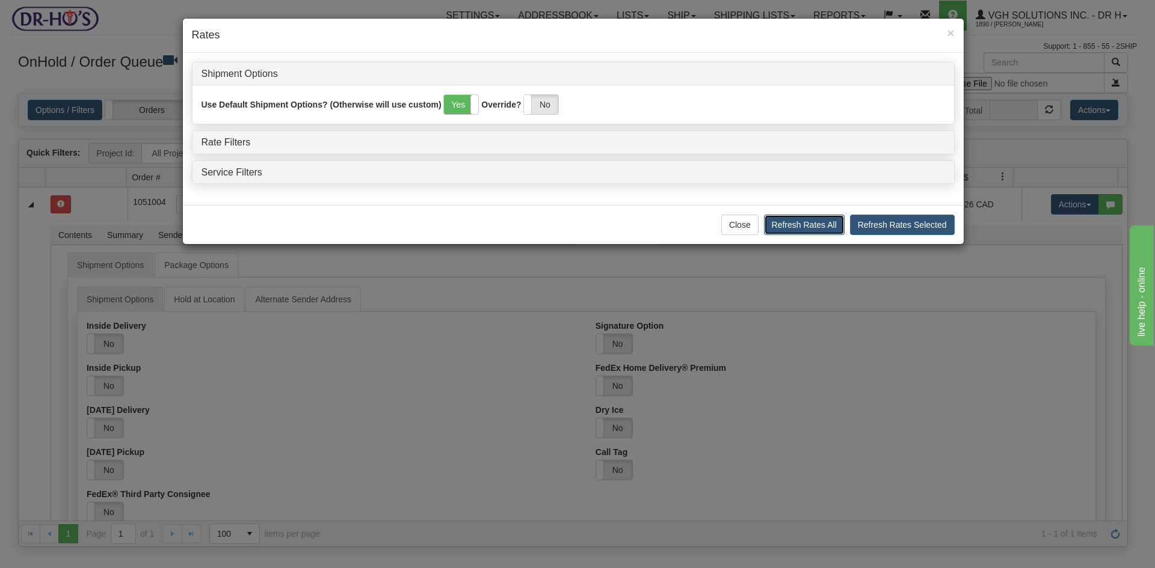
click at [821, 223] on button "Refresh Rates All" at bounding box center [804, 225] width 81 height 20
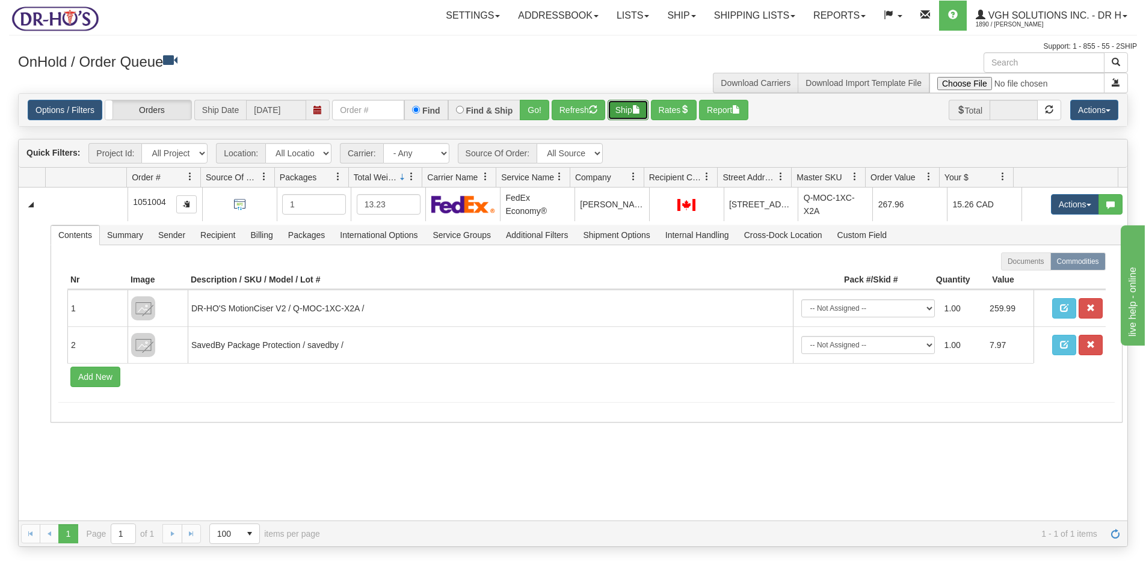
click at [629, 105] on button "Ship" at bounding box center [628, 110] width 41 height 20
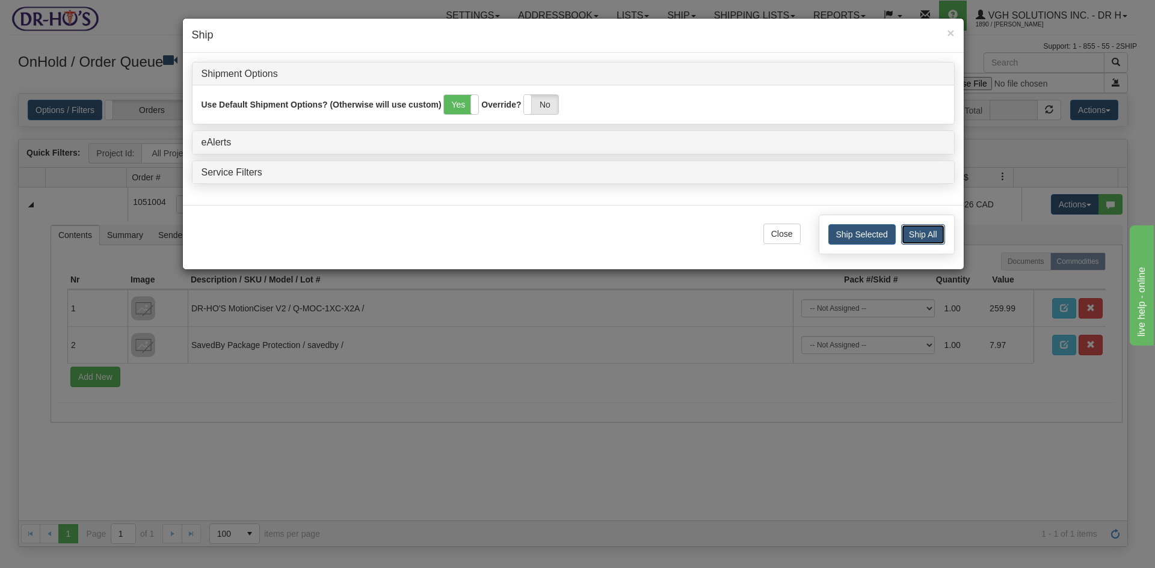
click at [923, 236] on button "Ship All" at bounding box center [923, 234] width 44 height 20
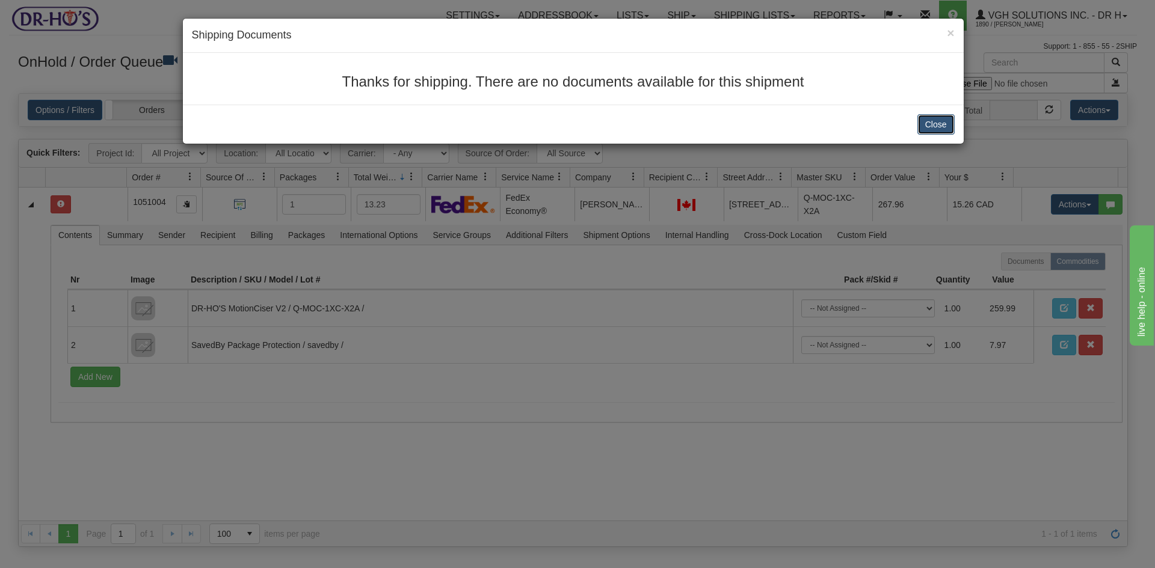
click at [933, 119] on button "Close" at bounding box center [935, 124] width 37 height 20
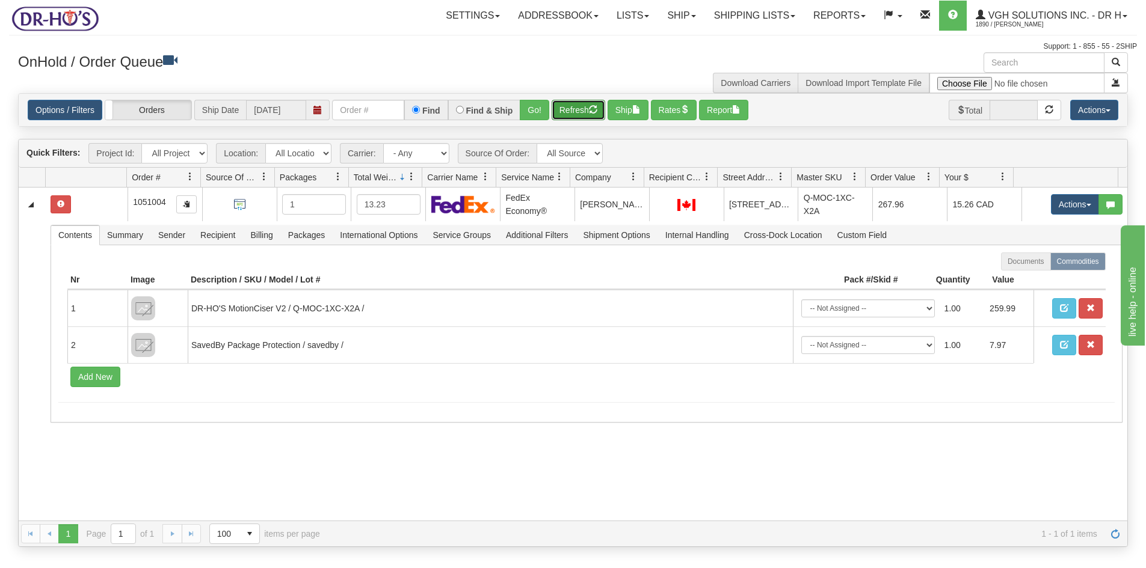
click at [572, 111] on button "Refresh" at bounding box center [579, 110] width 54 height 20
click at [731, 22] on link "Shipping lists" at bounding box center [754, 16] width 99 height 30
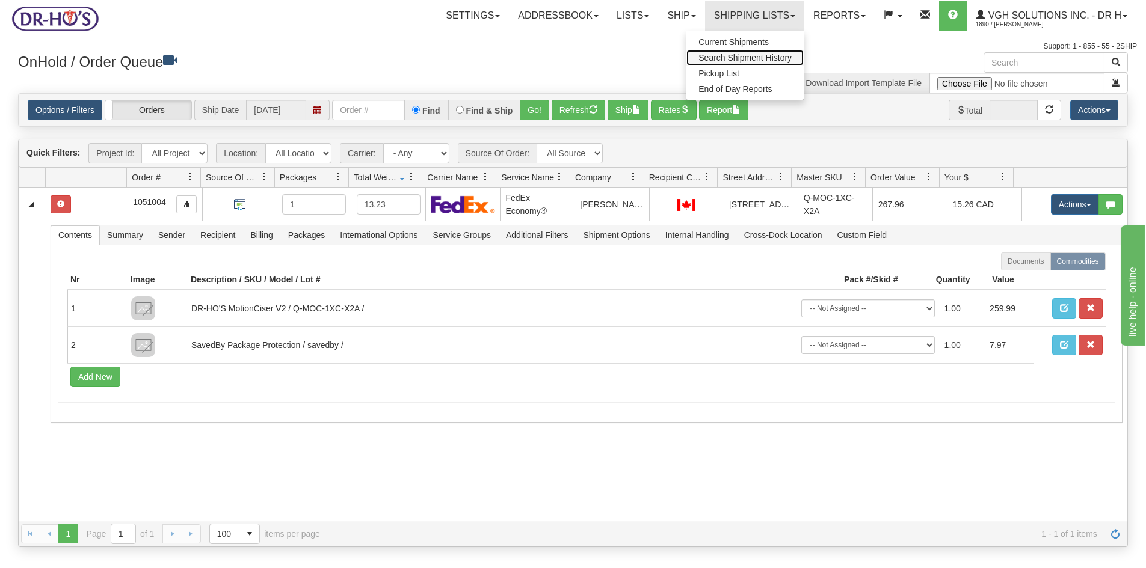
click at [705, 57] on span "Search Shipment History" at bounding box center [744, 58] width 93 height 10
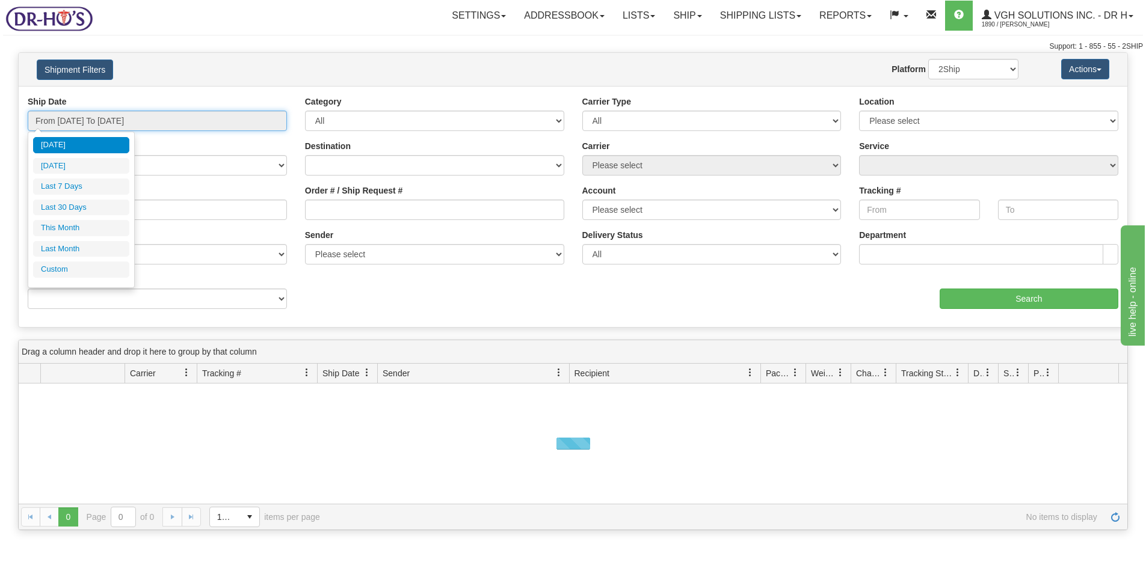
click at [109, 117] on input "From [DATE] To [DATE]" at bounding box center [157, 121] width 259 height 20
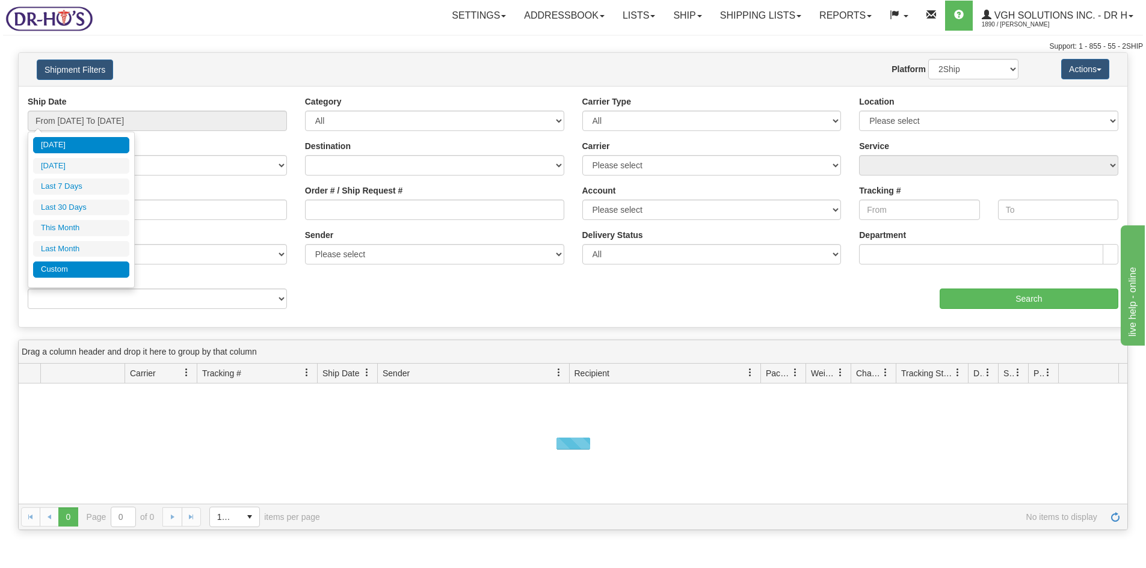
click at [53, 267] on li "Custom" at bounding box center [81, 270] width 96 height 16
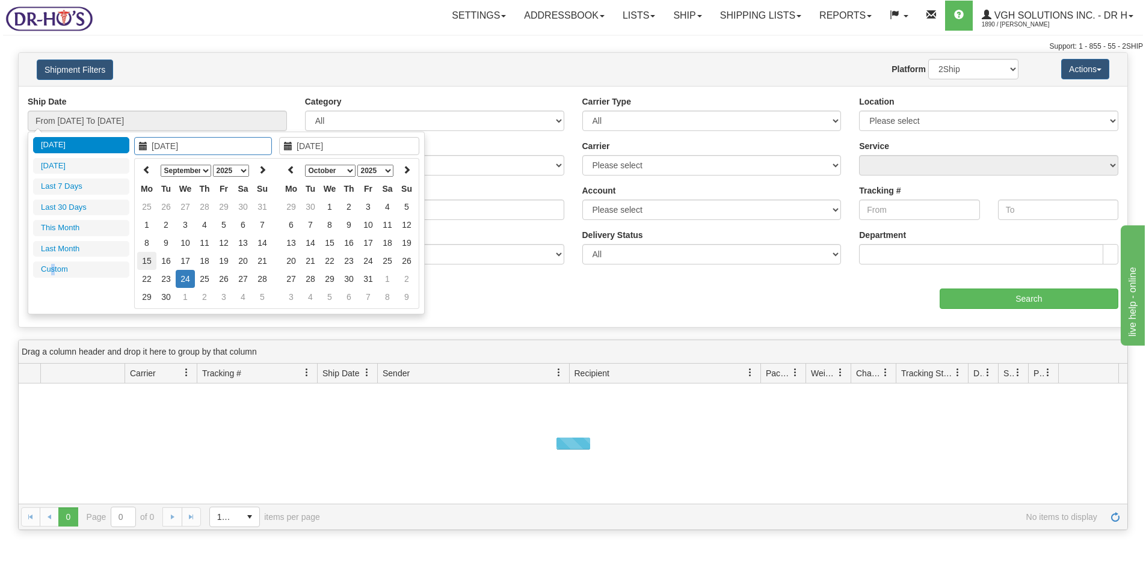
type input "[DATE]"
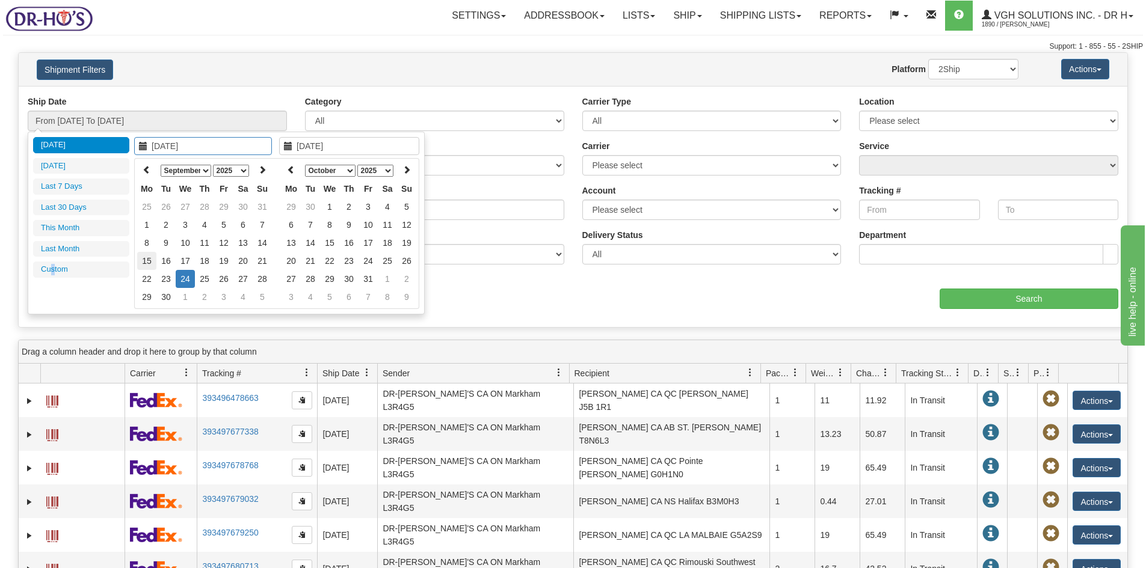
click at [151, 261] on td "15" at bounding box center [146, 261] width 19 height 18
click at [295, 171] on icon at bounding box center [291, 169] width 8 height 8
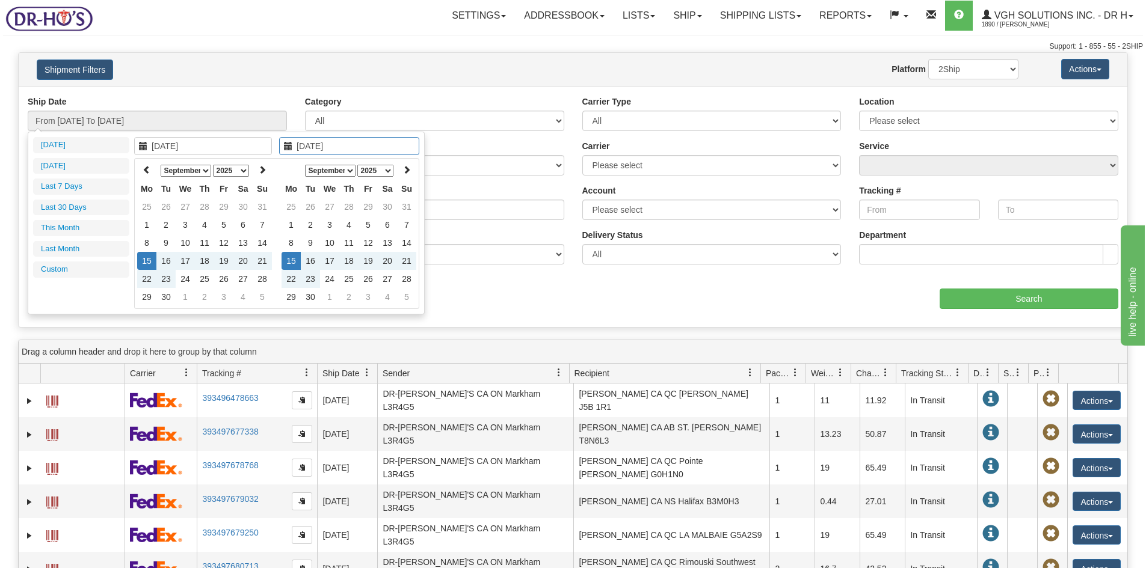
type input "[DATE]"
click at [294, 258] on td "15" at bounding box center [291, 261] width 19 height 18
type input "From 09/15/2025 To 09/15/2025"
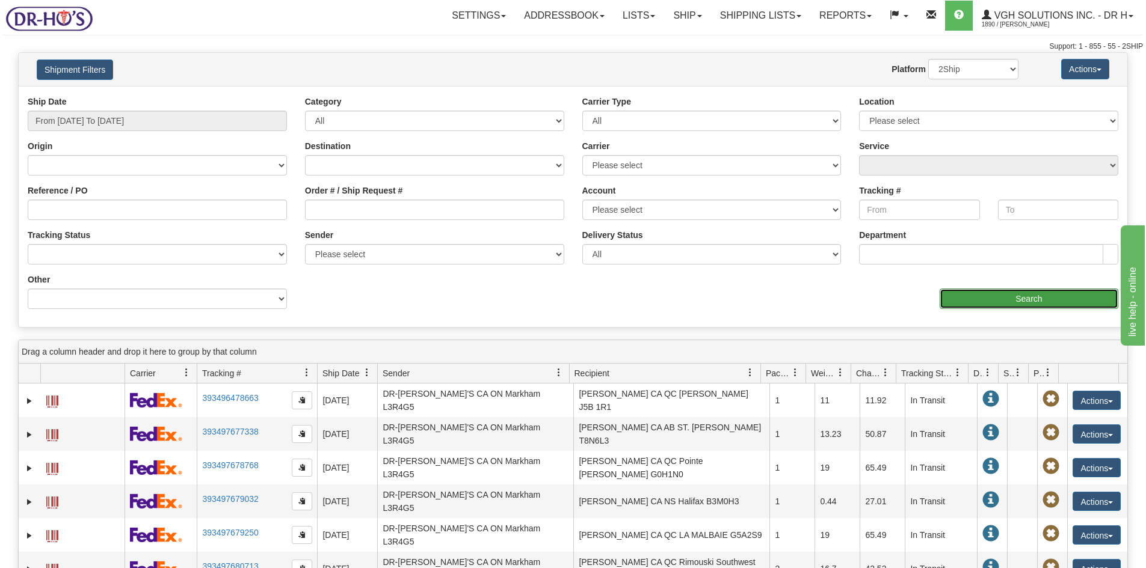
click at [1026, 296] on input "Search" at bounding box center [1029, 299] width 179 height 20
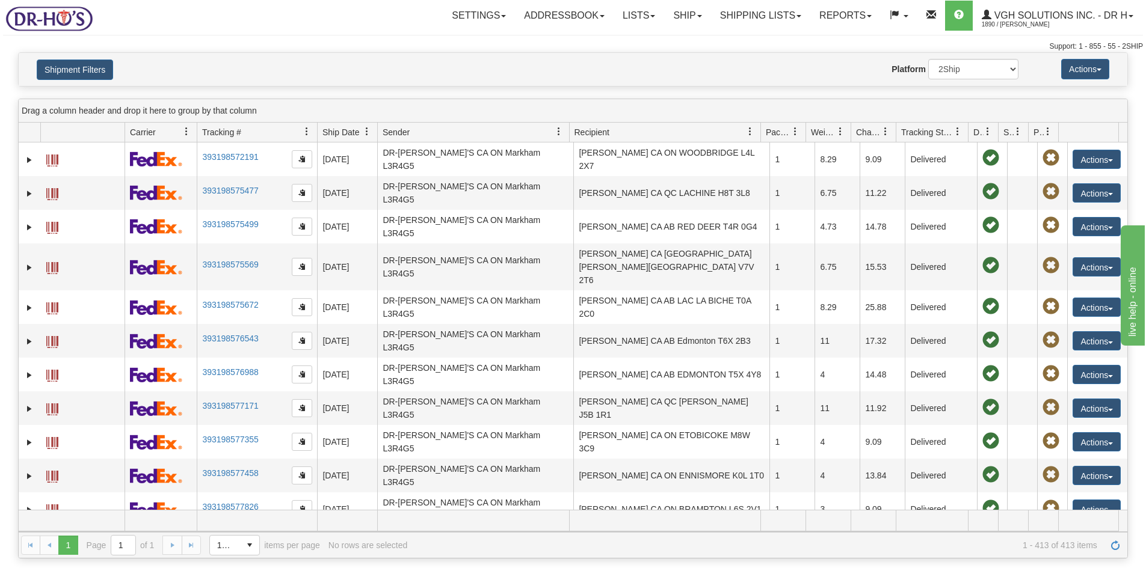
click at [961, 132] on span at bounding box center [958, 132] width 10 height 10
click at [980, 196] on span "Sort Descending" at bounding box center [1002, 195] width 64 height 12
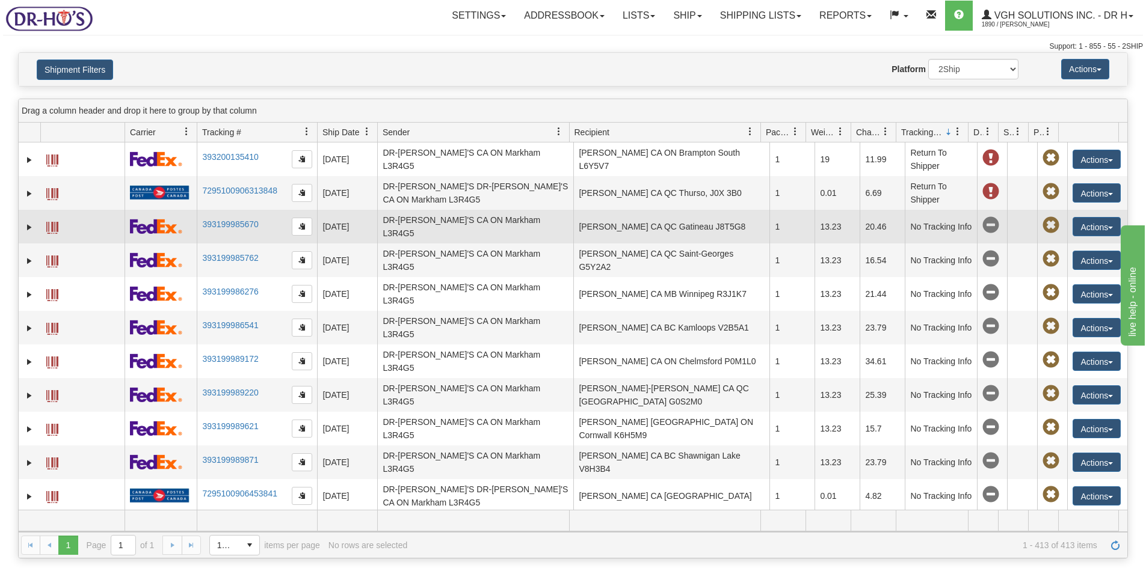
click at [51, 226] on span at bounding box center [52, 228] width 12 height 12
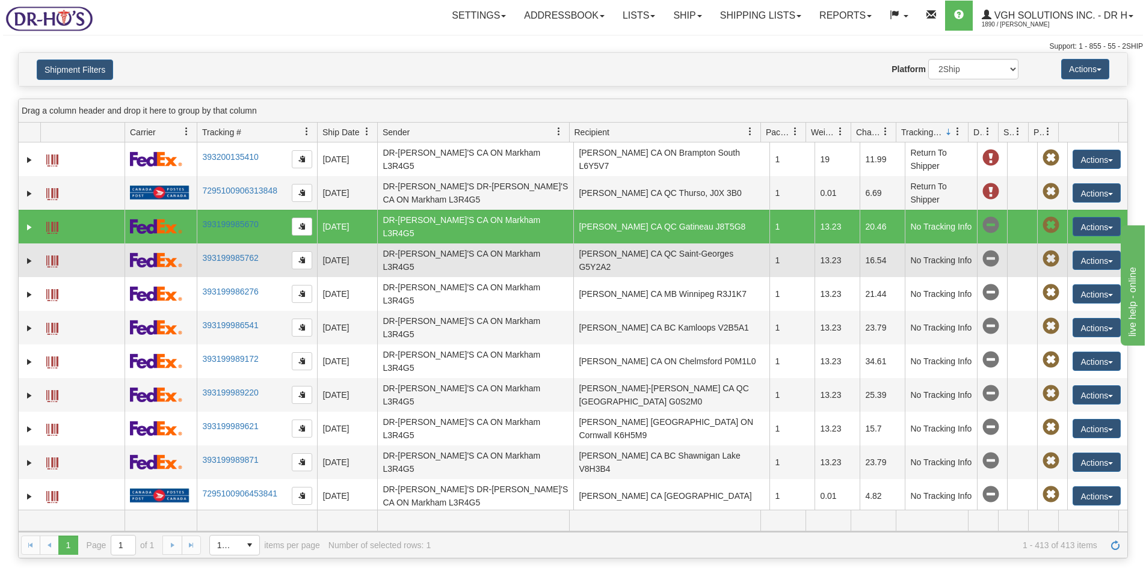
click at [48, 256] on span at bounding box center [52, 262] width 12 height 12
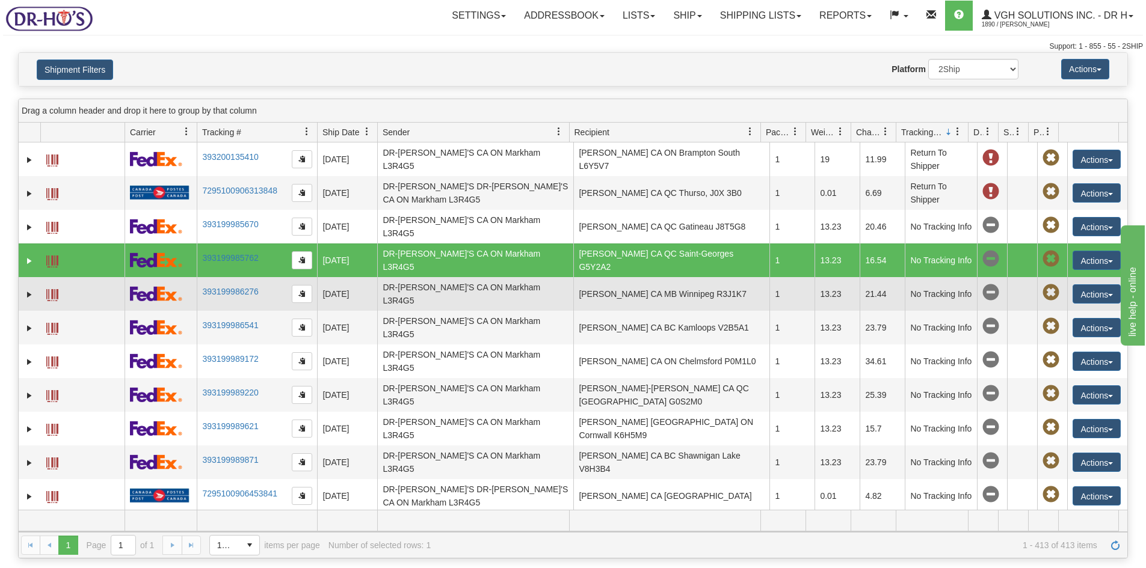
click at [55, 289] on span at bounding box center [52, 295] width 12 height 12
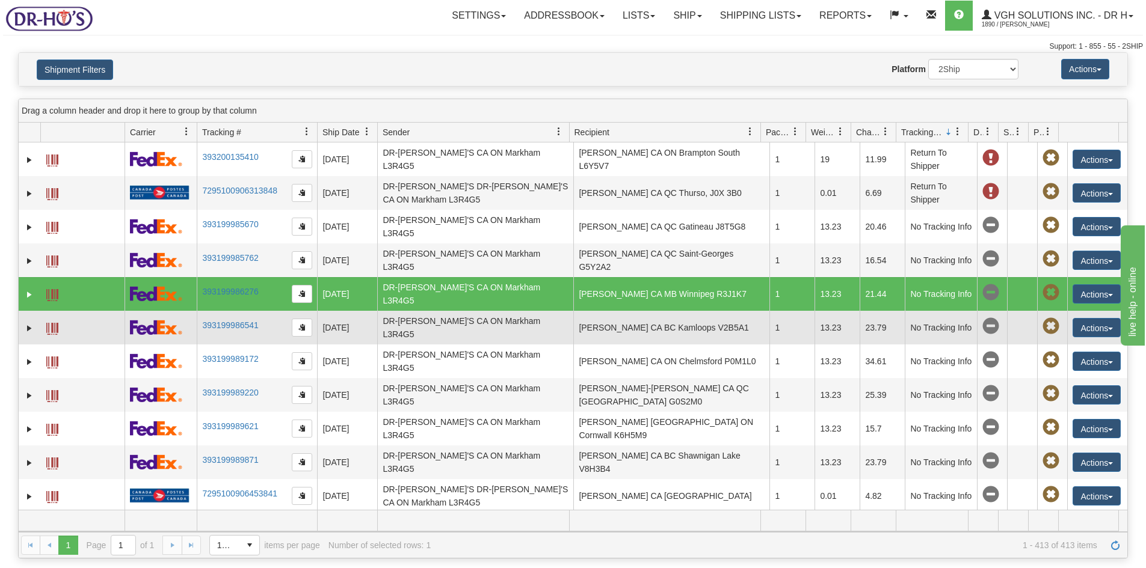
click at [49, 323] on span at bounding box center [52, 329] width 12 height 12
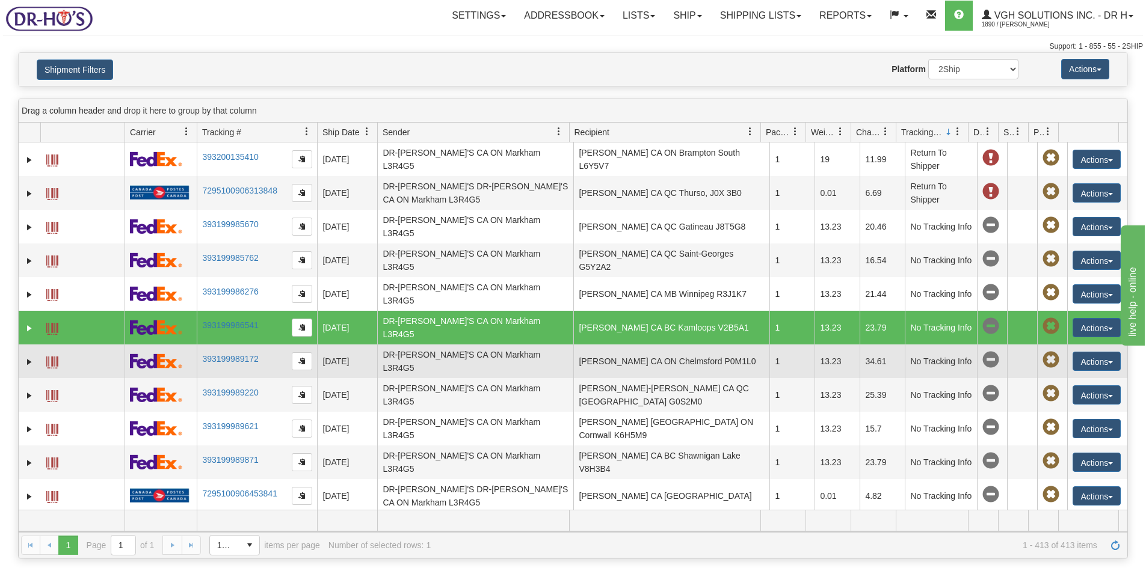
click at [47, 357] on span at bounding box center [52, 363] width 12 height 12
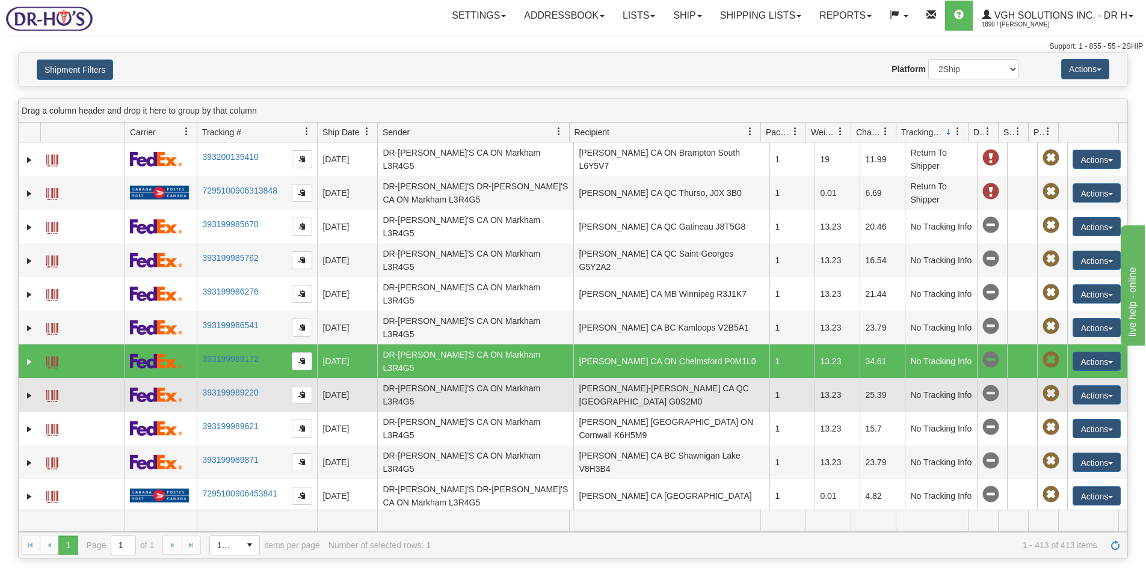
click at [55, 390] on span at bounding box center [52, 396] width 12 height 12
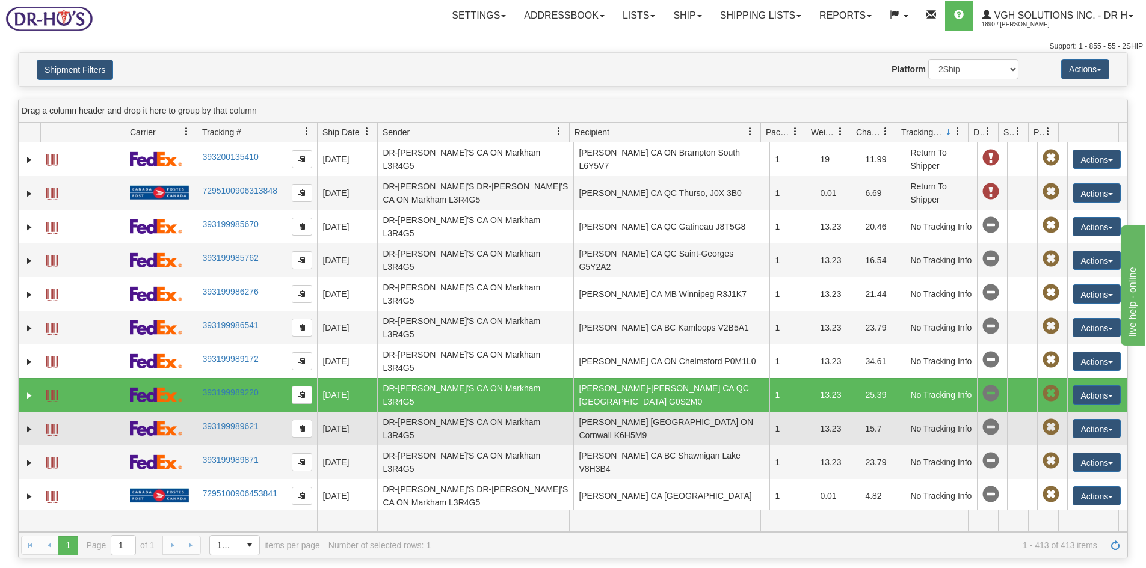
click at [50, 424] on span at bounding box center [52, 430] width 12 height 12
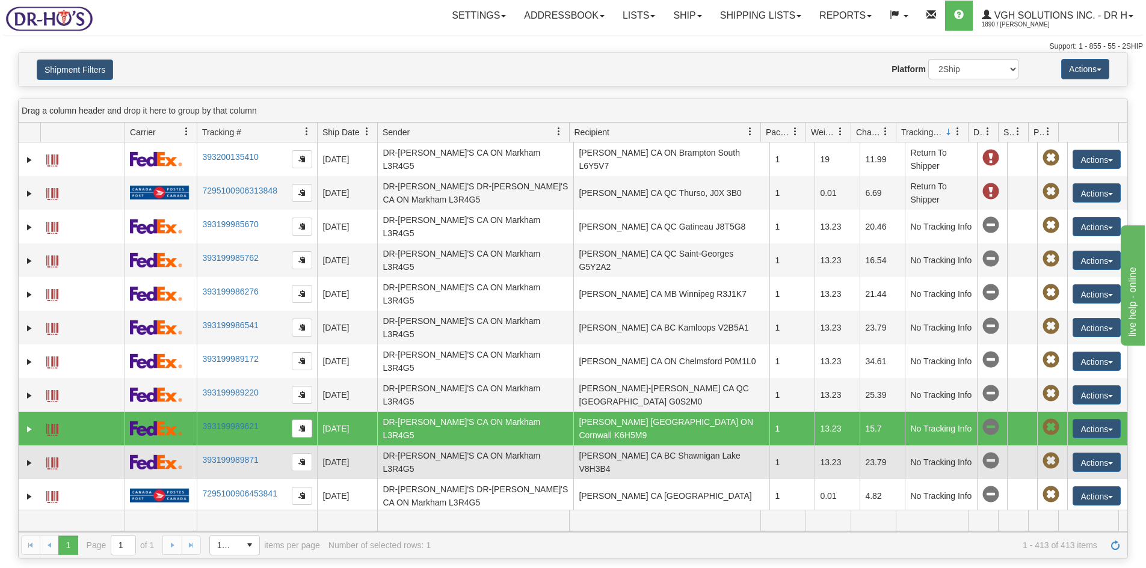
click at [54, 458] on span at bounding box center [52, 464] width 12 height 12
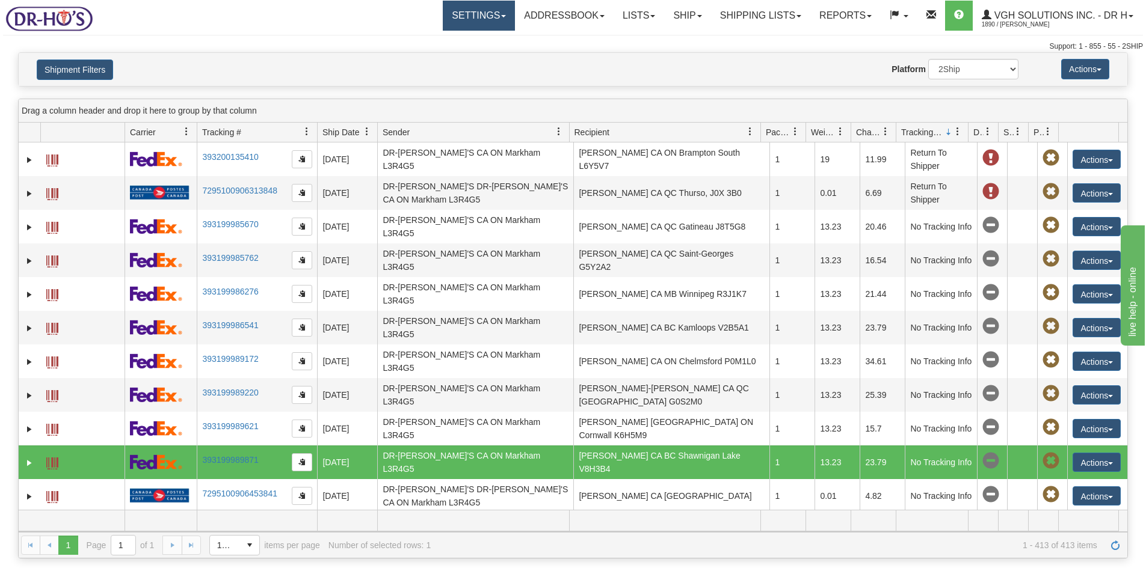
click at [457, 23] on link "Settings" at bounding box center [479, 16] width 72 height 30
click at [425, 40] on span "Shipping Preferences" at bounding box center [447, 42] width 81 height 10
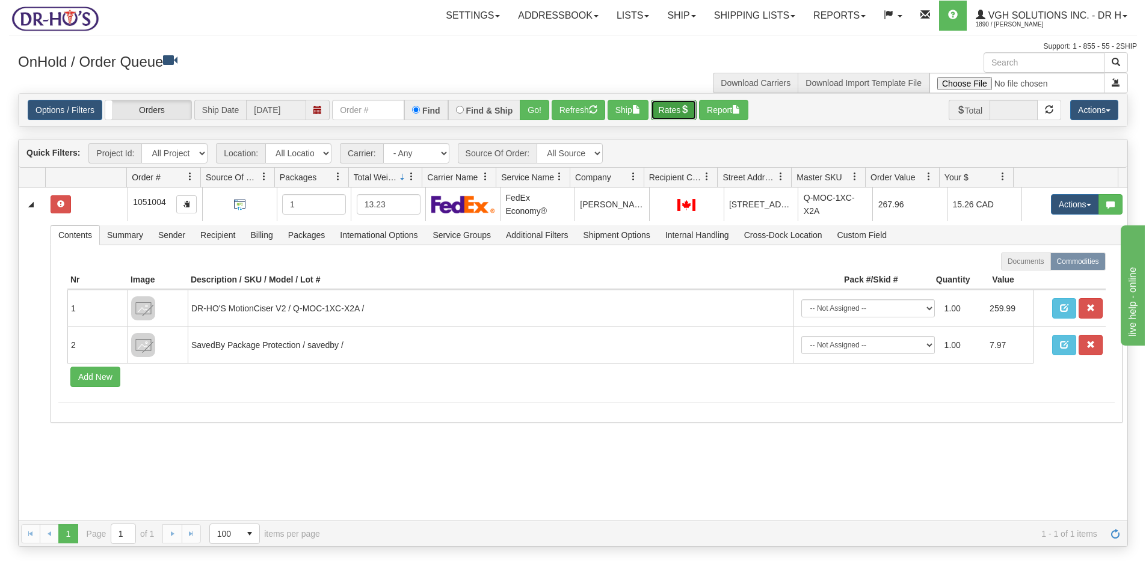
click at [675, 112] on button "Rates" at bounding box center [674, 110] width 46 height 20
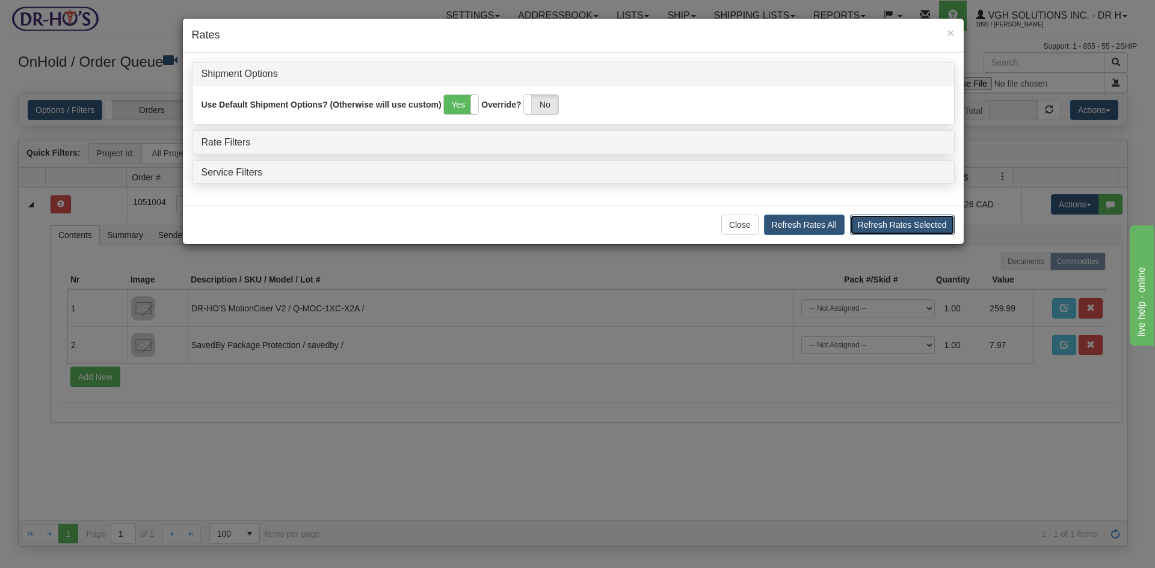
click at [896, 223] on button "Refresh Rates Selected" at bounding box center [902, 225] width 105 height 20
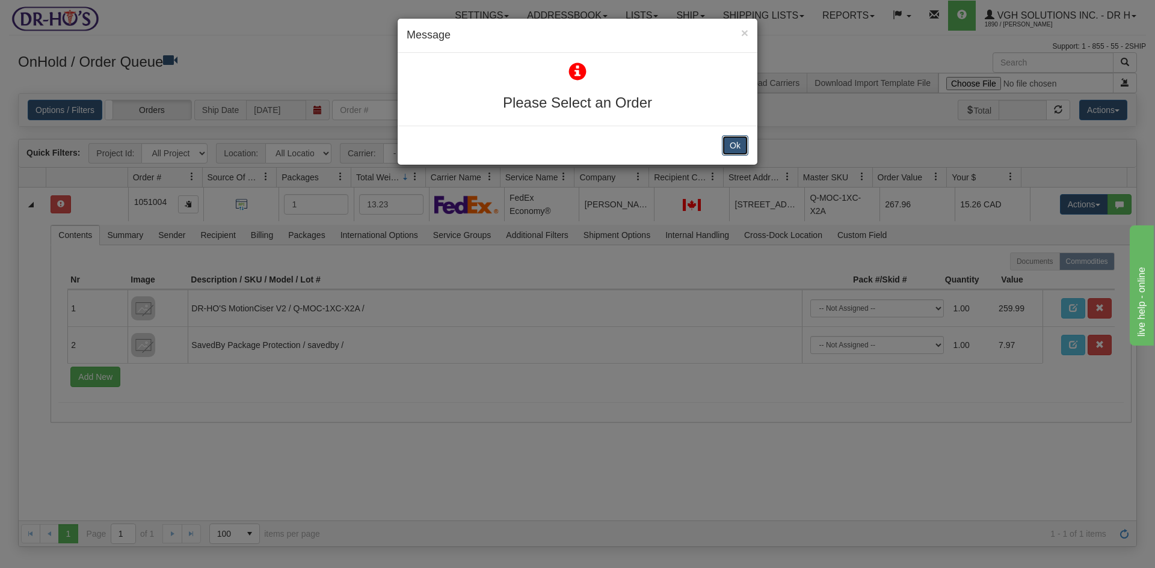
click at [735, 147] on button "Ok" at bounding box center [735, 145] width 26 height 20
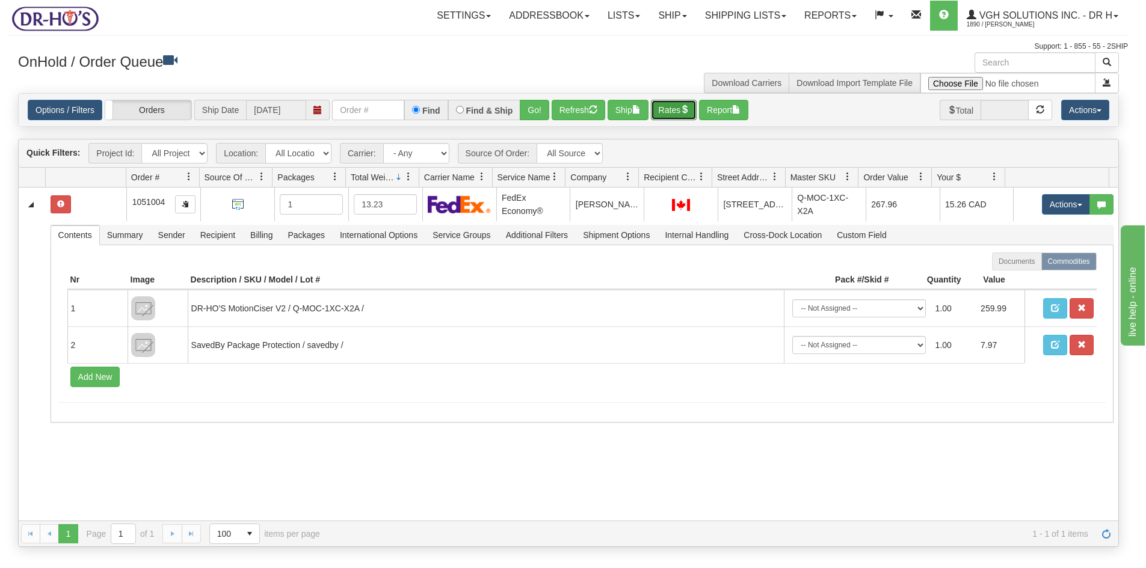
click at [670, 112] on button "Rates" at bounding box center [674, 110] width 46 height 20
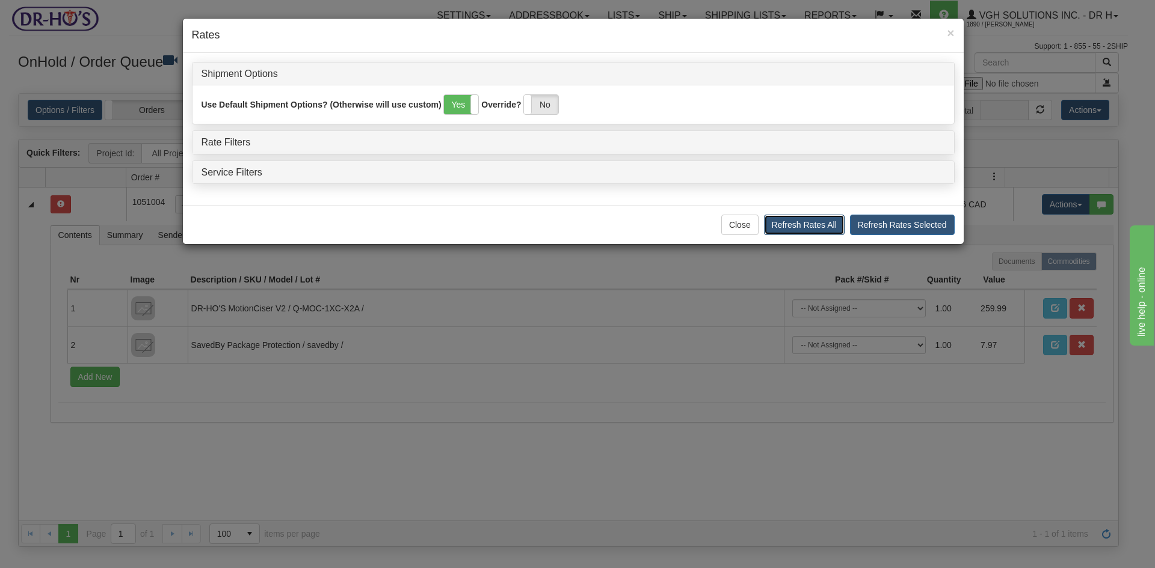
click at [819, 226] on button "Refresh Rates All" at bounding box center [804, 225] width 81 height 20
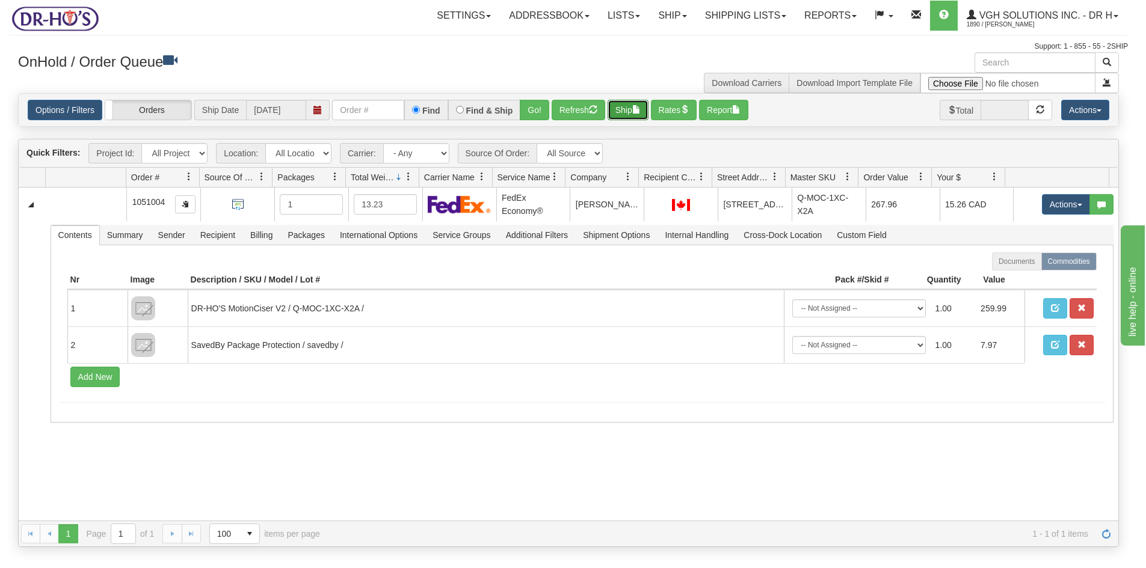
click at [623, 108] on button "Ship" at bounding box center [628, 110] width 41 height 20
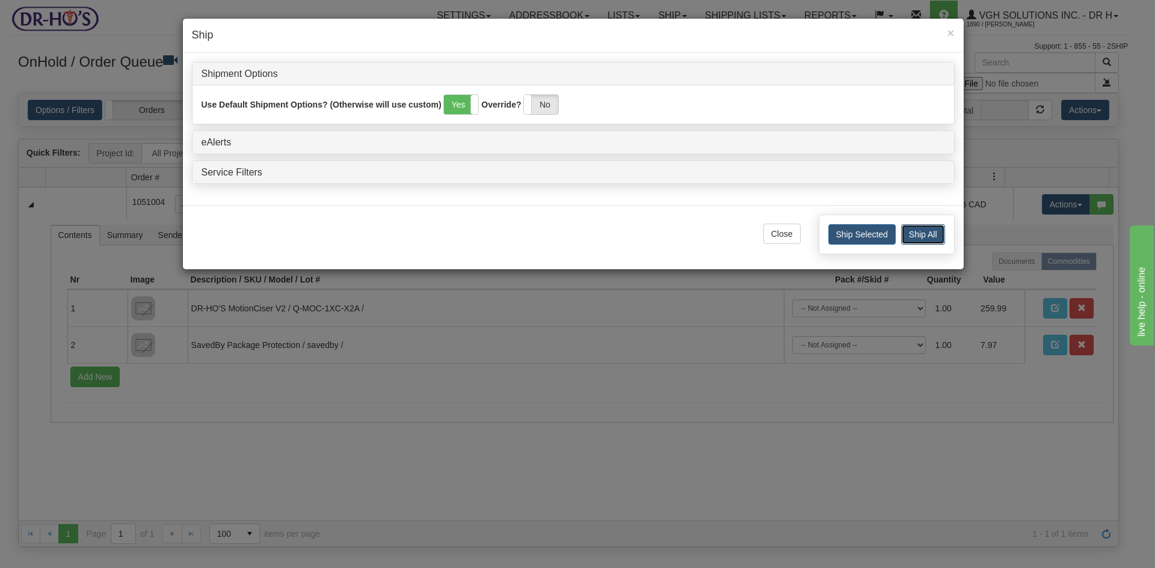
click at [923, 233] on button "Ship All" at bounding box center [923, 234] width 44 height 20
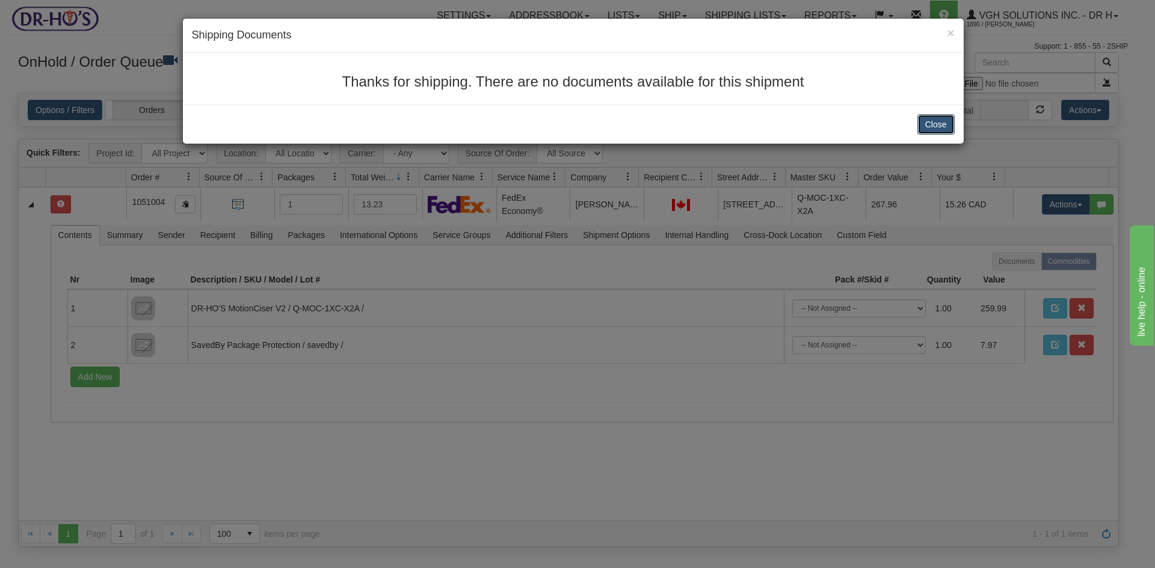
click at [928, 120] on button "Close" at bounding box center [935, 124] width 37 height 20
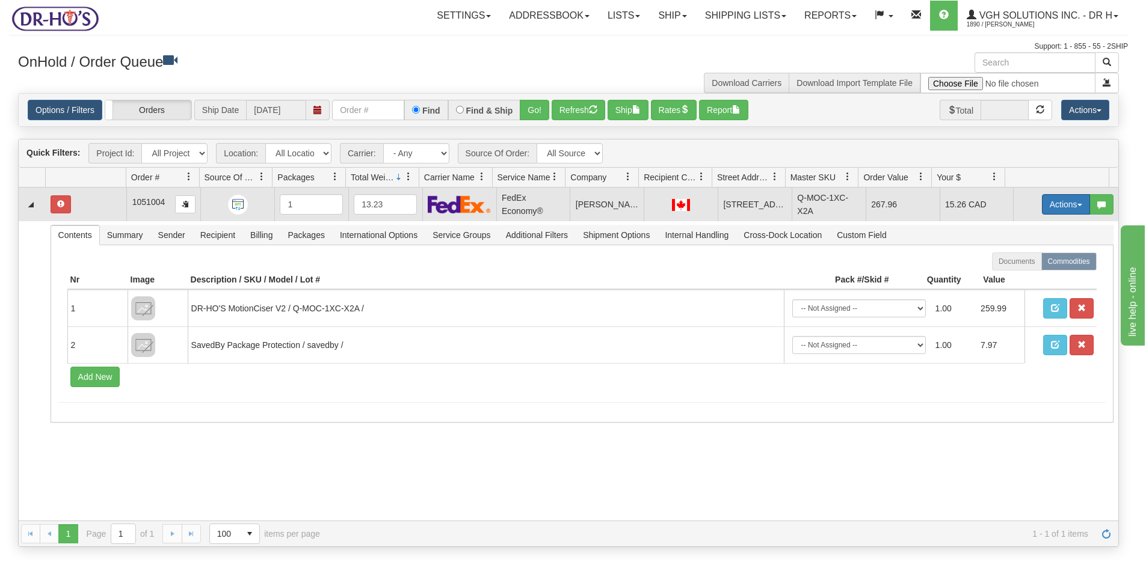
click at [1042, 203] on button "Actions" at bounding box center [1066, 204] width 48 height 20
click at [1011, 228] on span "Open" at bounding box center [1019, 228] width 29 height 10
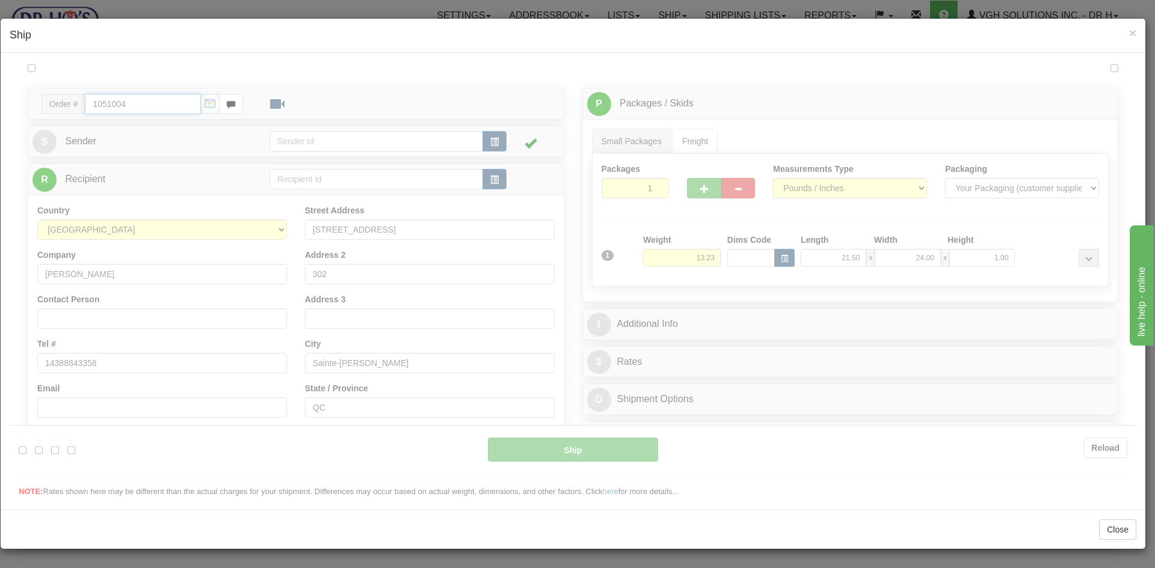
type input "20"
type input "09:00"
type input "16:00"
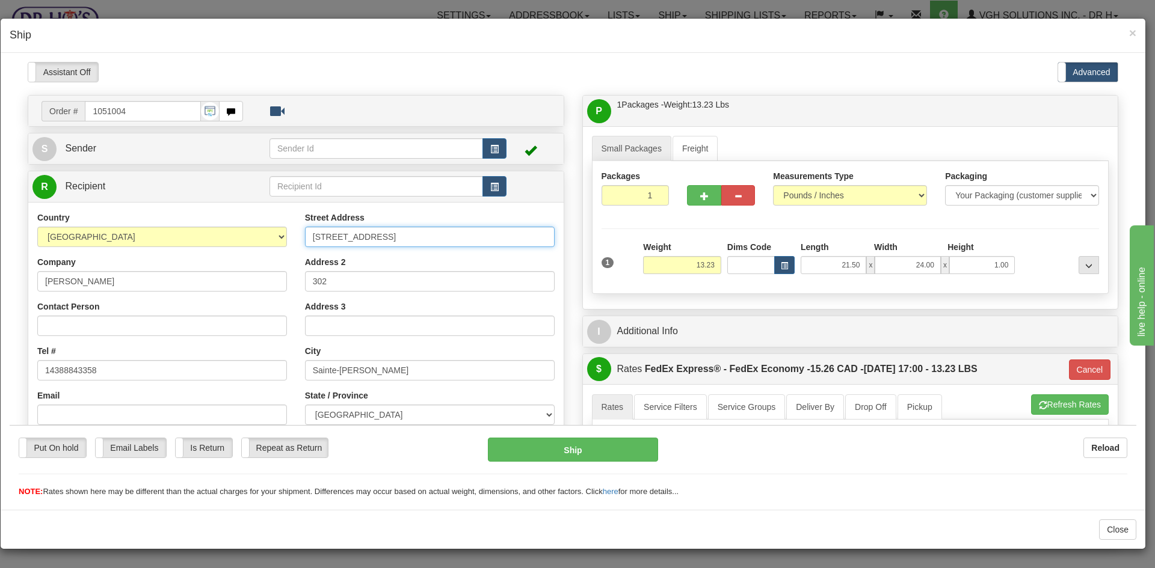
drag, startPoint x: 322, startPoint y: 237, endPoint x: 346, endPoint y: 251, distance: 27.8
click at [324, 237] on input "85 Boulevard des Hauts-Bois" at bounding box center [430, 236] width 250 height 20
type input "85 Boulevard des Hauts-Bois"
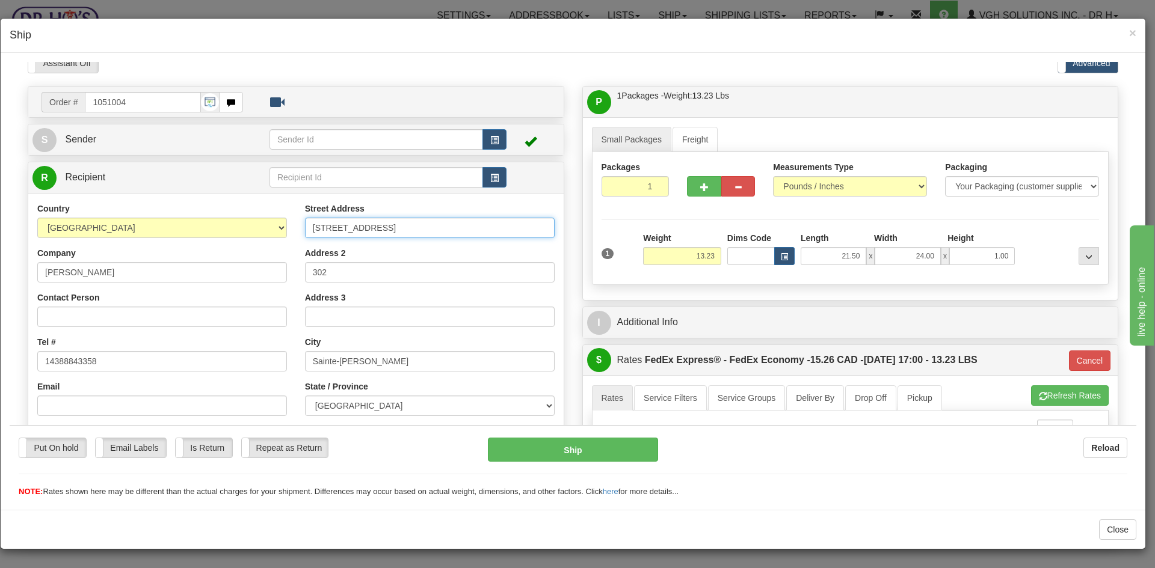
scroll to position [241, 0]
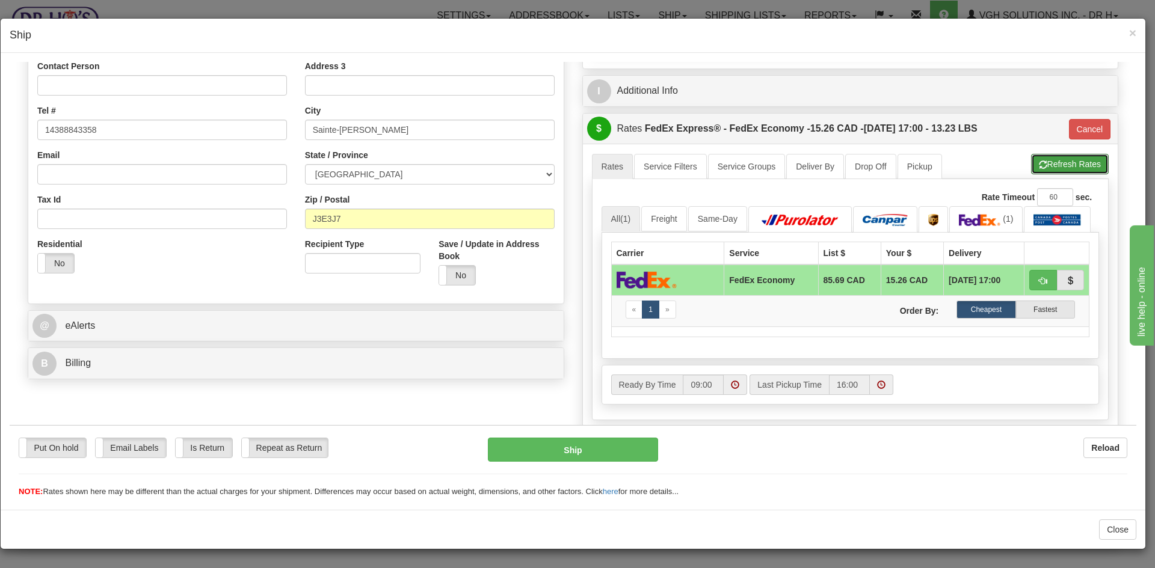
click at [1053, 161] on button "Refresh Rates" at bounding box center [1070, 163] width 78 height 20
click at [579, 442] on button "Ship" at bounding box center [573, 449] width 170 height 24
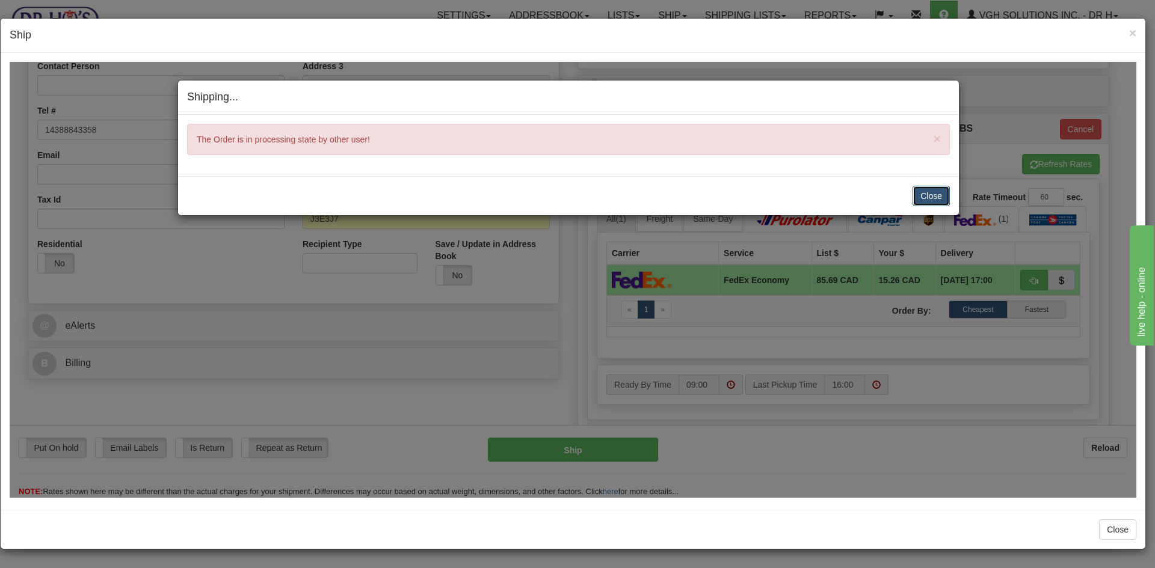
click at [928, 194] on button "Close" at bounding box center [931, 195] width 37 height 20
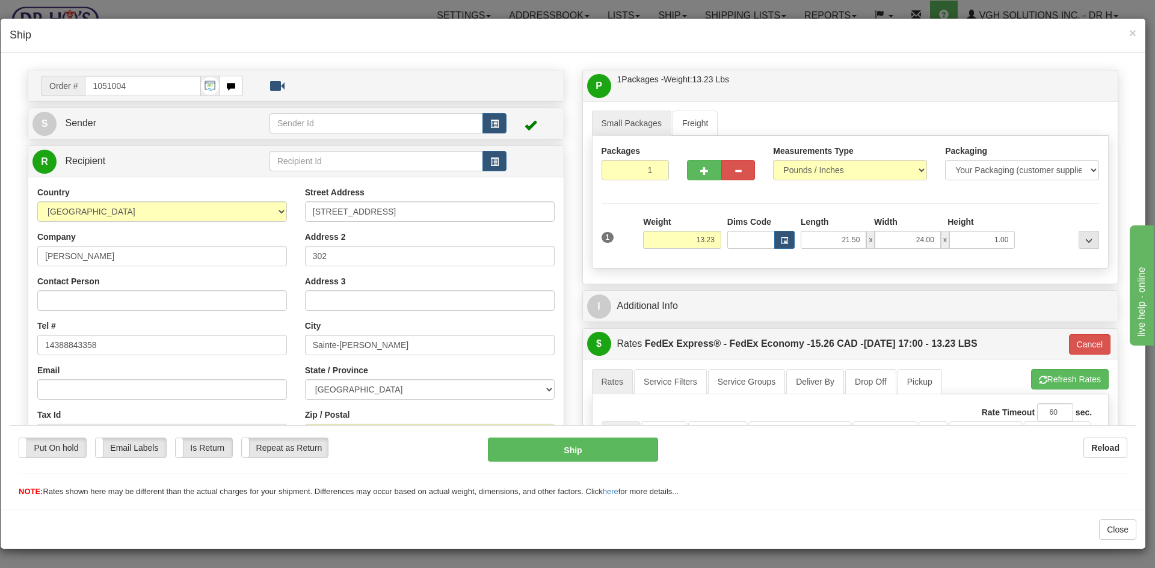
scroll to position [0, 0]
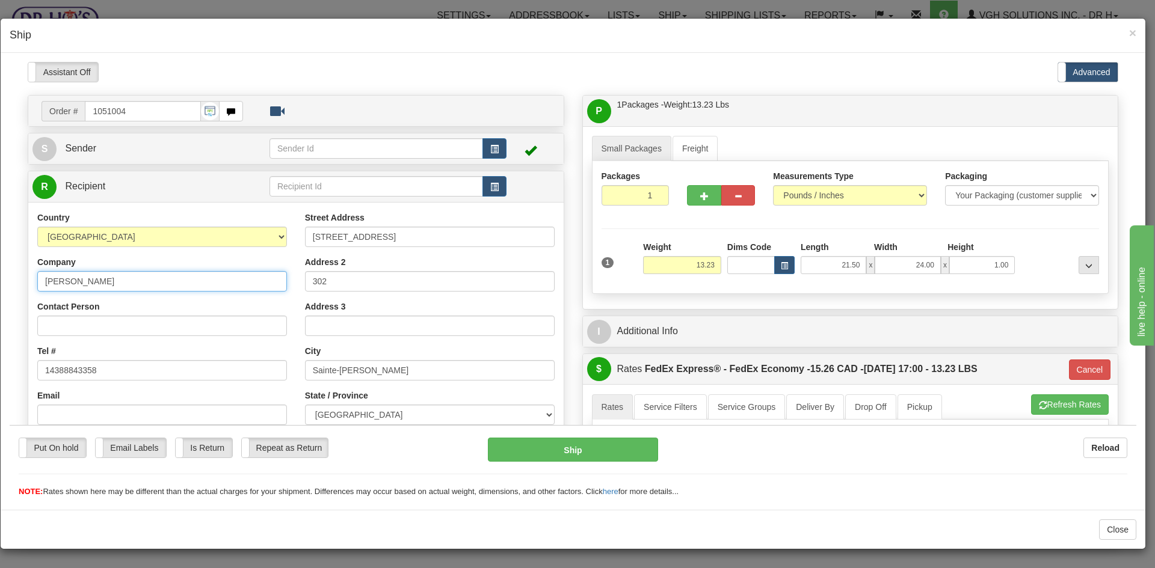
drag, startPoint x: 122, startPoint y: 277, endPoint x: 56, endPoint y: 291, distance: 67.6
click at [56, 291] on input "Ikram Lazar" at bounding box center [162, 281] width 250 height 20
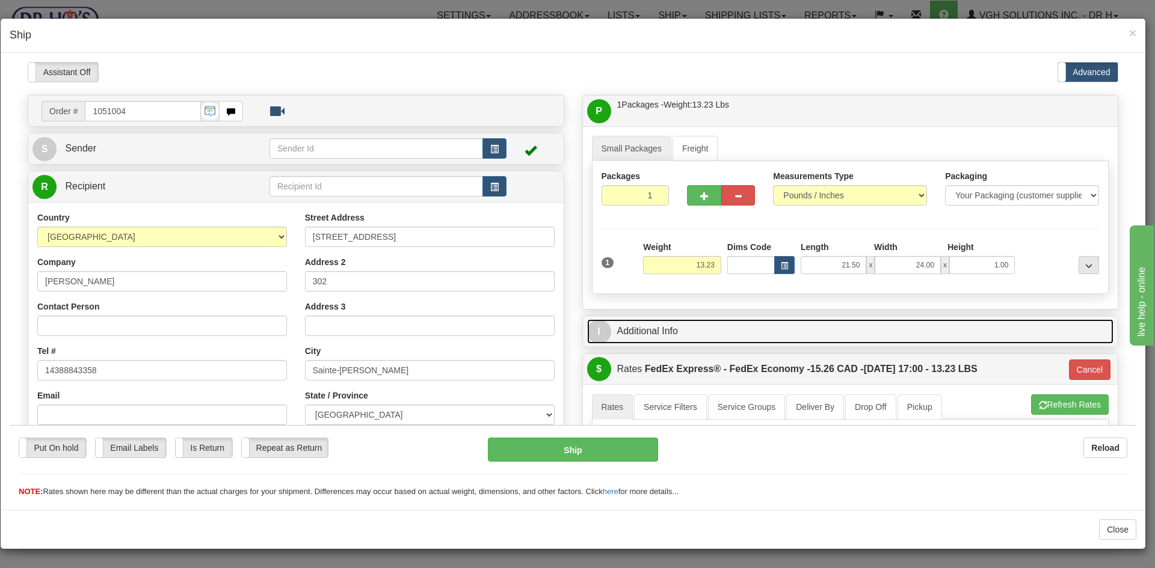
click at [676, 336] on link "I Additional Info" at bounding box center [850, 331] width 527 height 25
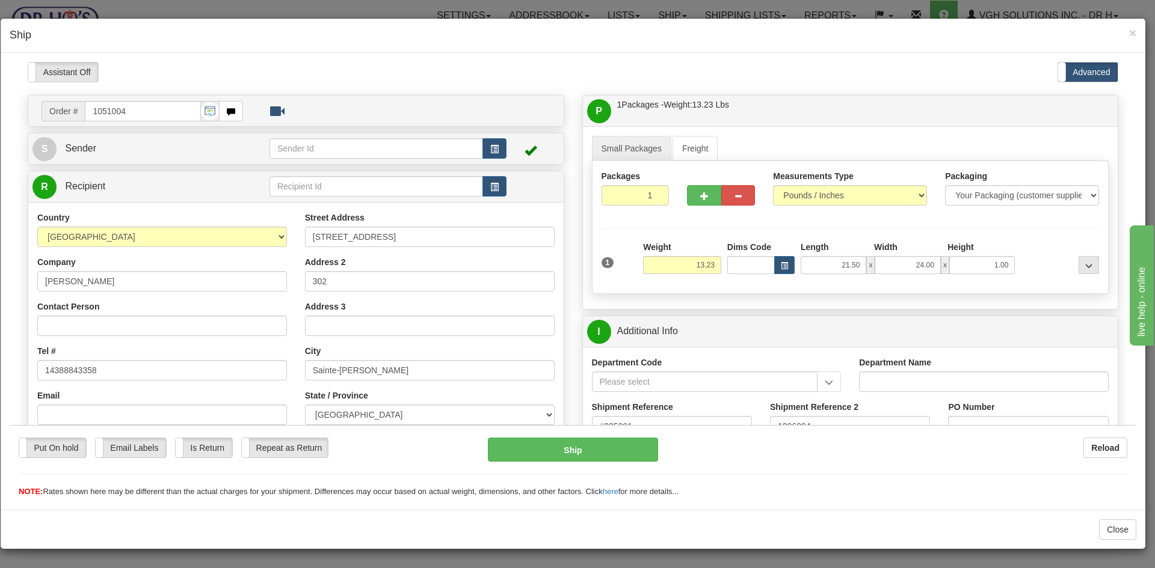
click at [1136, 33] on div "× Ship" at bounding box center [573, 36] width 1145 height 34
click at [1133, 31] on span "×" at bounding box center [1132, 33] width 7 height 14
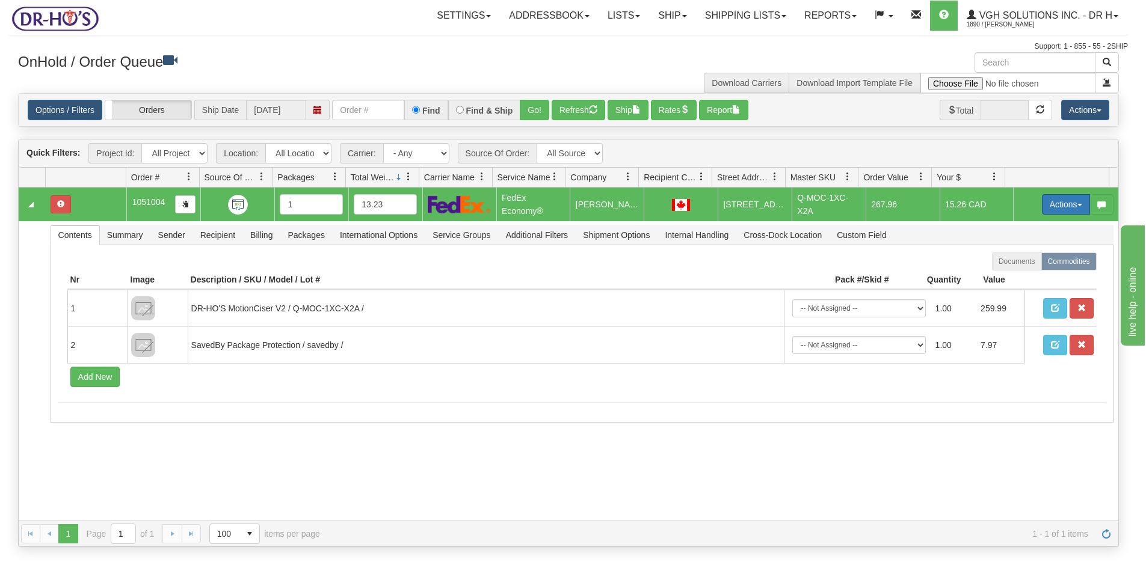
click at [1043, 202] on button "Actions" at bounding box center [1066, 204] width 48 height 20
click at [1006, 220] on link "Open" at bounding box center [1041, 228] width 96 height 16
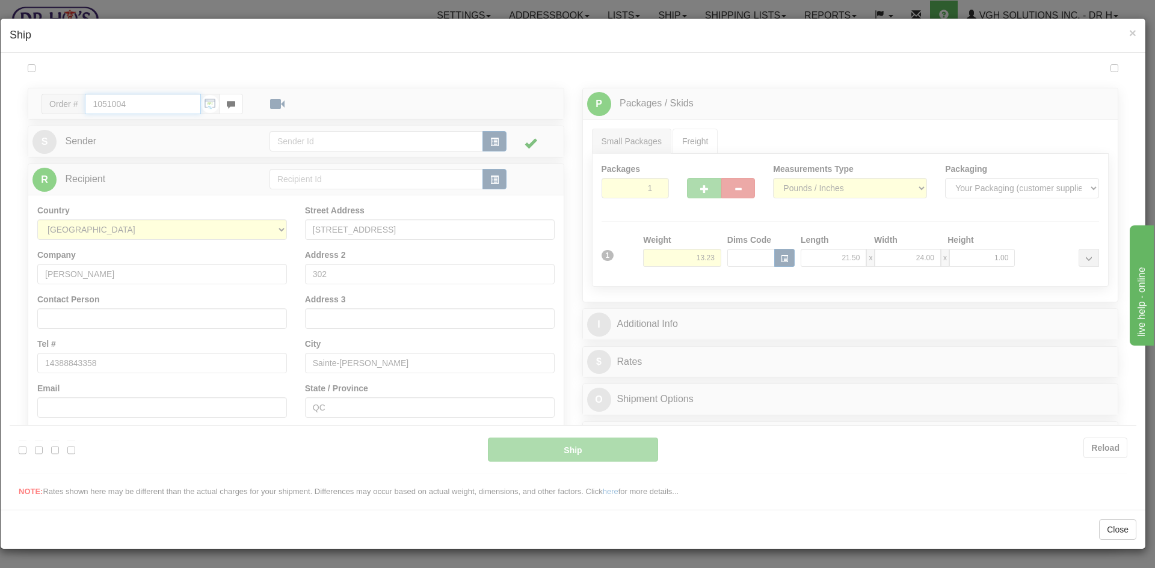
type input "20"
type input "09:00"
type input "16:00"
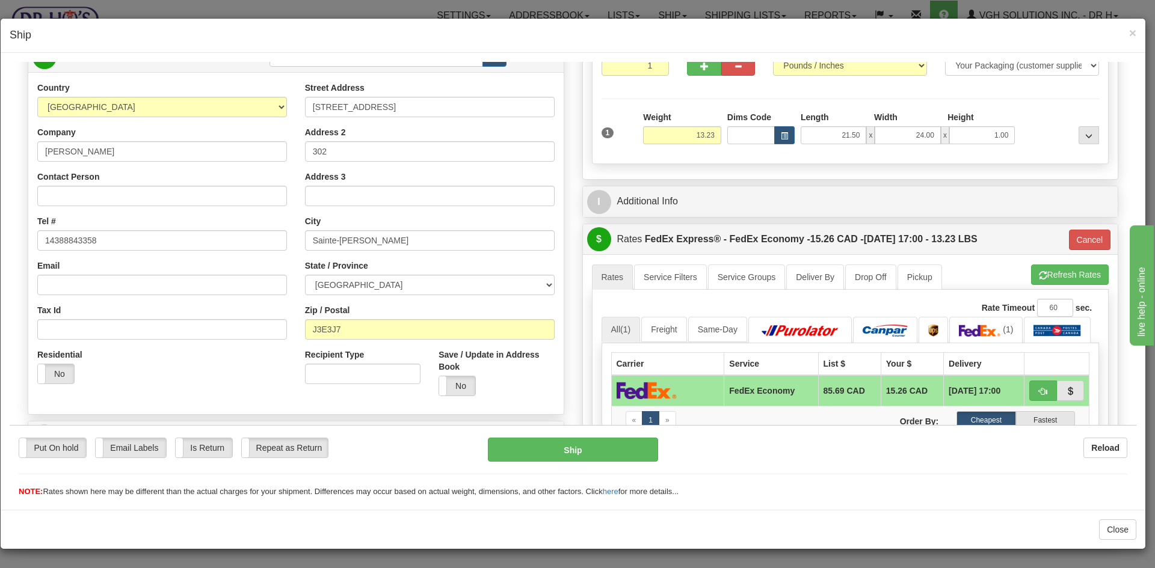
scroll to position [180, 0]
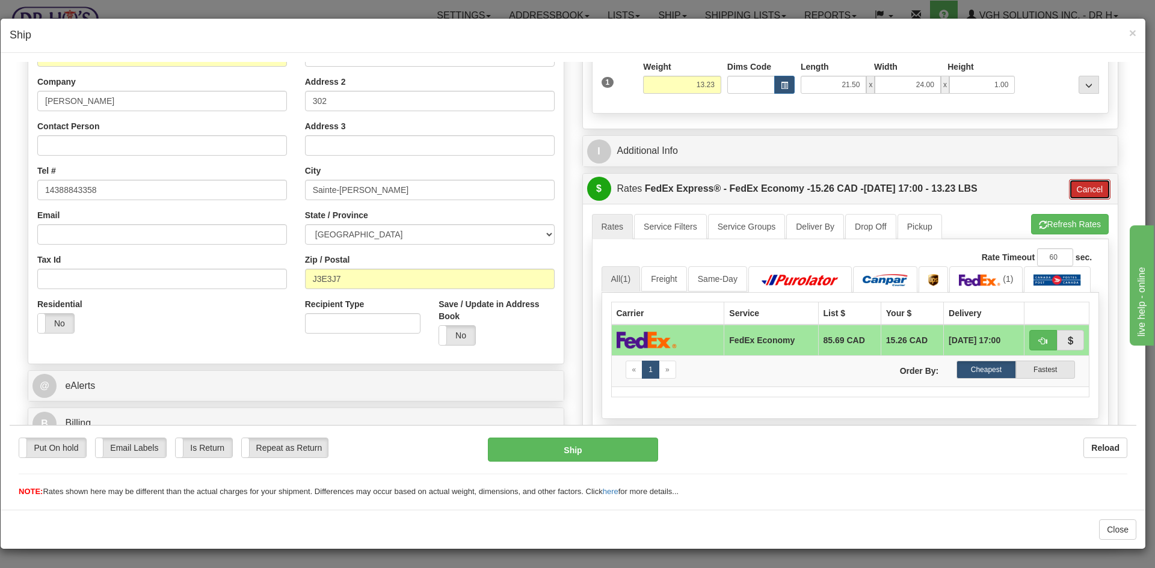
click at [1078, 187] on button "Cancel" at bounding box center [1090, 189] width 42 height 20
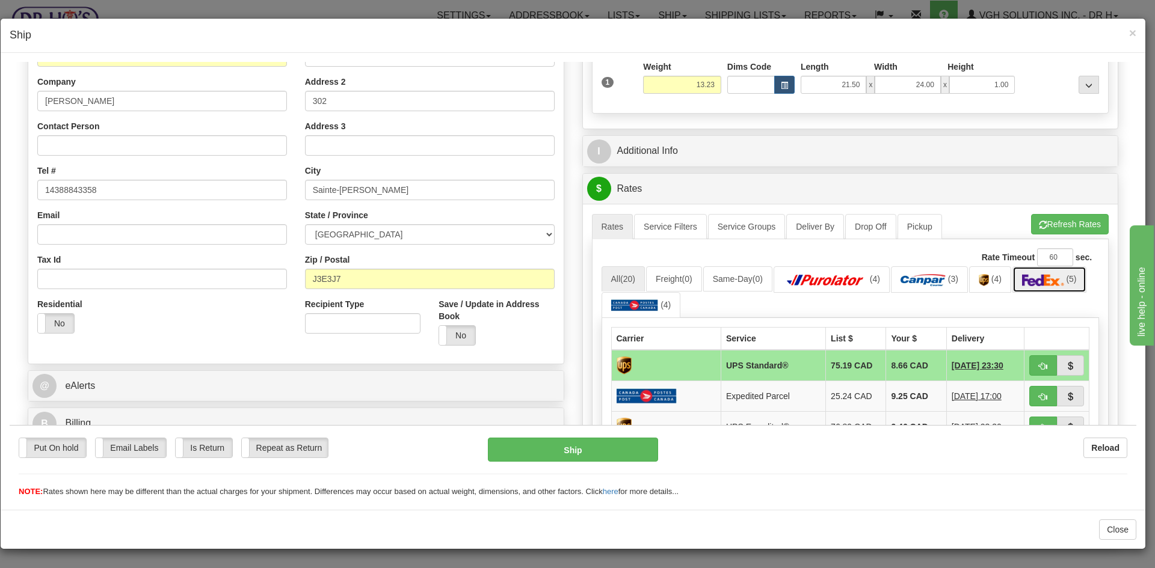
click at [1038, 282] on img at bounding box center [1043, 280] width 42 height 12
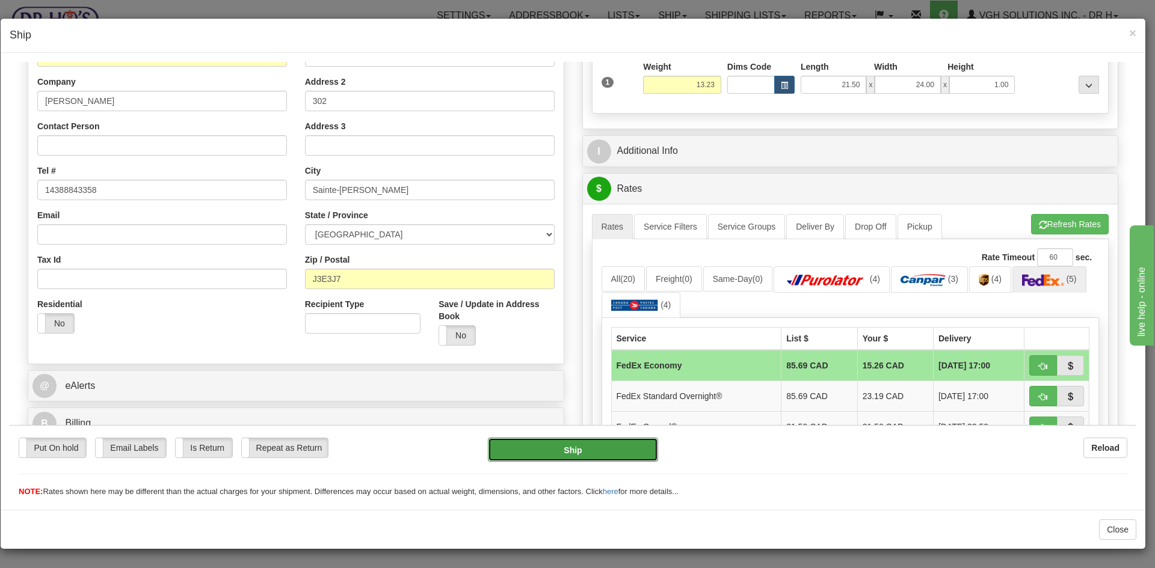
click at [567, 449] on button "Ship" at bounding box center [573, 449] width 170 height 24
type input "20"
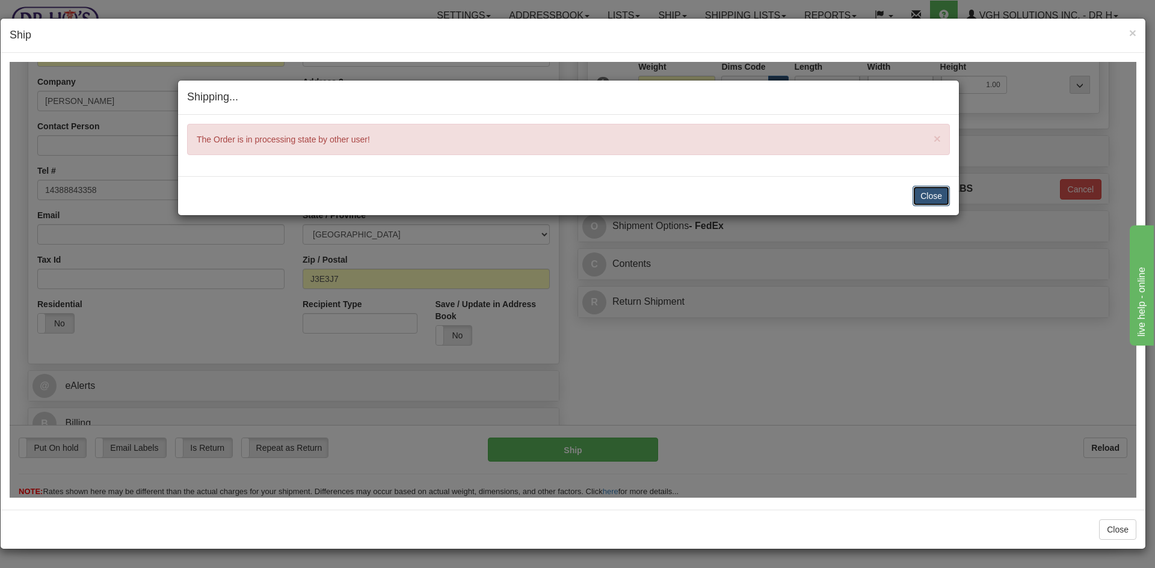
drag, startPoint x: 940, startPoint y: 197, endPoint x: 956, endPoint y: 197, distance: 15.7
click at [941, 197] on button "Close" at bounding box center [931, 195] width 37 height 20
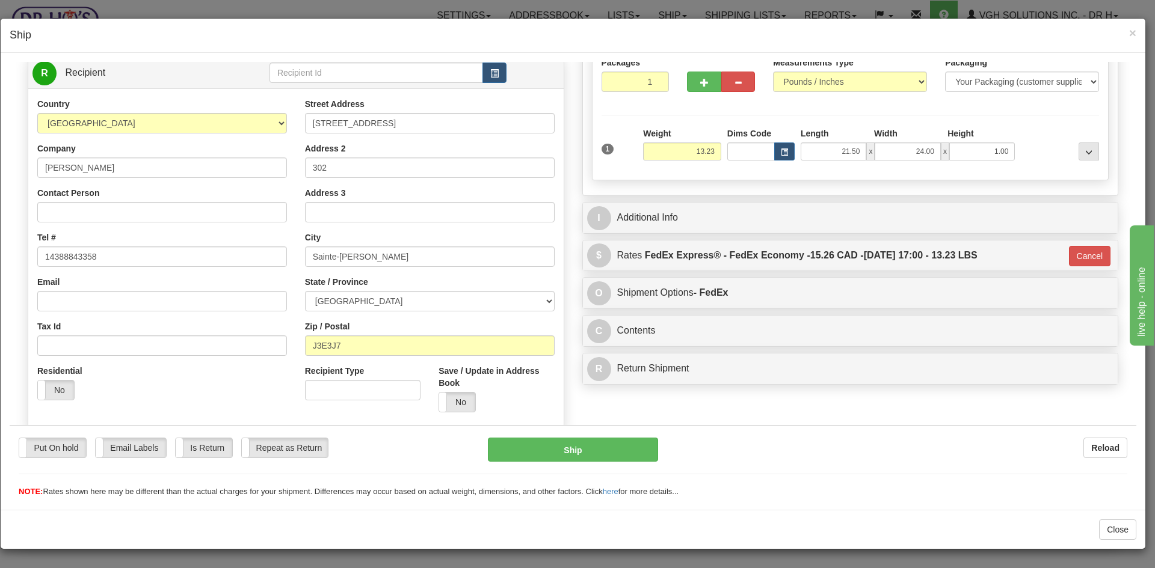
scroll to position [60, 0]
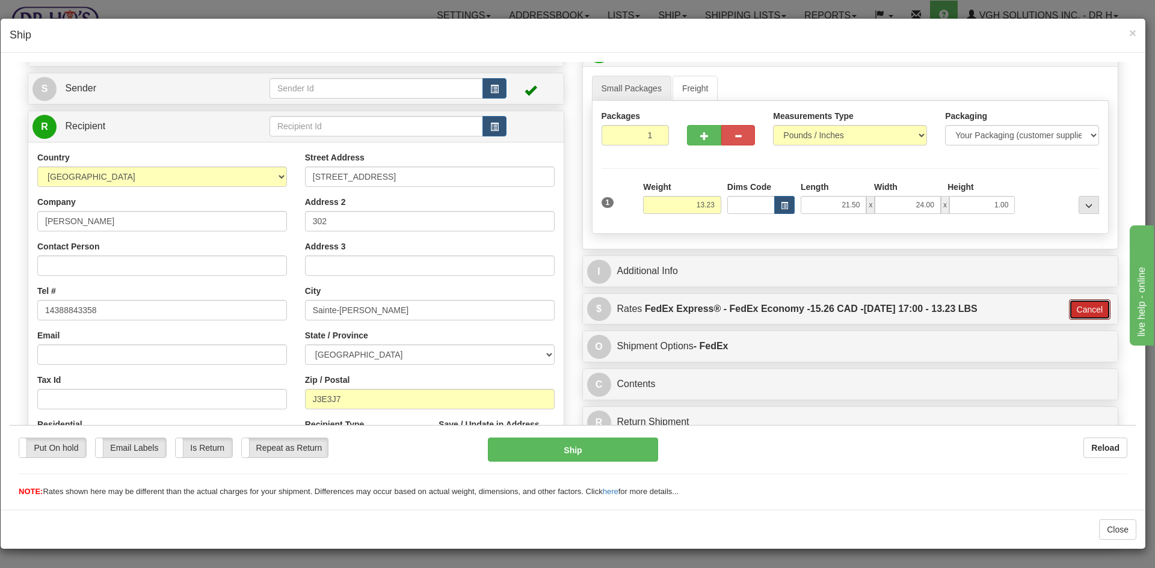
click at [1086, 312] on button "Cancel" at bounding box center [1090, 309] width 42 height 20
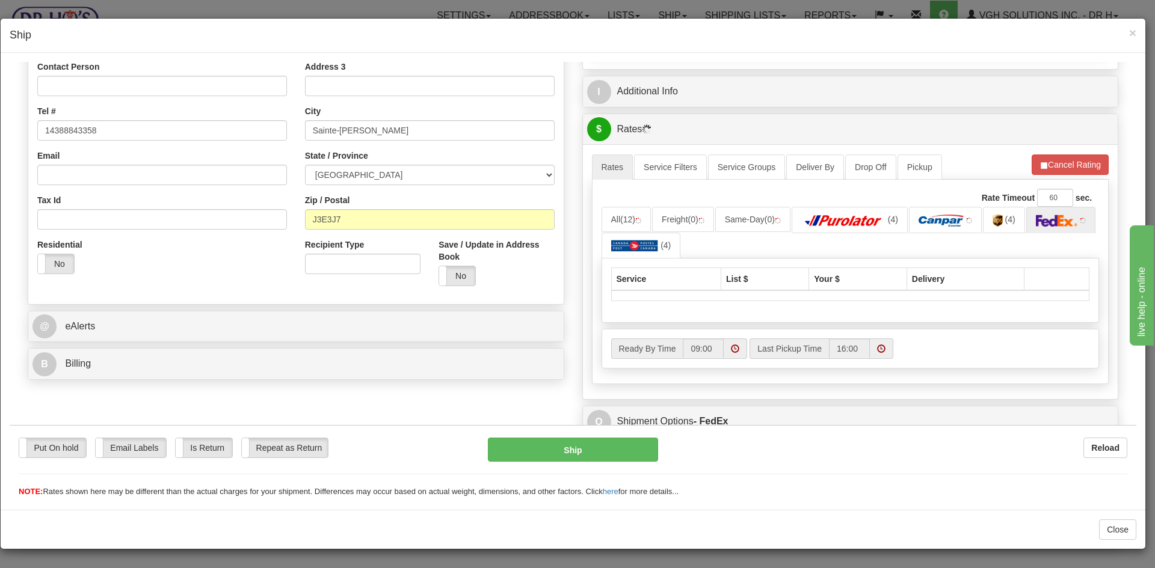
scroll to position [241, 0]
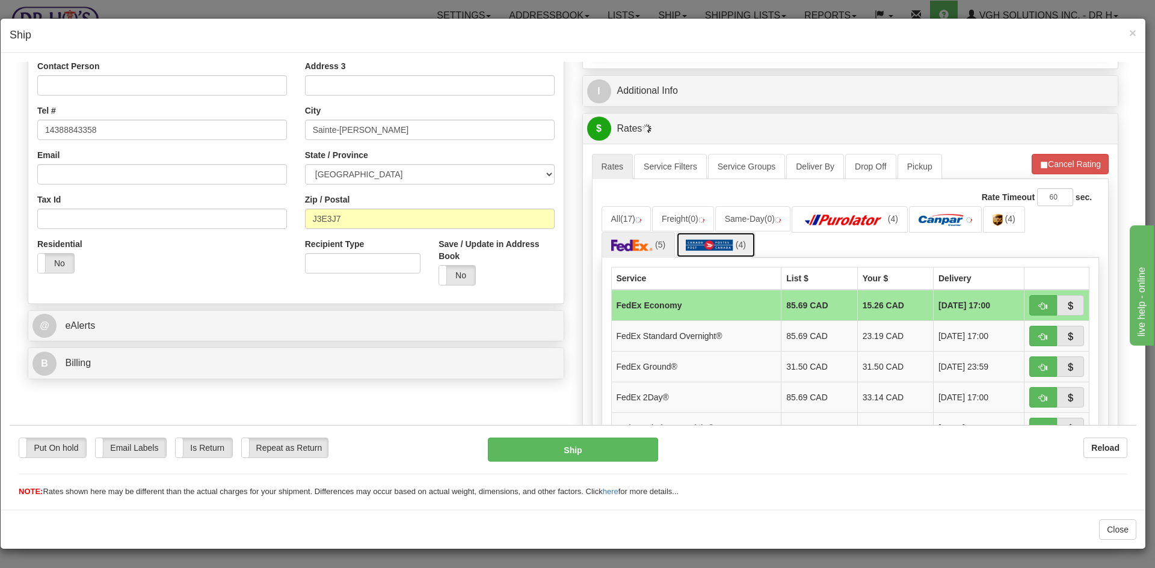
click at [709, 245] on img at bounding box center [710, 245] width 48 height 12
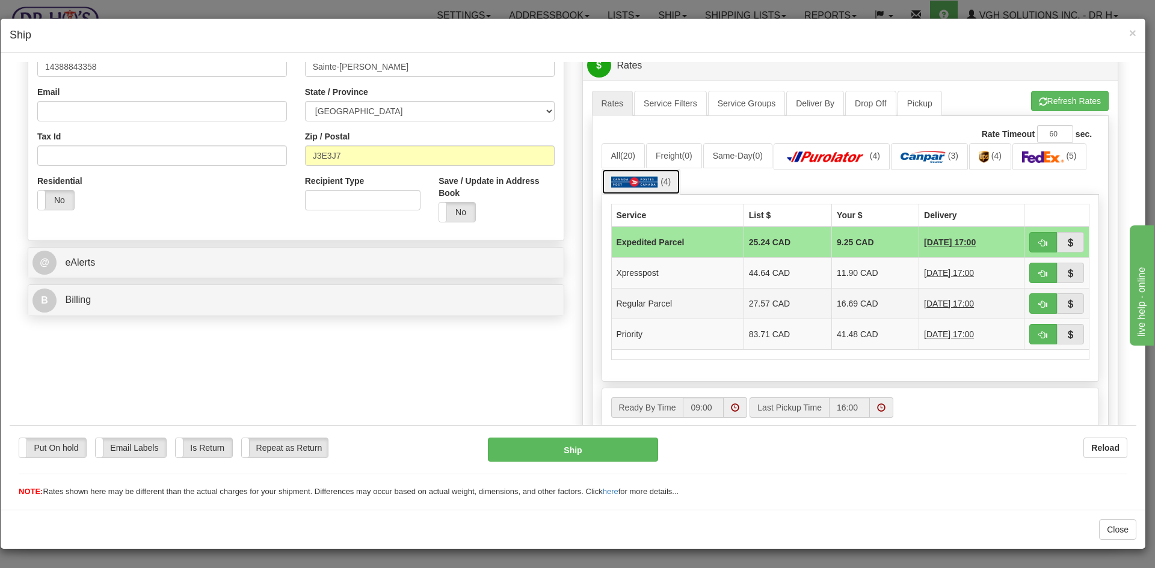
scroll to position [446, 0]
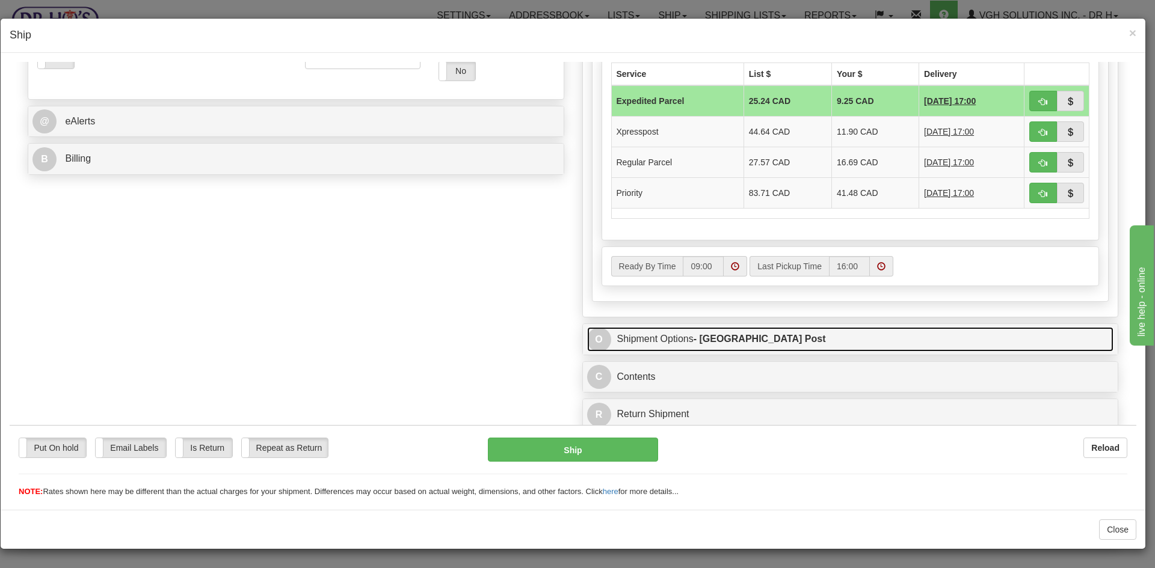
click at [671, 340] on link "O Shipment Options - Canada Post" at bounding box center [850, 339] width 527 height 25
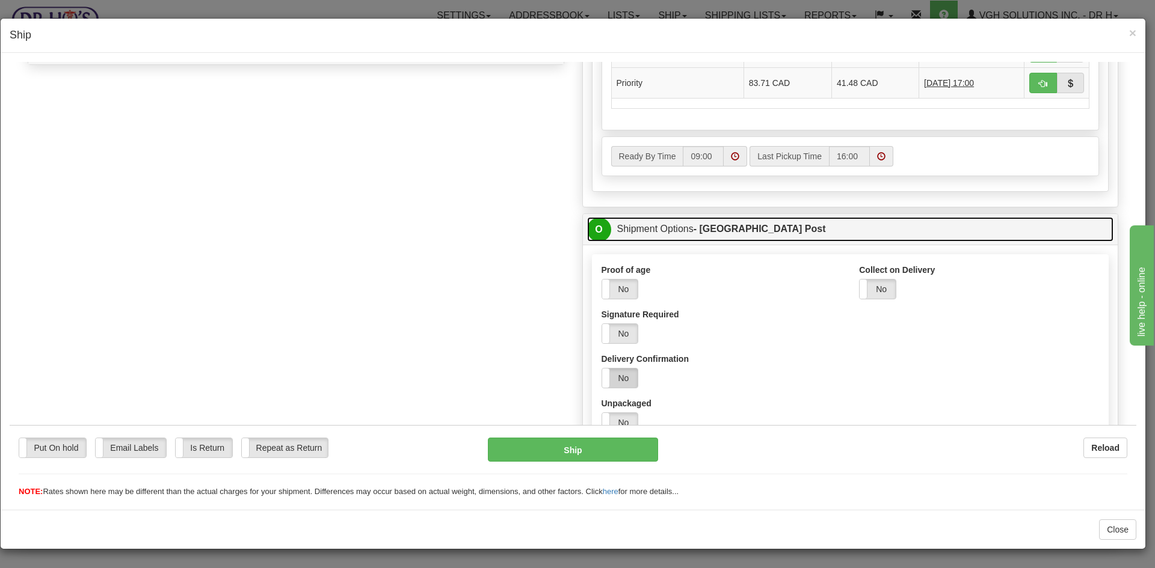
scroll to position [566, 0]
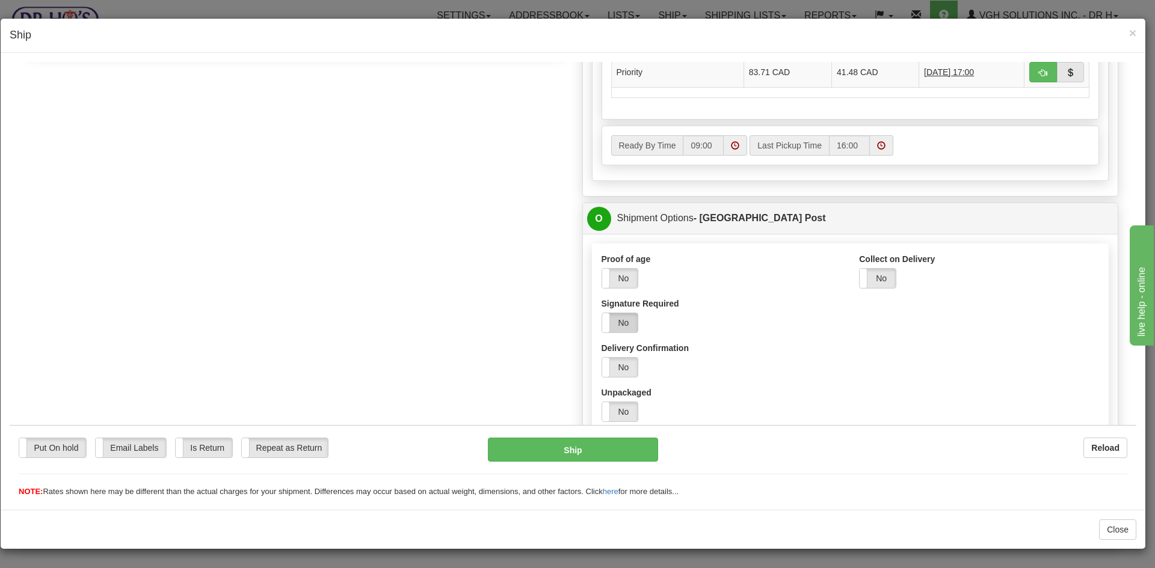
click at [620, 319] on label "No" at bounding box center [620, 322] width 36 height 19
click at [580, 450] on button "Ship" at bounding box center [573, 449] width 170 height 24
type input "DOM.EP"
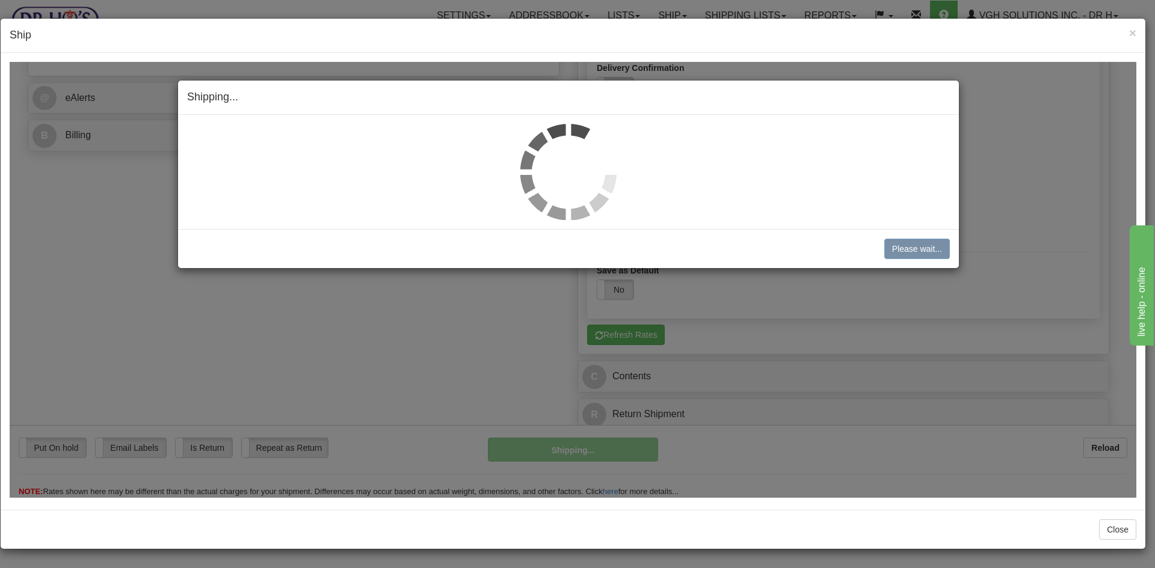
scroll to position [469, 0]
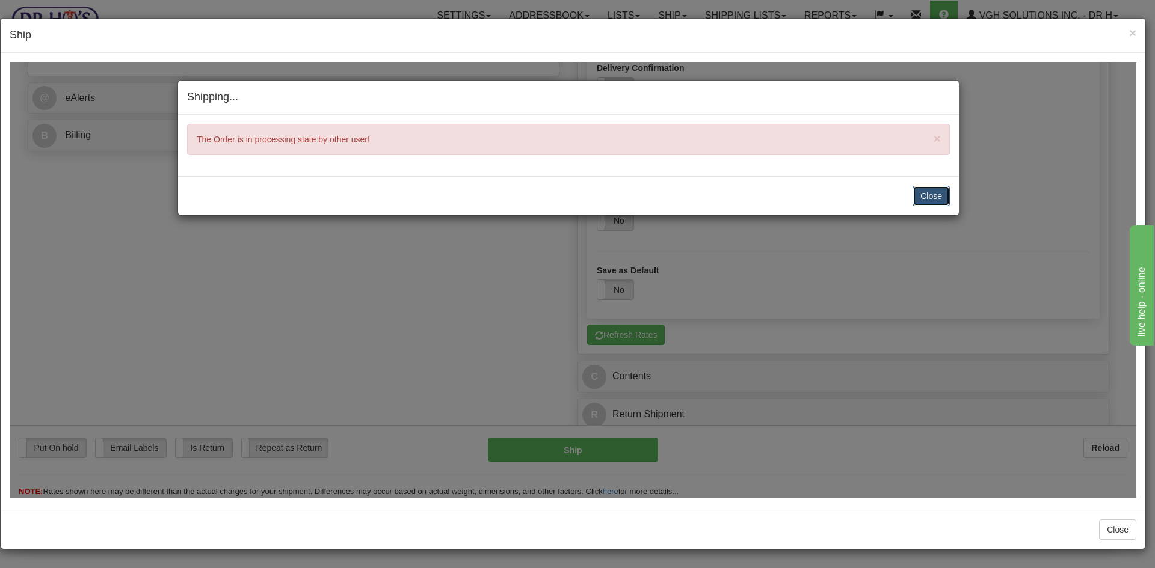
click at [930, 195] on button "Close" at bounding box center [931, 195] width 37 height 20
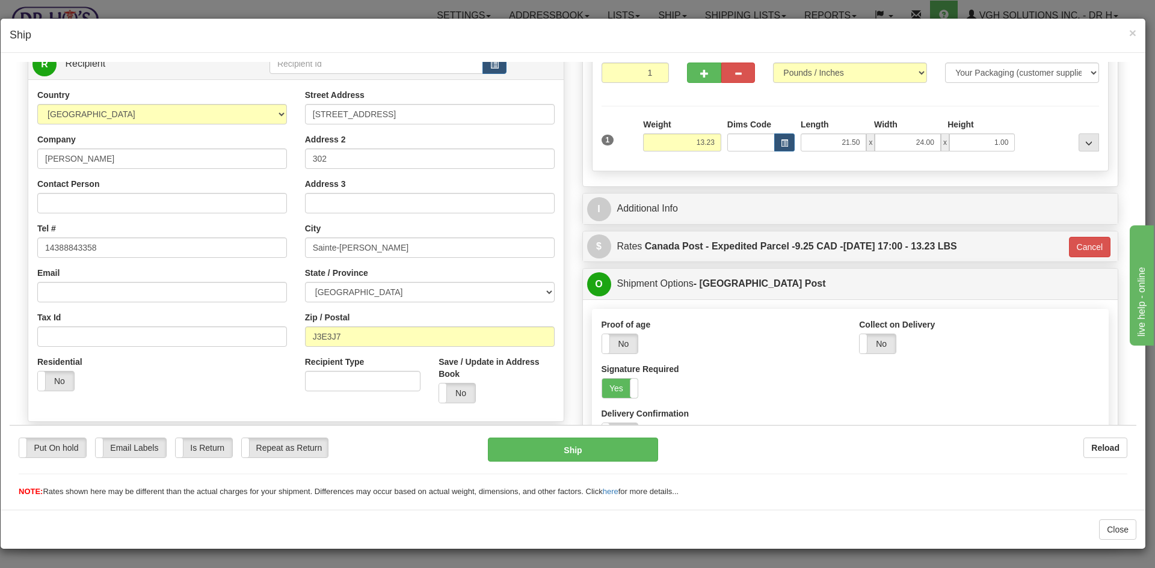
scroll to position [0, 0]
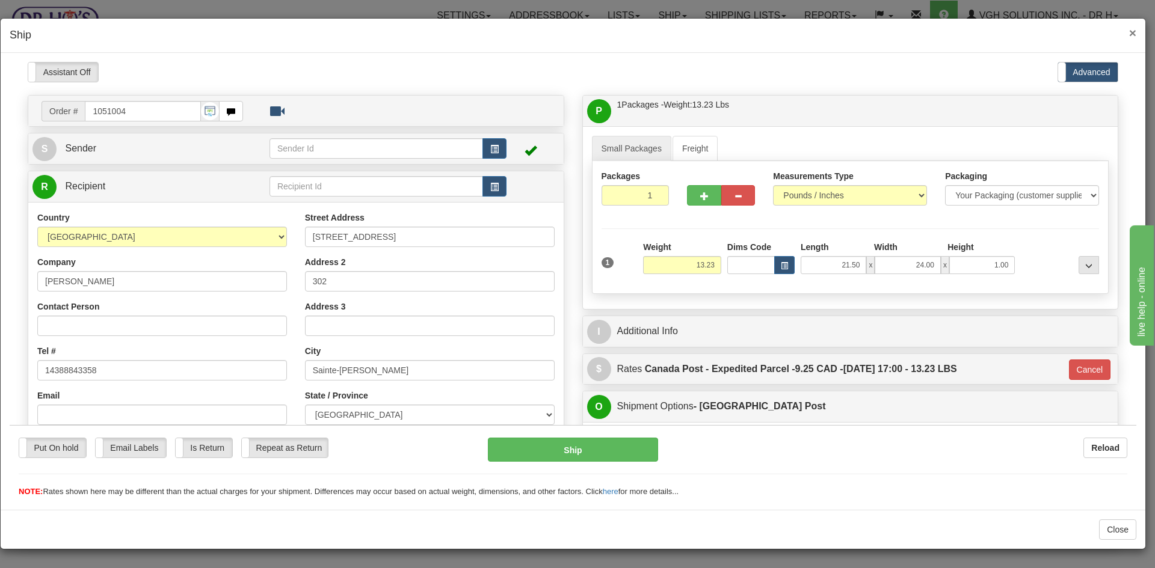
click at [1132, 33] on span "×" at bounding box center [1132, 33] width 7 height 14
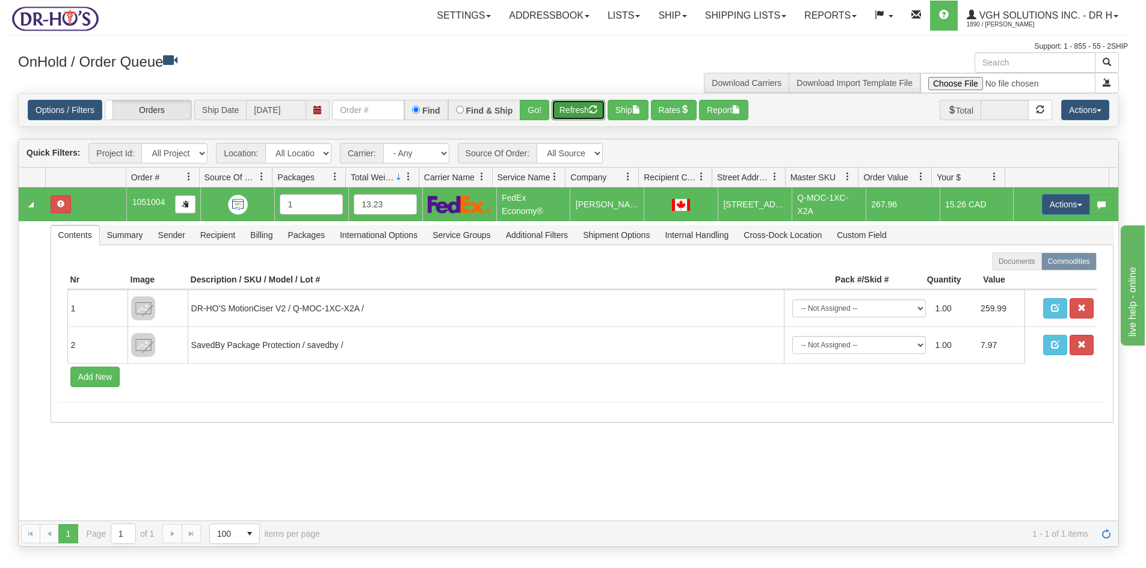
click at [573, 113] on button "Refresh" at bounding box center [579, 110] width 54 height 20
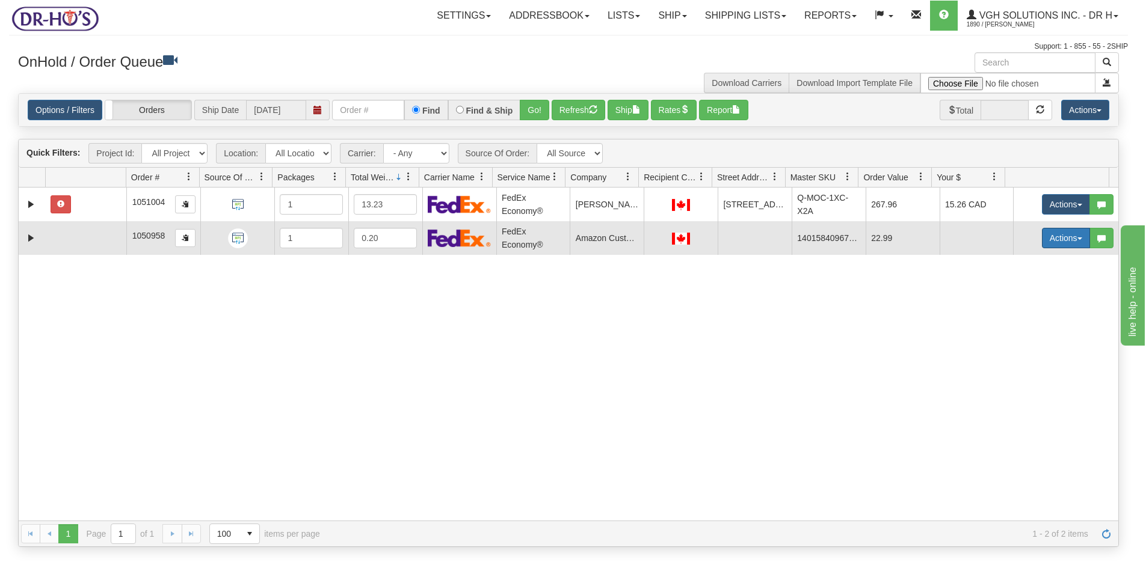
click at [1052, 239] on button "Actions" at bounding box center [1066, 238] width 48 height 20
click at [1011, 256] on link "Open" at bounding box center [1041, 261] width 96 height 16
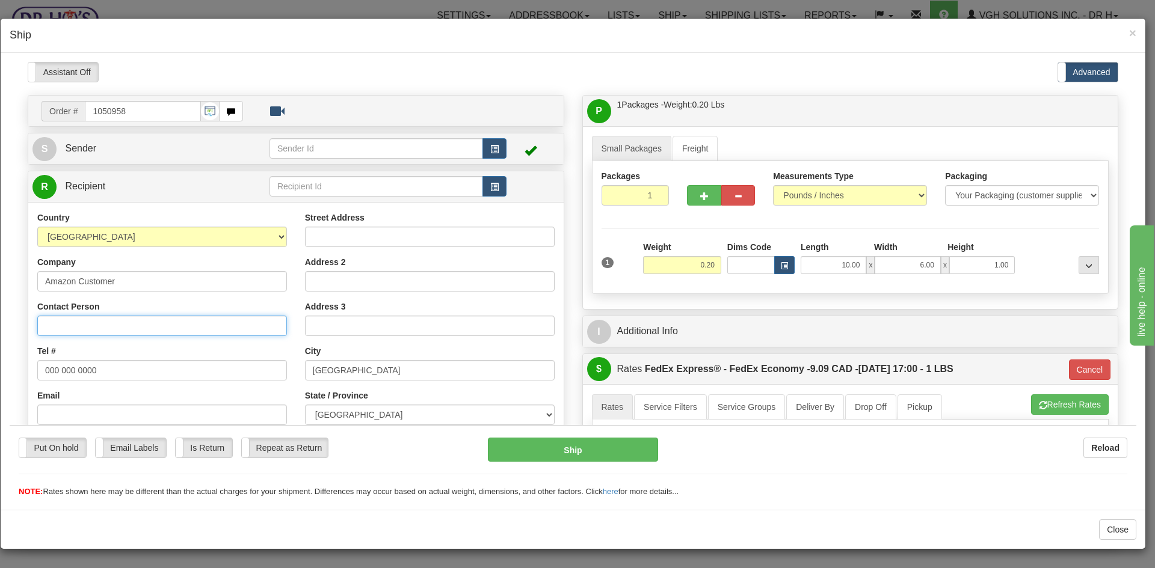
click at [53, 328] on input "Contact Person" at bounding box center [162, 325] width 250 height 20
paste input "Margaret McLeod"
type input "Margaret McLeod"
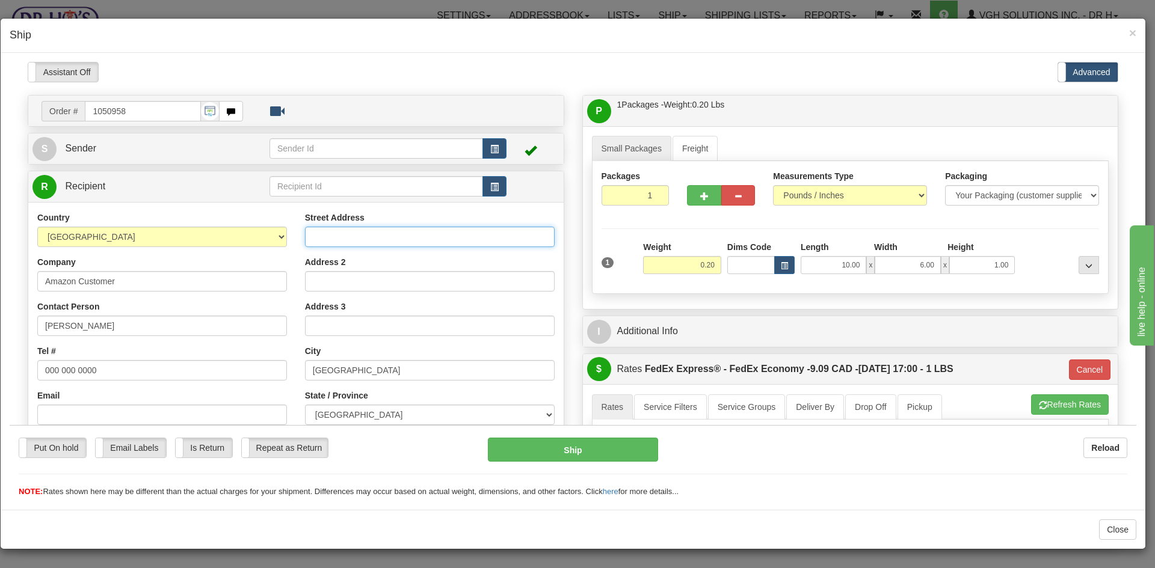
click at [342, 233] on input "Street Address" at bounding box center [430, 236] width 250 height 20
paste input "2665 Windwood Drive Apt 107"
type input "2665 Windwood Drive Apt 107"
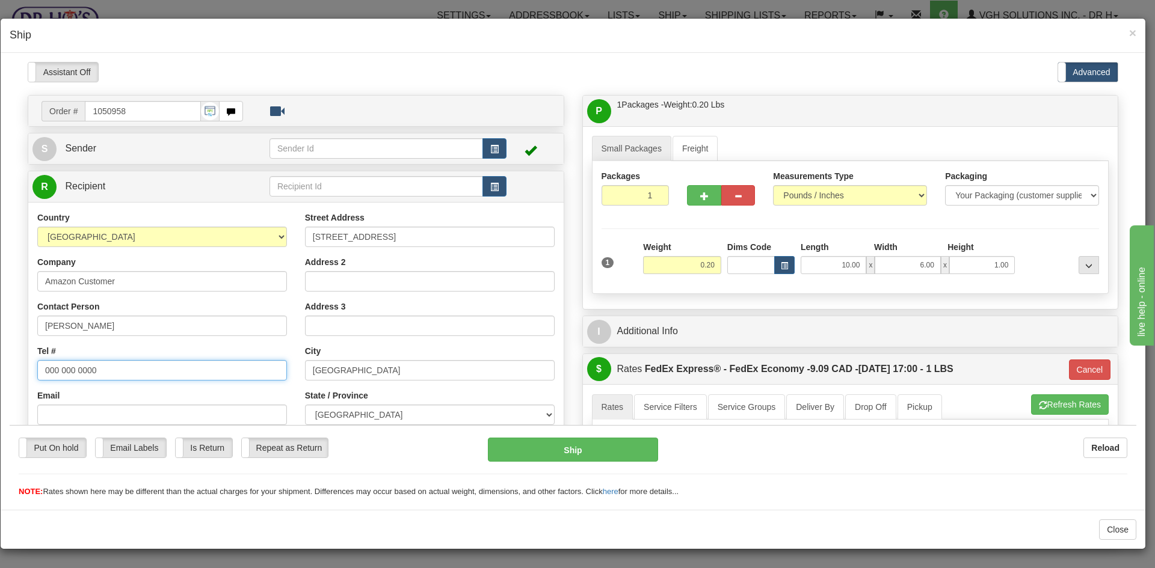
drag, startPoint x: 68, startPoint y: 368, endPoint x: -42, endPoint y: 369, distance: 109.5
click at [10, 369] on html "Please wait... Attention! Ok Add to Bidding... Preview Custom Documents Preview…" at bounding box center [573, 279] width 1127 height 436
paste input "9058219692"
type input "9058219692"
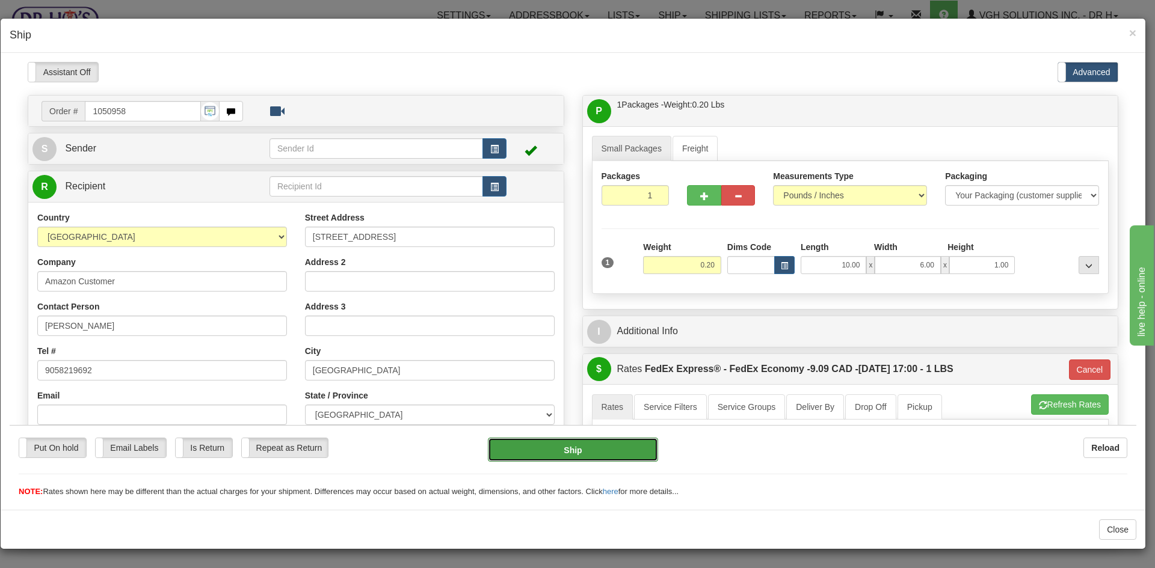
click at [568, 453] on button "Ship" at bounding box center [573, 449] width 170 height 24
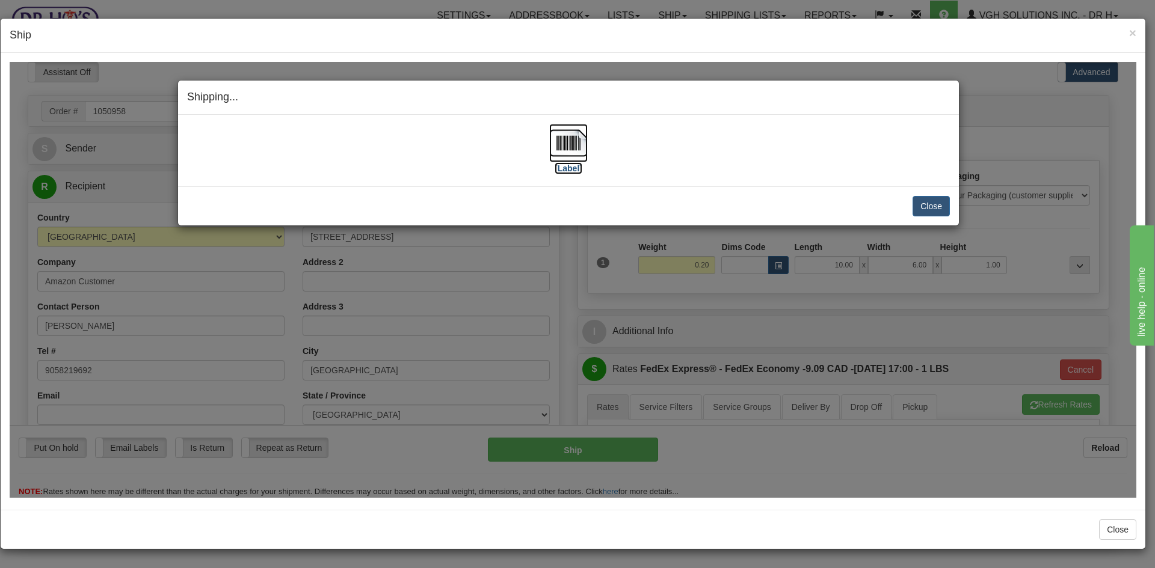
click at [573, 144] on img at bounding box center [568, 142] width 38 height 38
click at [931, 208] on button "Close" at bounding box center [931, 206] width 37 height 20
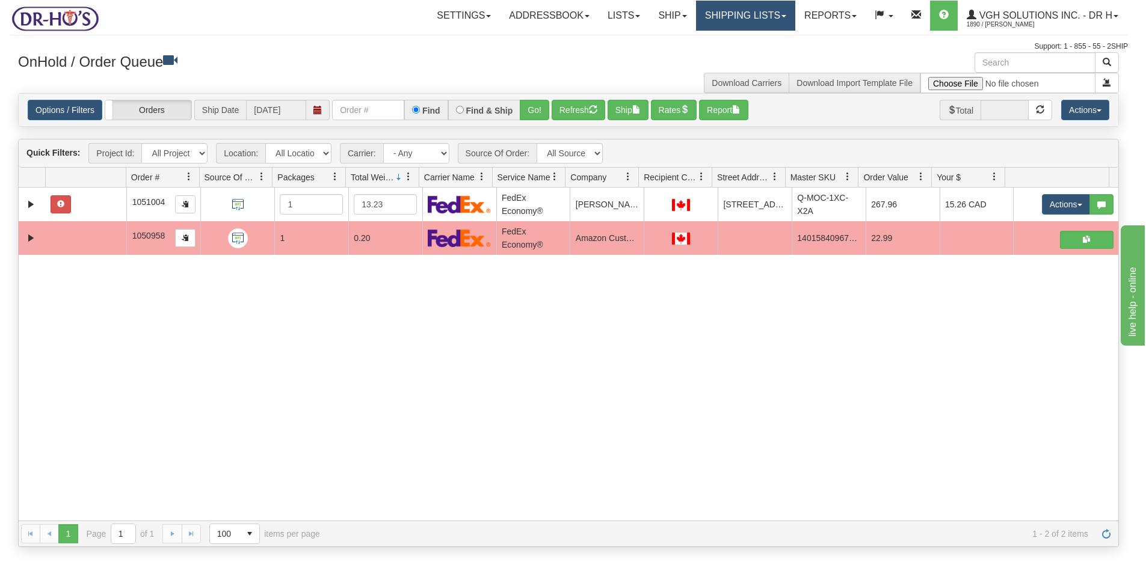
click at [721, 19] on link "Shipping lists" at bounding box center [745, 16] width 99 height 30
click at [701, 54] on span "Search Shipment History" at bounding box center [735, 58] width 93 height 10
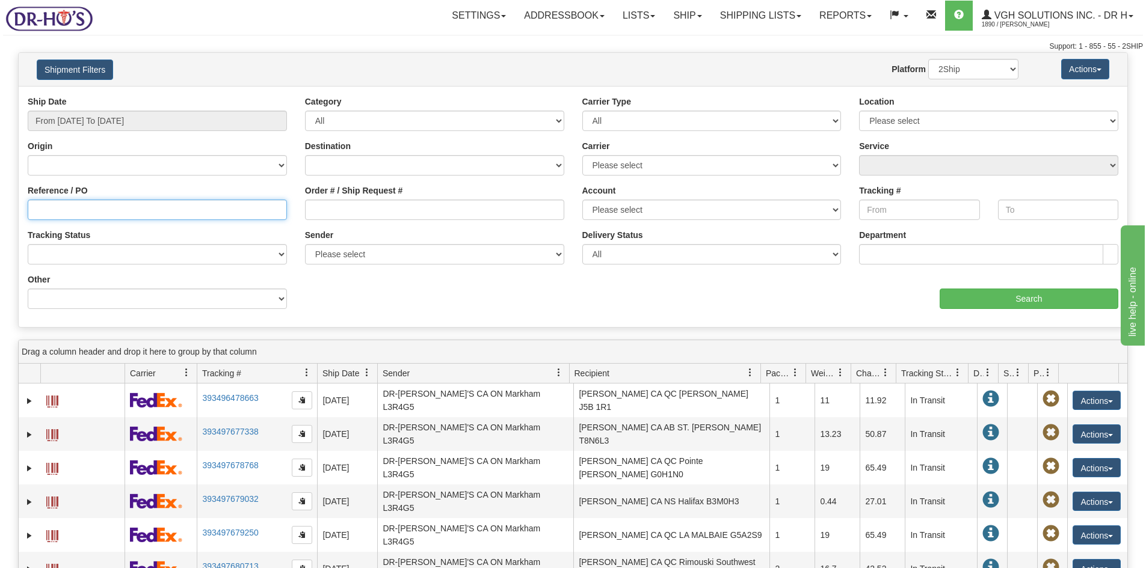
click at [66, 208] on input "Reference / PO" at bounding box center [157, 210] width 259 height 20
type input "1206636"
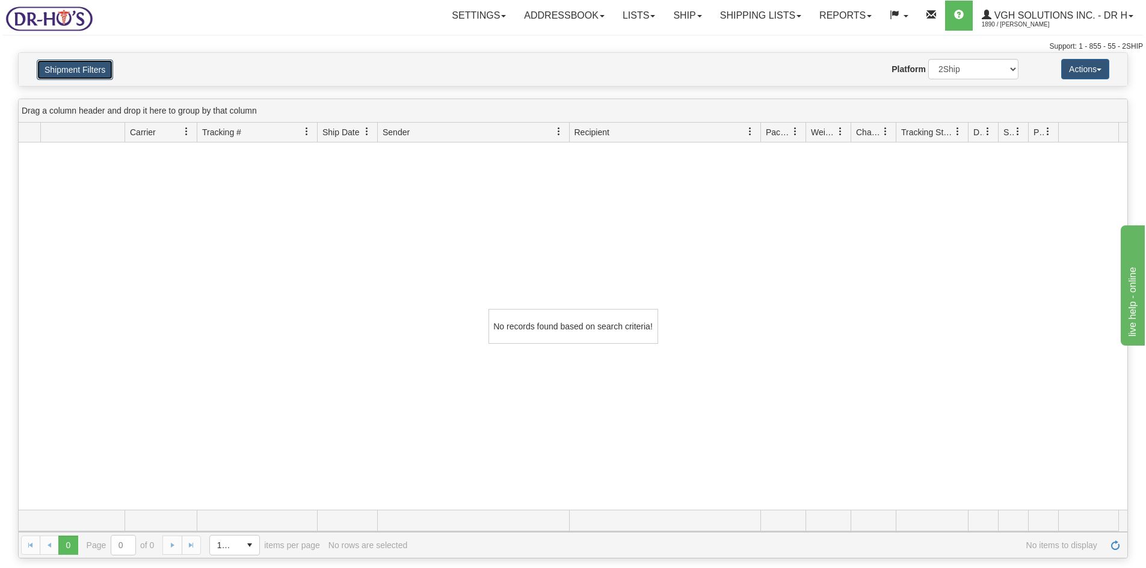
click at [75, 70] on button "Shipment Filters" at bounding box center [75, 70] width 76 height 20
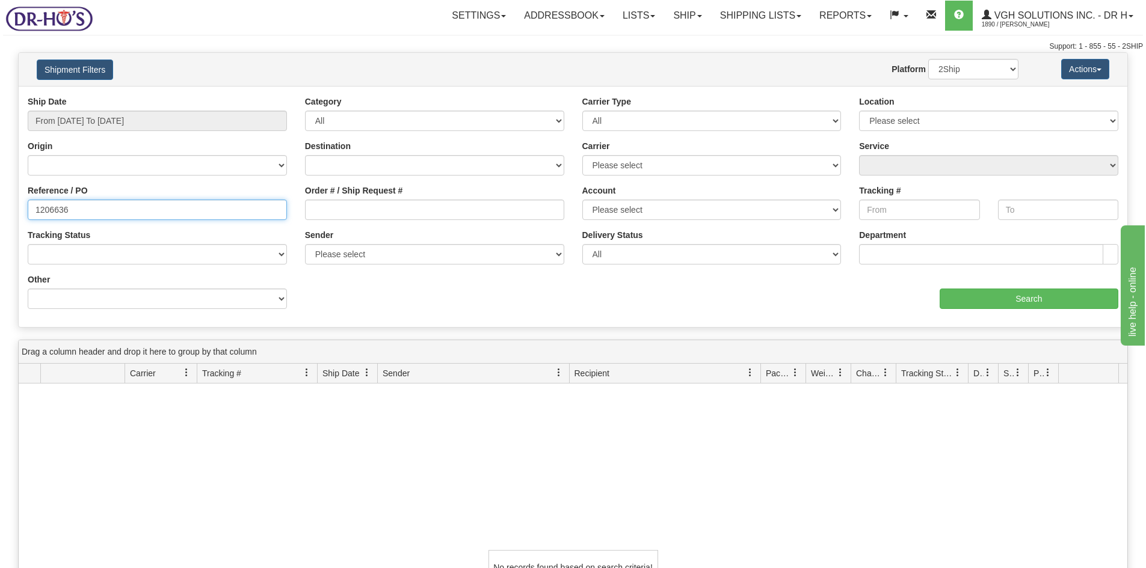
drag, startPoint x: 36, startPoint y: 208, endPoint x: 35, endPoint y: 217, distance: 9.0
click at [35, 214] on input "1206636" at bounding box center [157, 210] width 259 height 20
drag, startPoint x: 78, startPoint y: 210, endPoint x: -58, endPoint y: 214, distance: 136.0
click at [0, 214] on html "Upgrade Account Cancel Toggle navigation Settings New Senders" at bounding box center [573, 284] width 1146 height 568
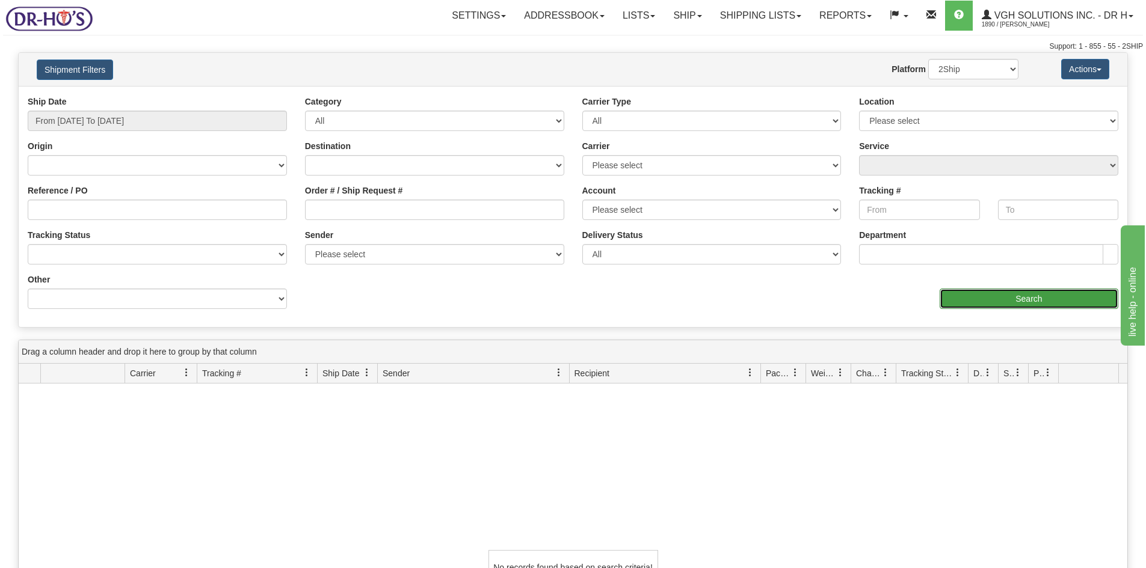
click at [1027, 295] on input "Search" at bounding box center [1029, 299] width 179 height 20
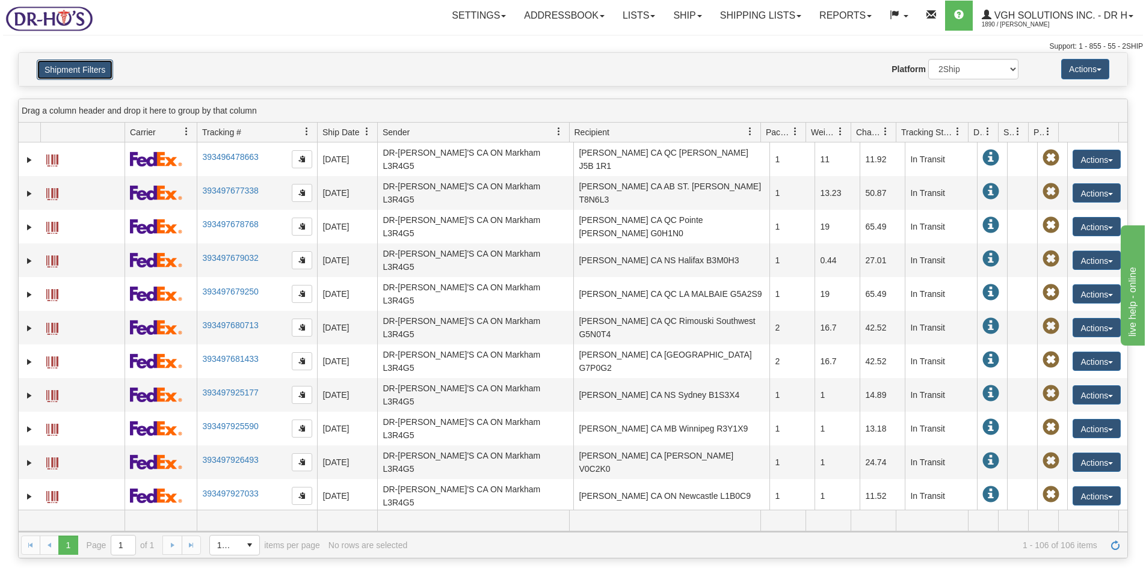
click at [65, 75] on button "Shipment Filters" at bounding box center [75, 70] width 76 height 20
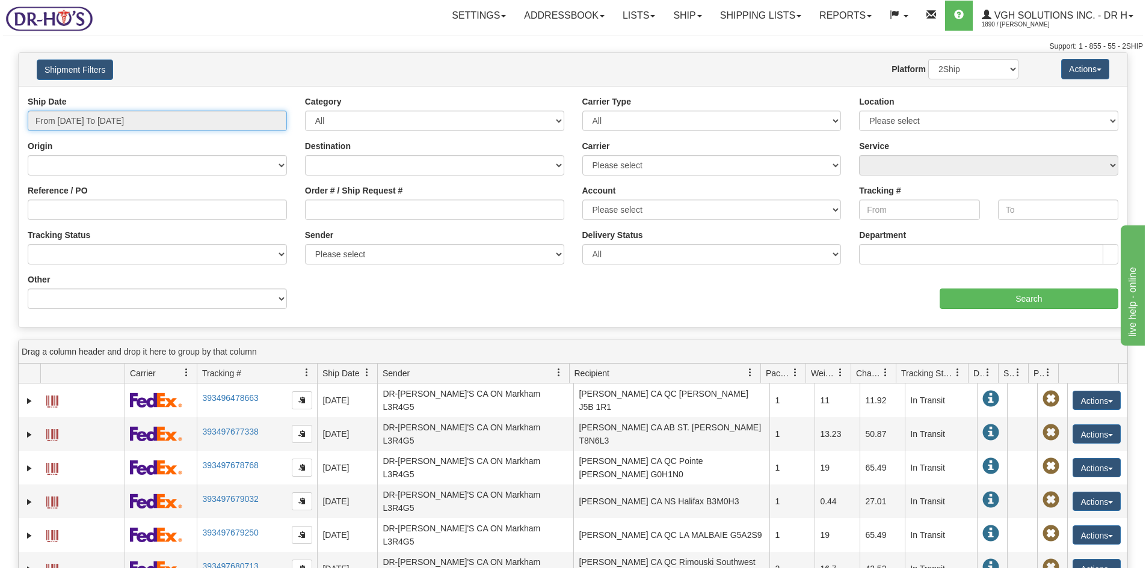
type input "[DATE]"
click at [73, 121] on input "From [DATE] To [DATE]" at bounding box center [157, 121] width 259 height 20
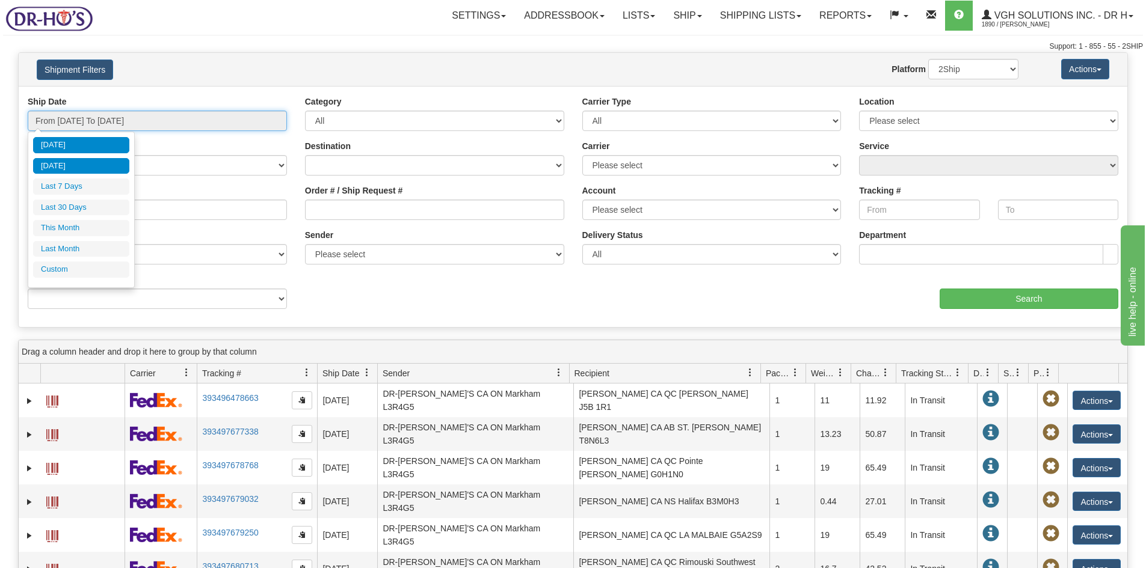
type input "[DATE]"
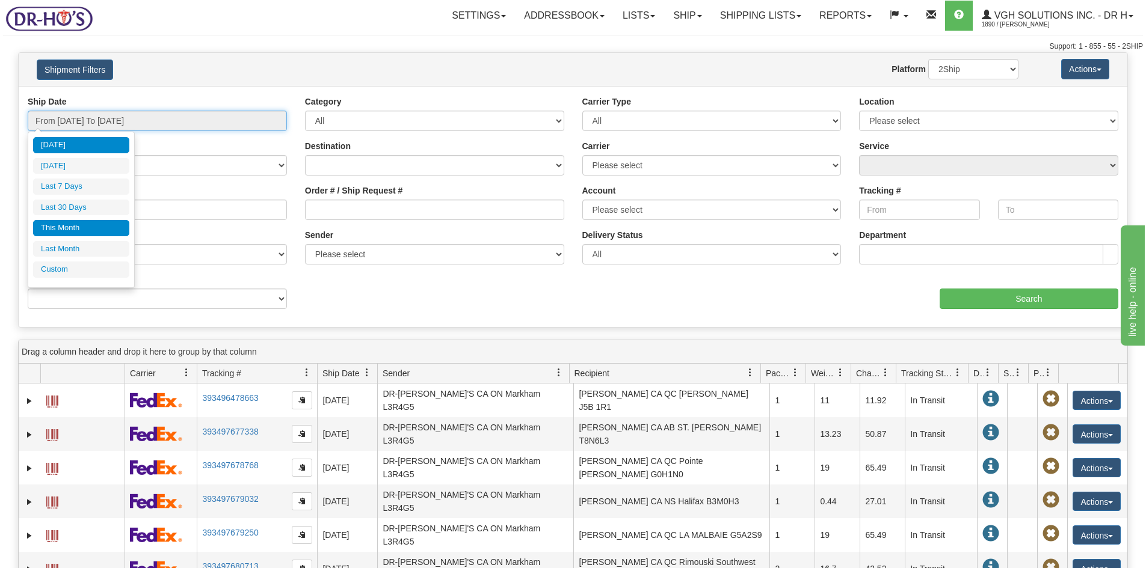
type input "[DATE]"
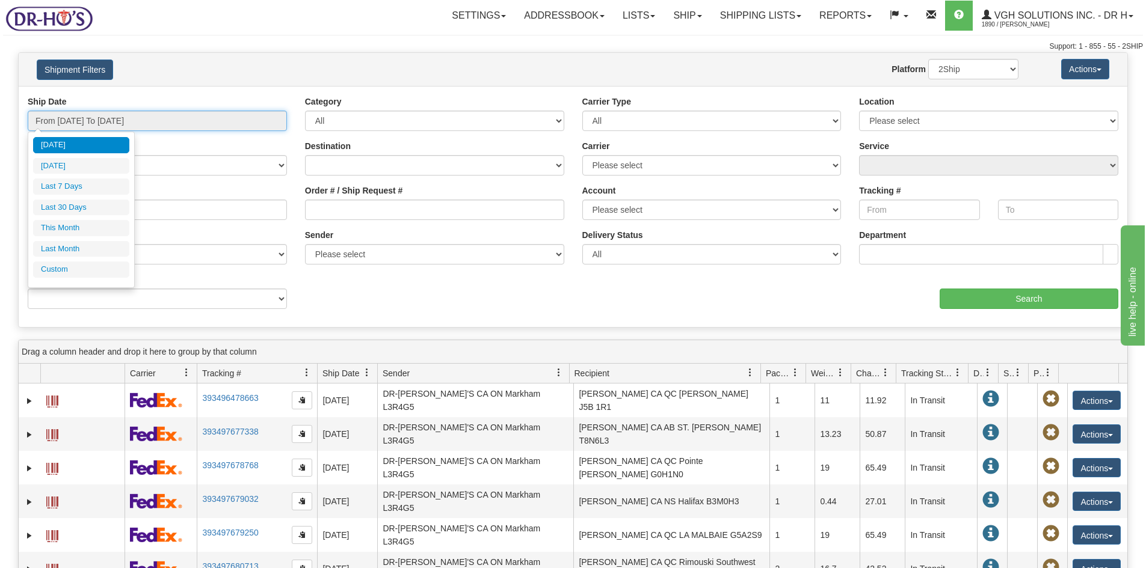
type input "[DATE]"
click at [67, 269] on li "Custom" at bounding box center [81, 270] width 96 height 16
type input "[DATE]"
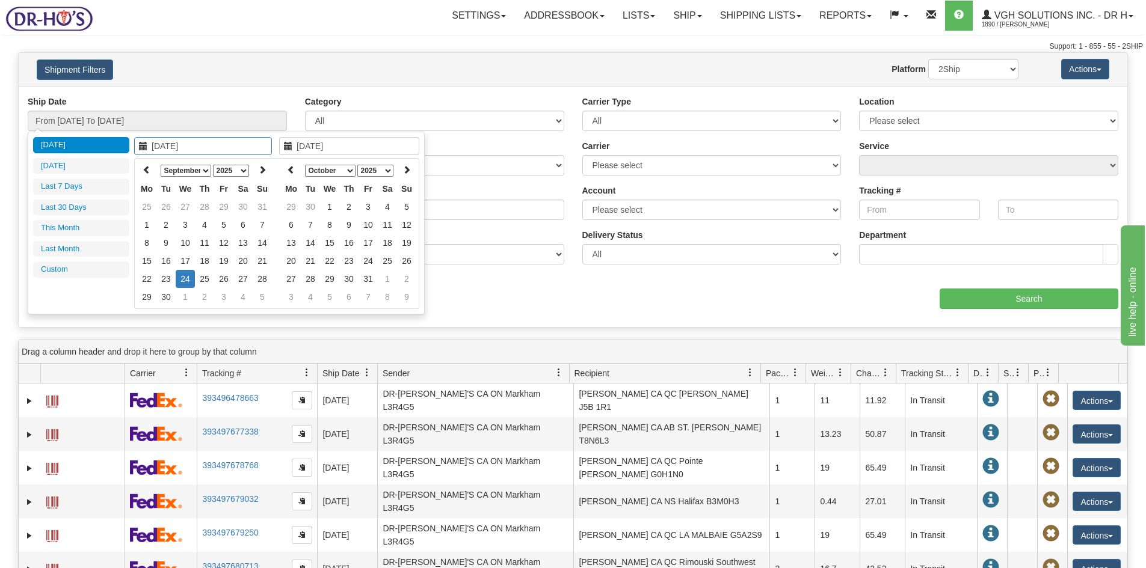
type input "[DATE]"
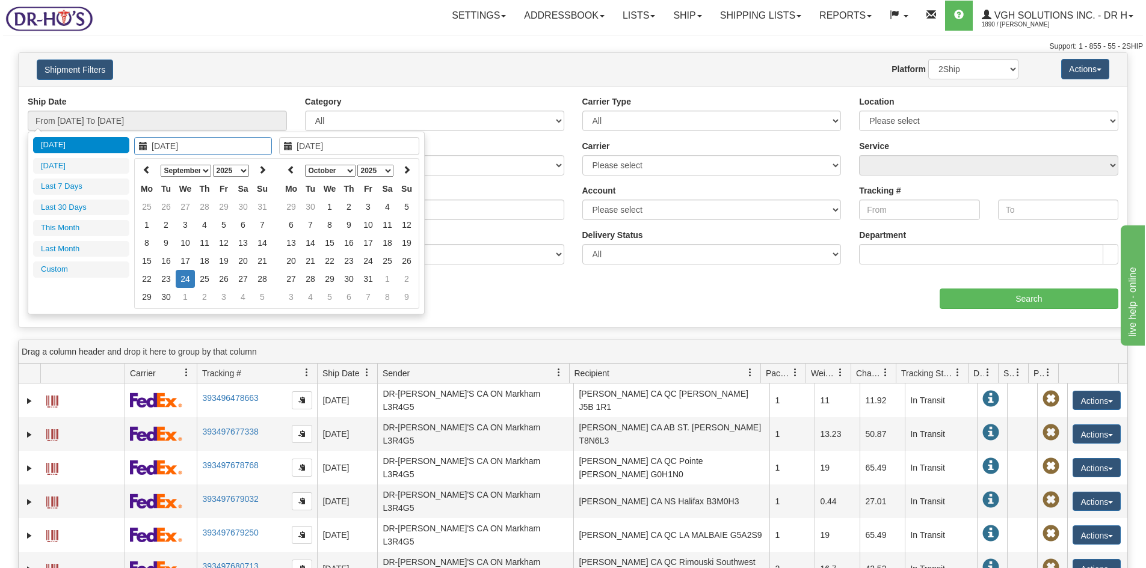
type input "[DATE]"
click at [150, 274] on td "22" at bounding box center [146, 279] width 19 height 18
click at [285, 168] on th at bounding box center [291, 170] width 19 height 19
type input "[DATE]"
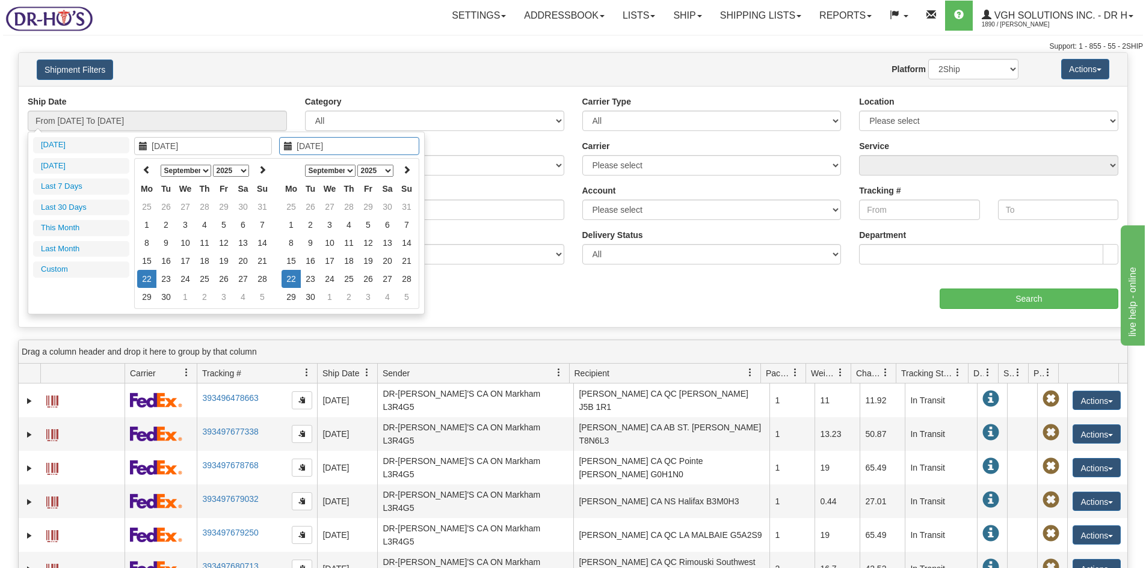
click at [291, 281] on td "22" at bounding box center [291, 279] width 19 height 18
type input "From [DATE] To [DATE]"
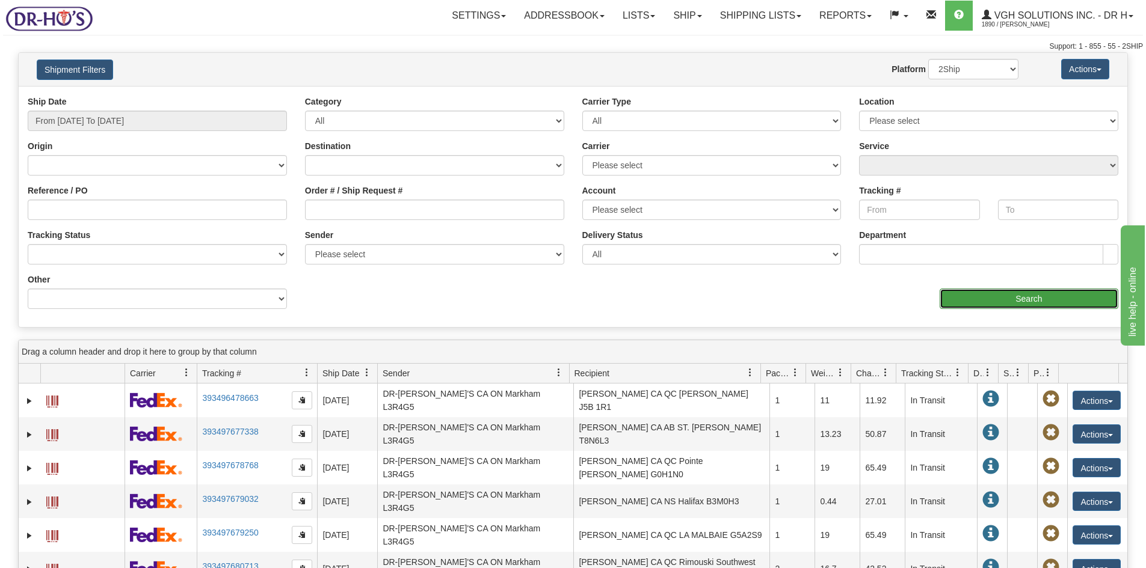
click at [1007, 298] on input "Search" at bounding box center [1029, 299] width 179 height 20
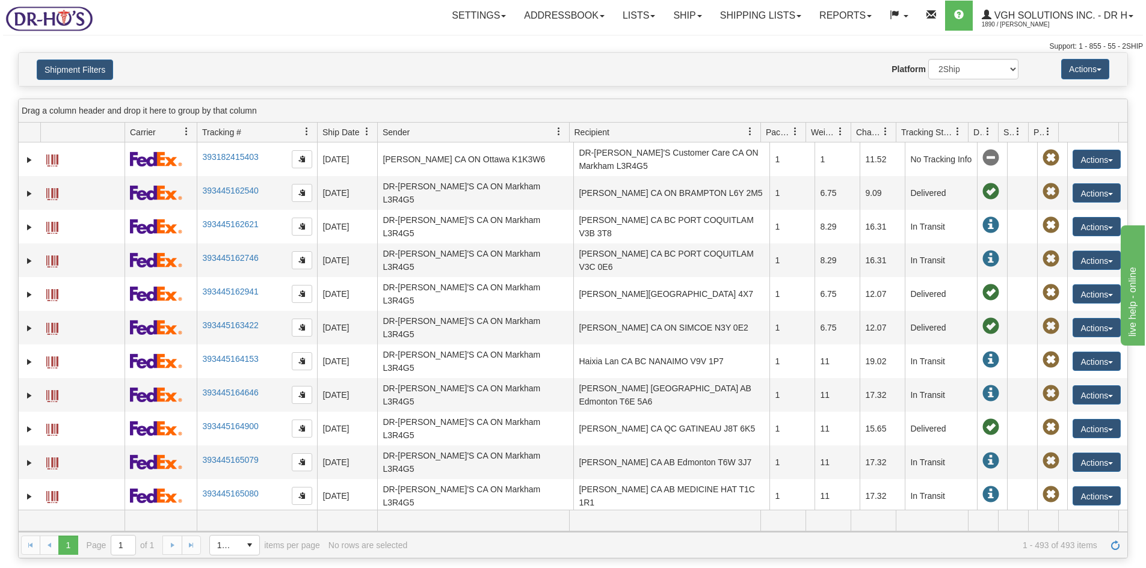
scroll to position [3096, 0]
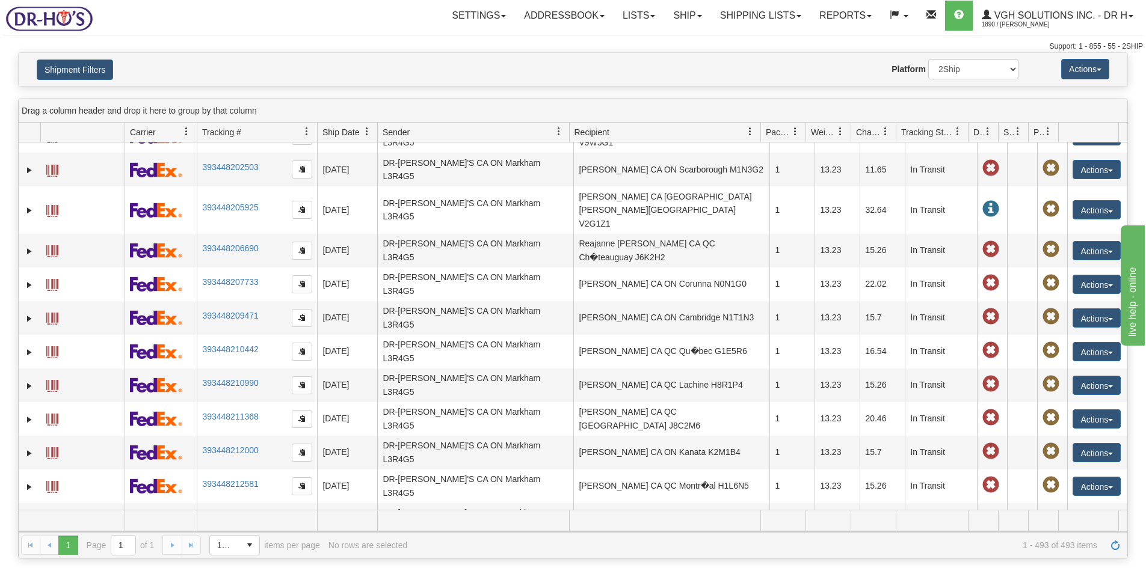
drag, startPoint x: 1096, startPoint y: 323, endPoint x: 1089, endPoint y: 327, distance: 8.4
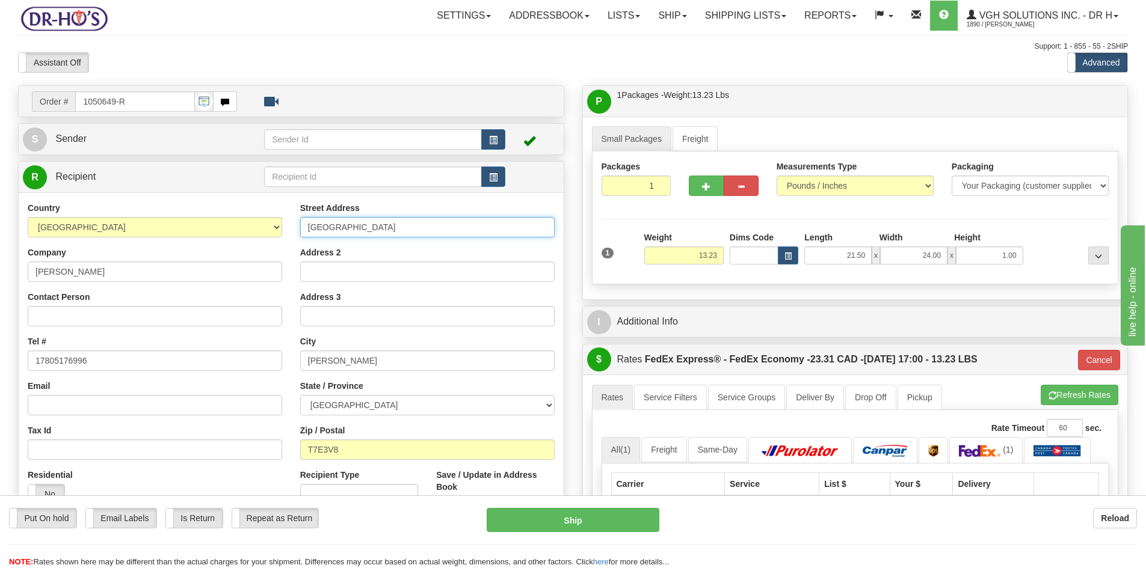
drag, startPoint x: 329, startPoint y: 235, endPoint x: 229, endPoint y: 248, distance: 101.4
click at [229, 248] on div "Country [GEOGRAPHIC_DATA] [GEOGRAPHIC_DATA] [GEOGRAPHIC_DATA] [GEOGRAPHIC_DATA]…" at bounding box center [291, 364] width 545 height 324
paste input "16501 RR 544"
type input "16501 RR 544"
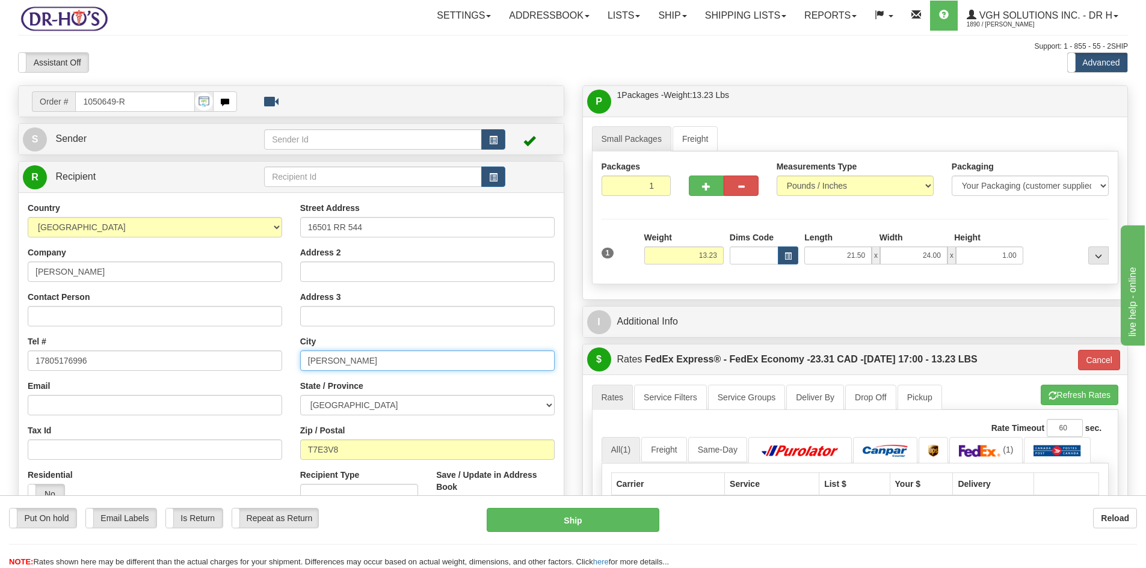
drag, startPoint x: 336, startPoint y: 362, endPoint x: 208, endPoint y: 362, distance: 128.7
click at [208, 362] on div "Country [GEOGRAPHIC_DATA] [GEOGRAPHIC_DATA] [GEOGRAPHIC_DATA] [GEOGRAPHIC_DATA]…" at bounding box center [291, 364] width 545 height 324
paste input "[GEOGRAPHIC_DATA]"
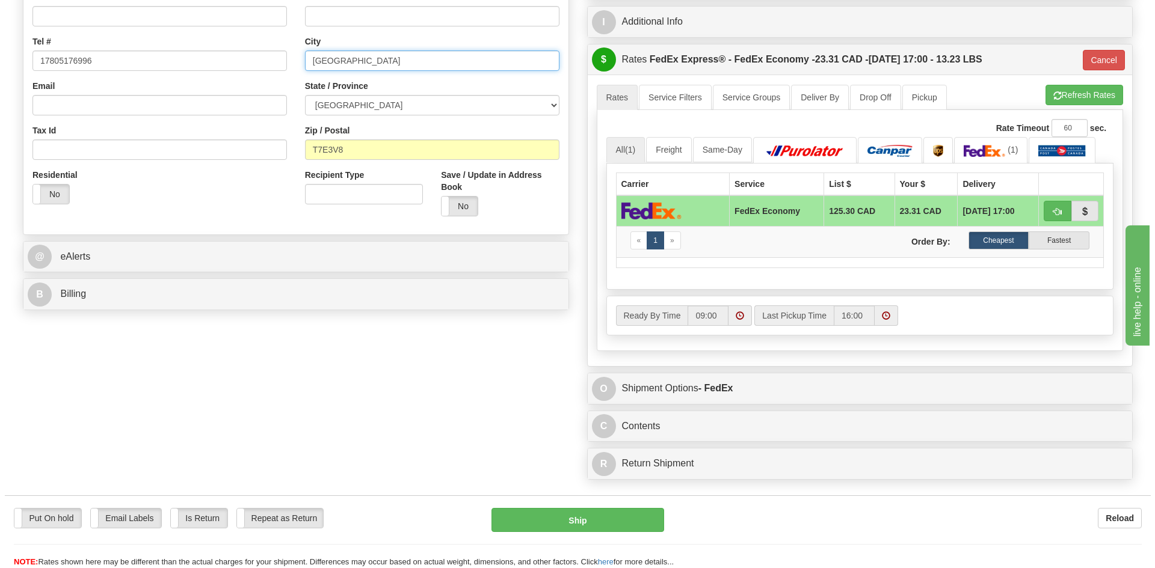
scroll to position [301, 0]
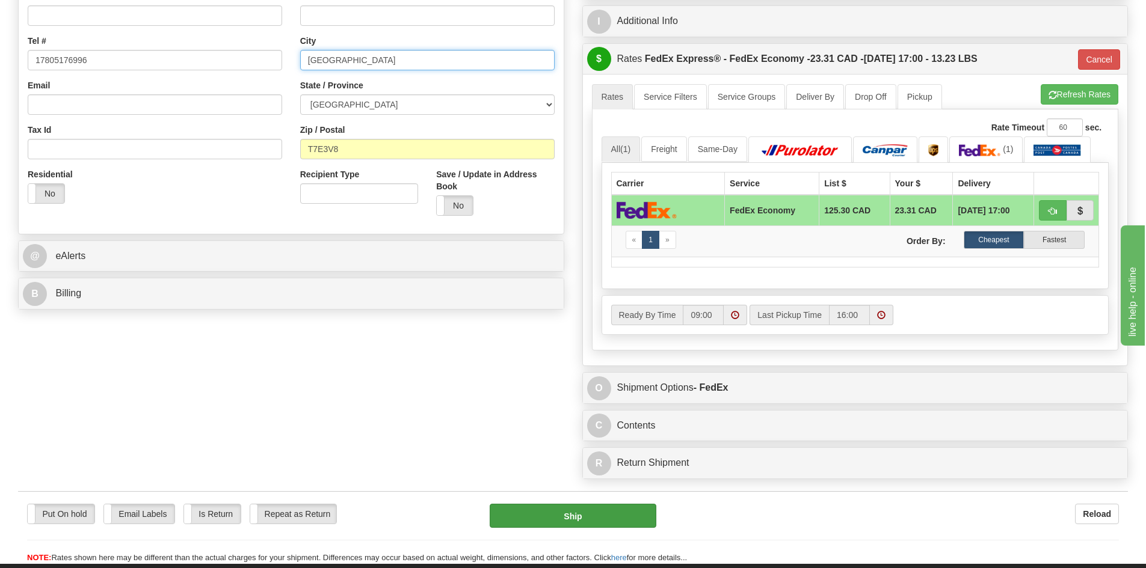
type input "[GEOGRAPHIC_DATA]"
click at [578, 516] on button "Ship" at bounding box center [573, 516] width 167 height 24
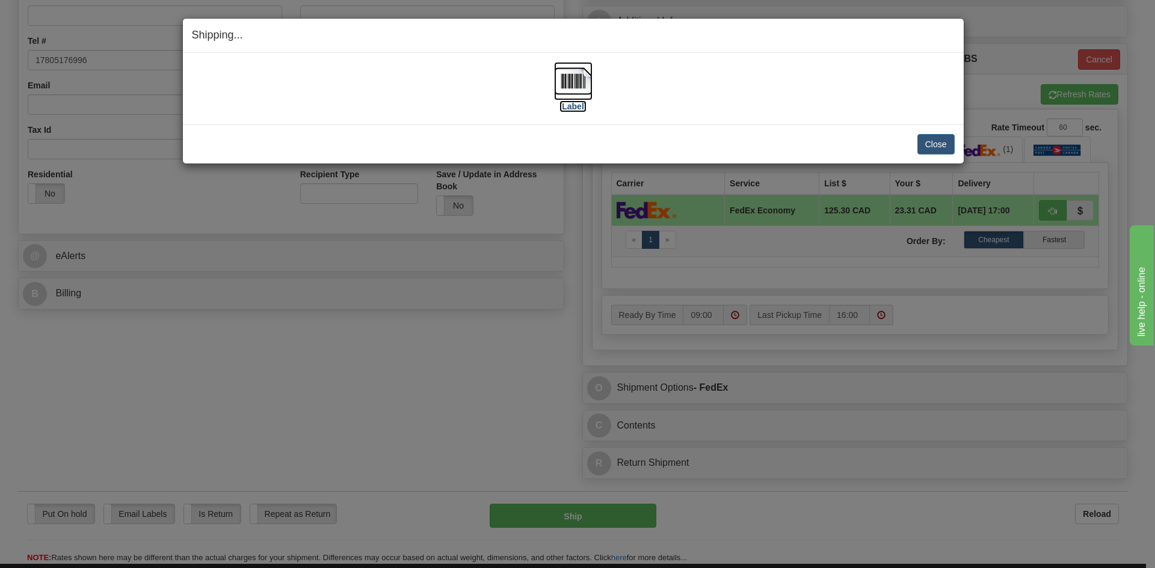
click at [574, 83] on img at bounding box center [573, 81] width 38 height 38
click at [931, 137] on button "Close" at bounding box center [935, 144] width 37 height 20
